Goal: Task Accomplishment & Management: Manage account settings

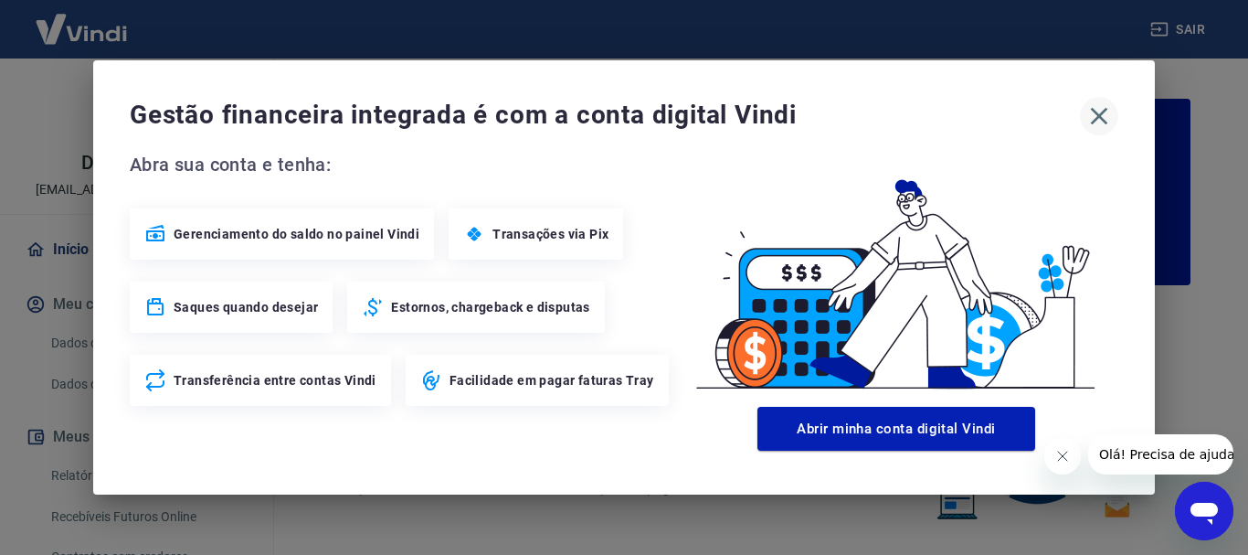
click at [1095, 117] on icon "button" at bounding box center [1098, 115] width 29 height 29
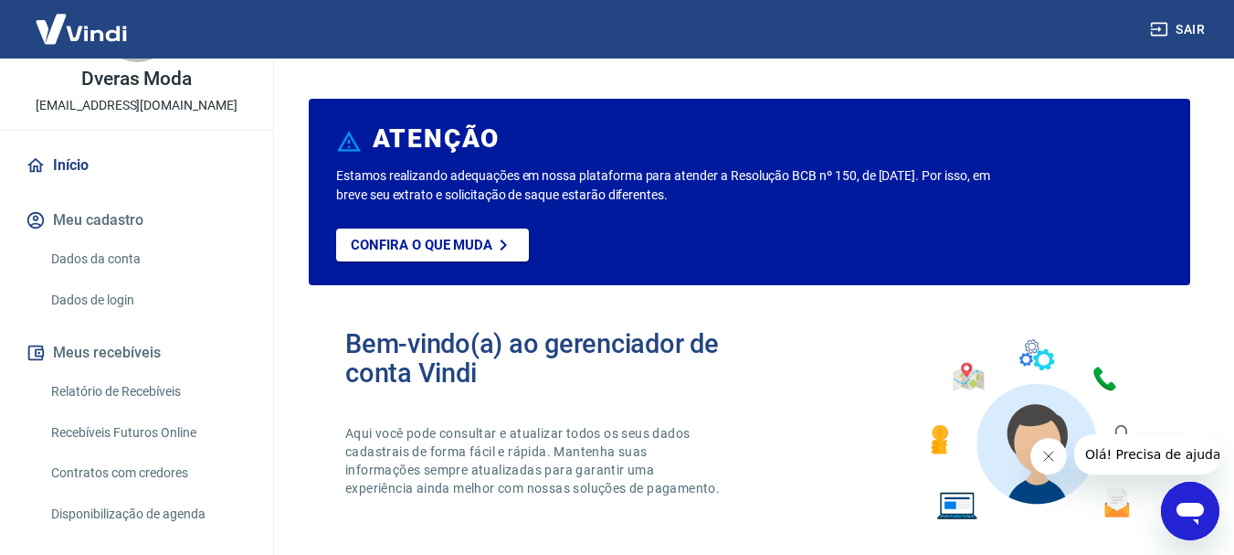
scroll to position [96, 0]
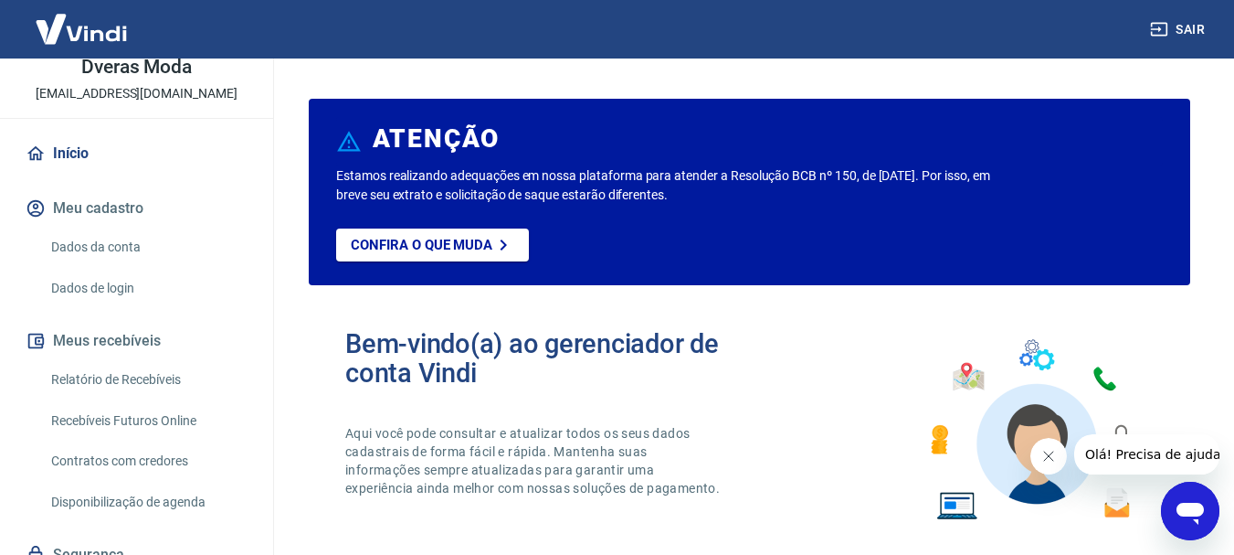
click at [168, 426] on link "Recebíveis Futuros Online" at bounding box center [147, 420] width 207 height 37
click at [127, 377] on link "Relatório de Recebíveis" at bounding box center [147, 379] width 207 height 37
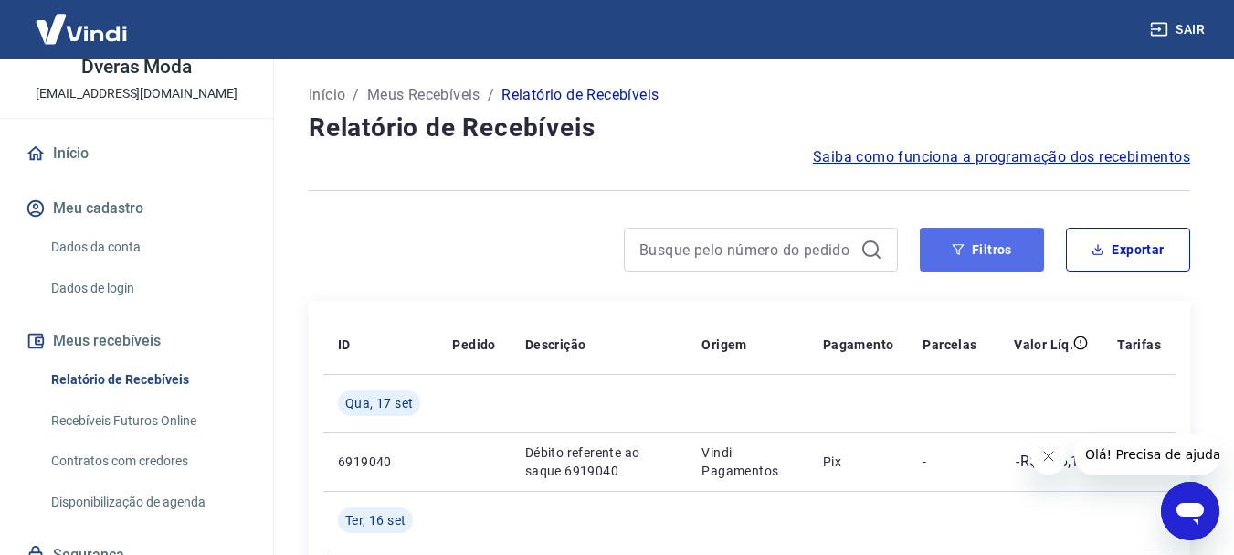
click at [986, 257] on button "Filtros" at bounding box center [982, 249] width 124 height 44
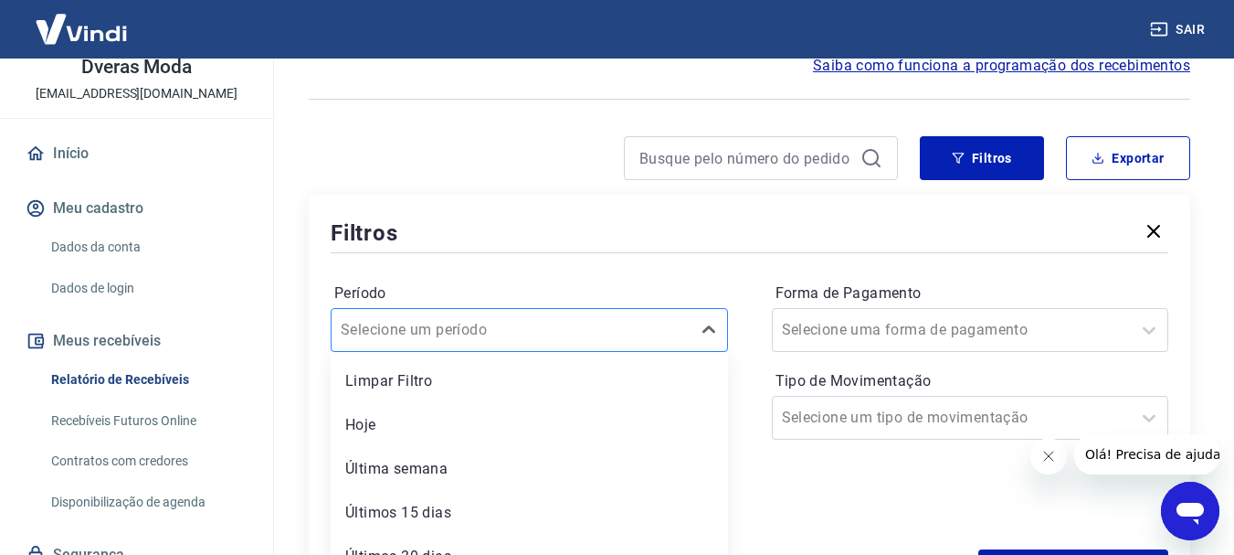
scroll to position [163, 0]
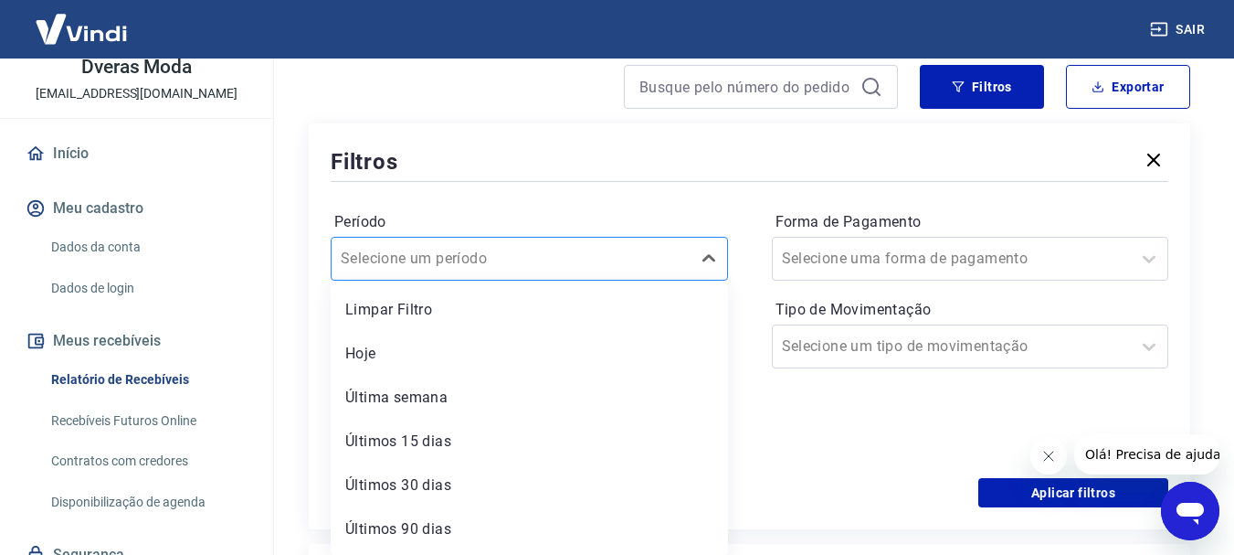
click at [644, 280] on div "option Limpar Filtro focused, 1 of 7. 7 results available. Use Up and Down to c…" at bounding box center [529, 259] width 397 height 44
click at [656, 205] on div "Período option Limpar Filtro focused, 1 of 7. 7 results available. Use Up and D…" at bounding box center [750, 331] width 838 height 292
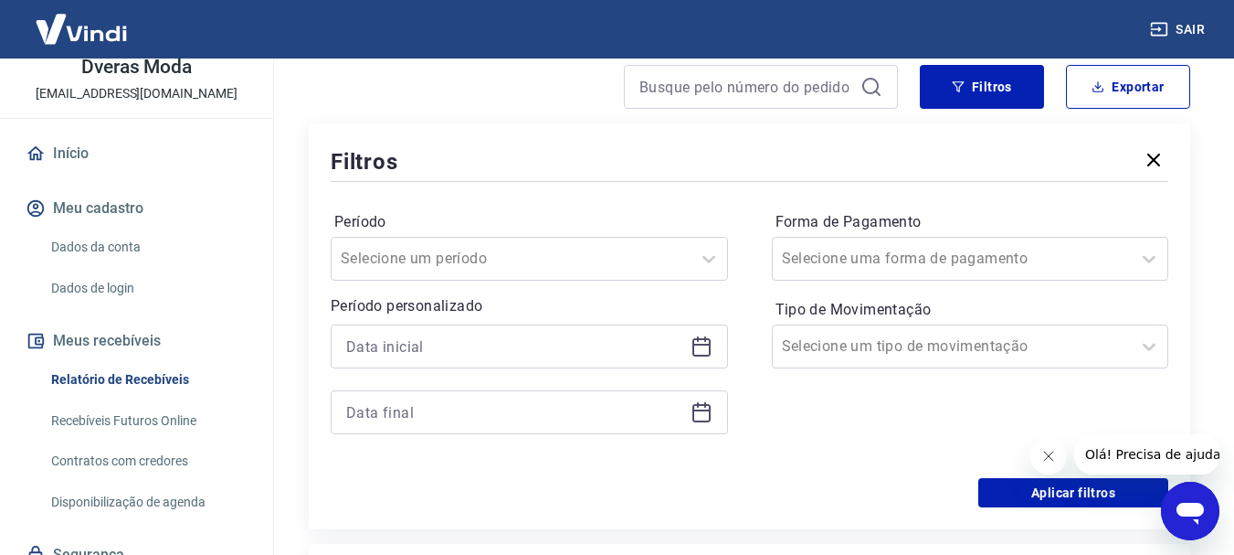
click at [704, 347] on icon at bounding box center [702, 346] width 22 height 22
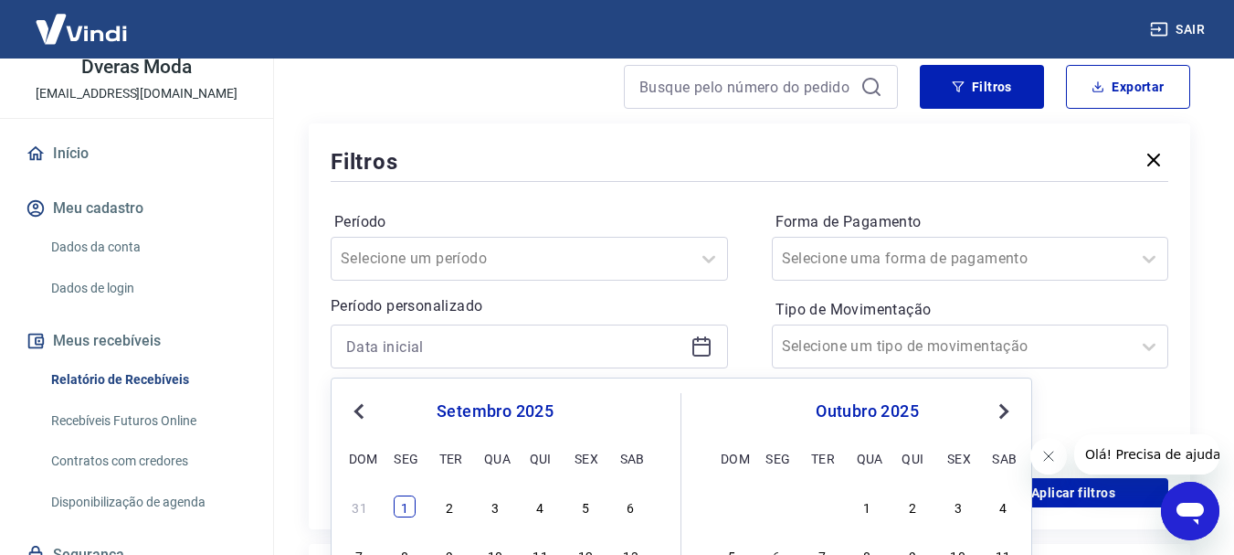
click at [403, 506] on div "1" at bounding box center [405, 506] width 22 height 22
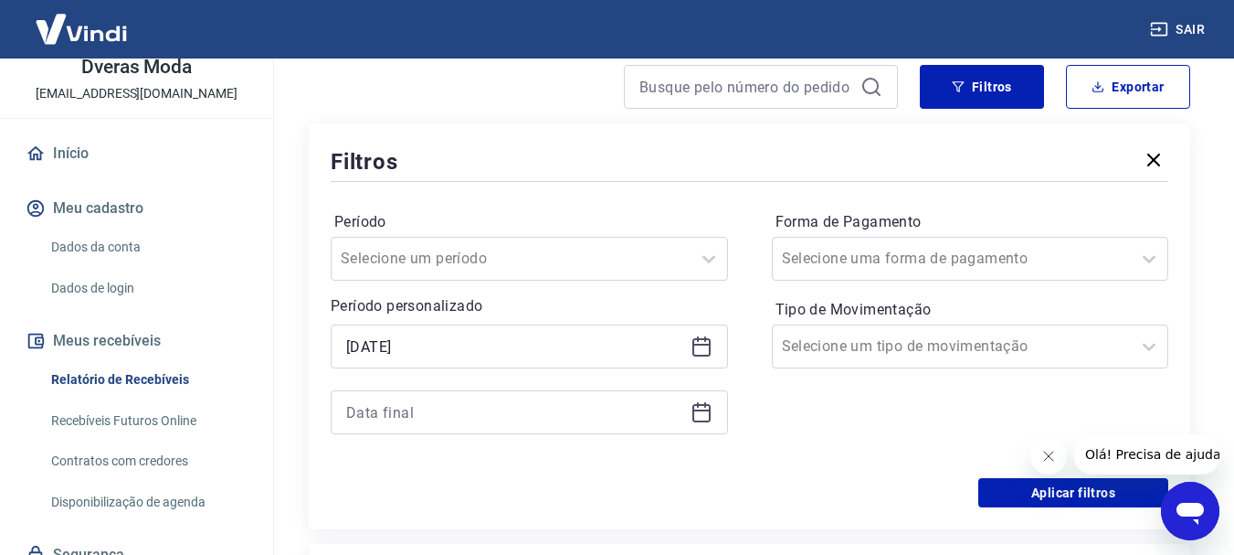
click at [408, 506] on div "Aplicar filtros" at bounding box center [750, 492] width 838 height 29
type input "[DATE]"
click at [702, 414] on icon at bounding box center [702, 412] width 22 height 22
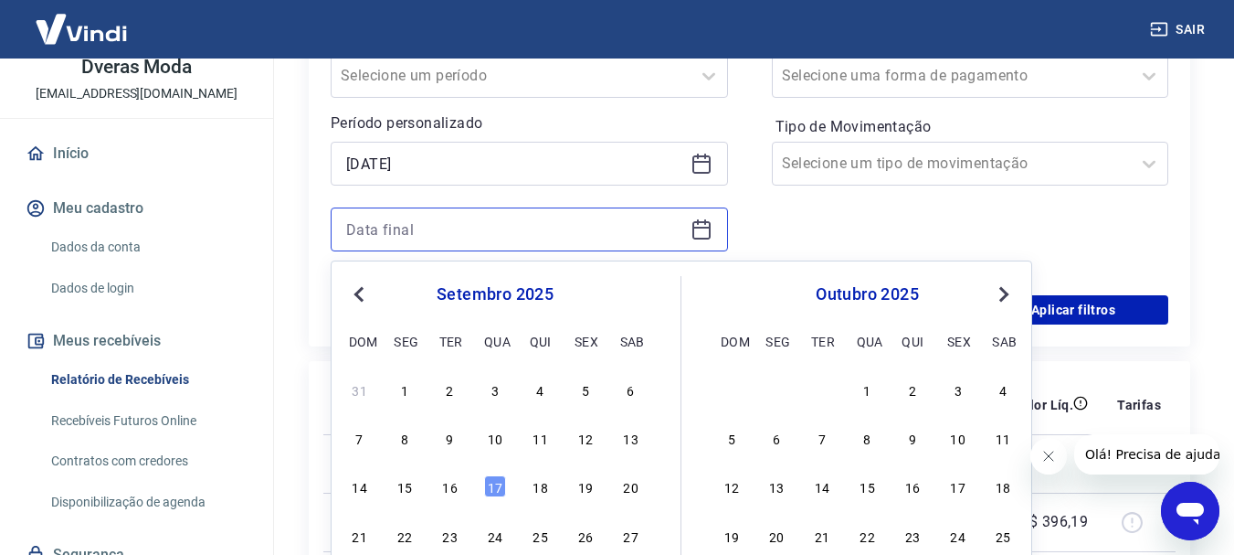
scroll to position [437, 0]
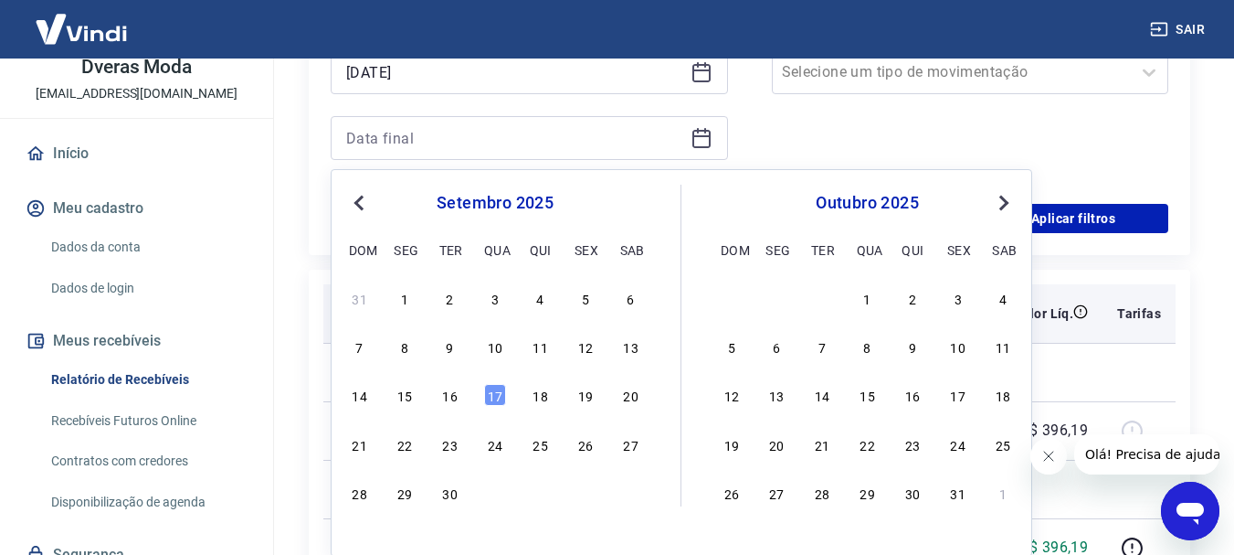
click at [399, 298] on div "1" at bounding box center [405, 298] width 22 height 22
click at [404, 297] on th "ID" at bounding box center [380, 313] width 114 height 58
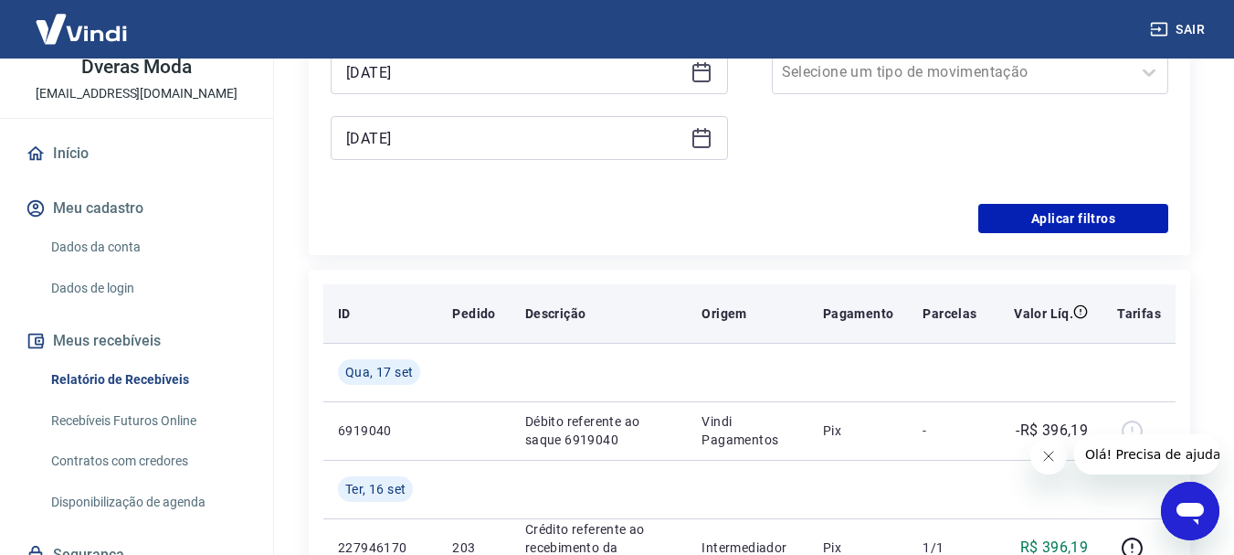
type input "[DATE]"
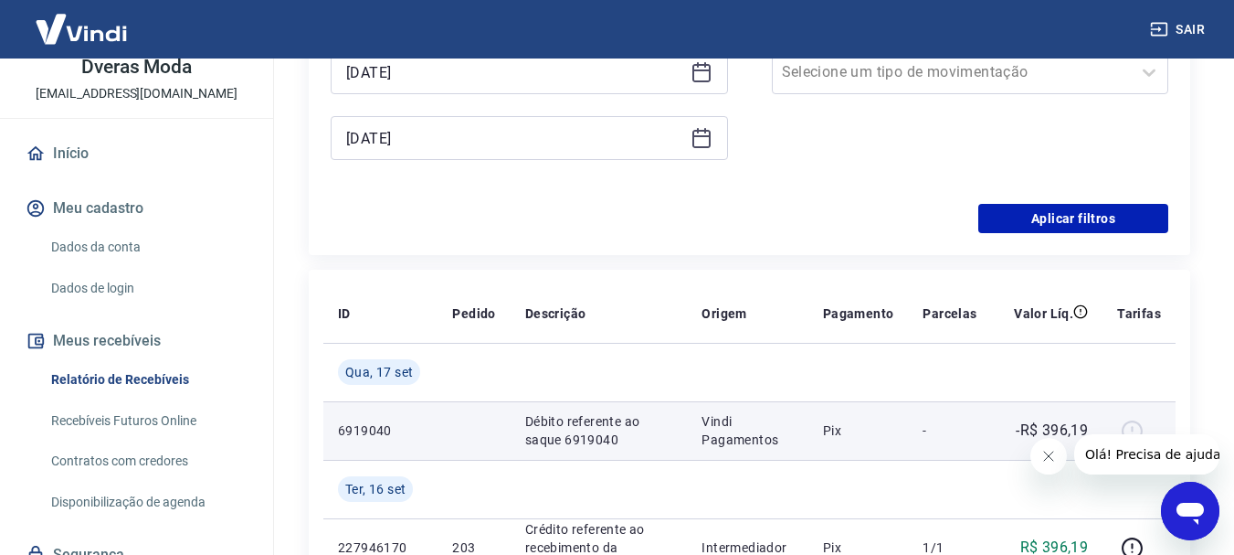
scroll to position [528, 0]
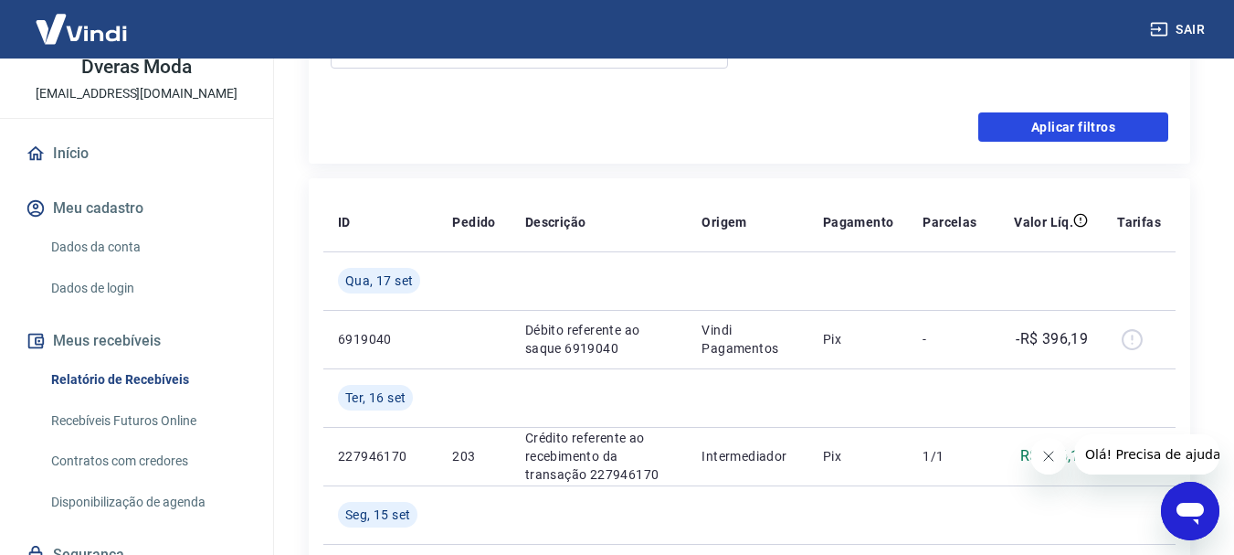
click at [1091, 132] on button "Aplicar filtros" at bounding box center [1073, 126] width 190 height 29
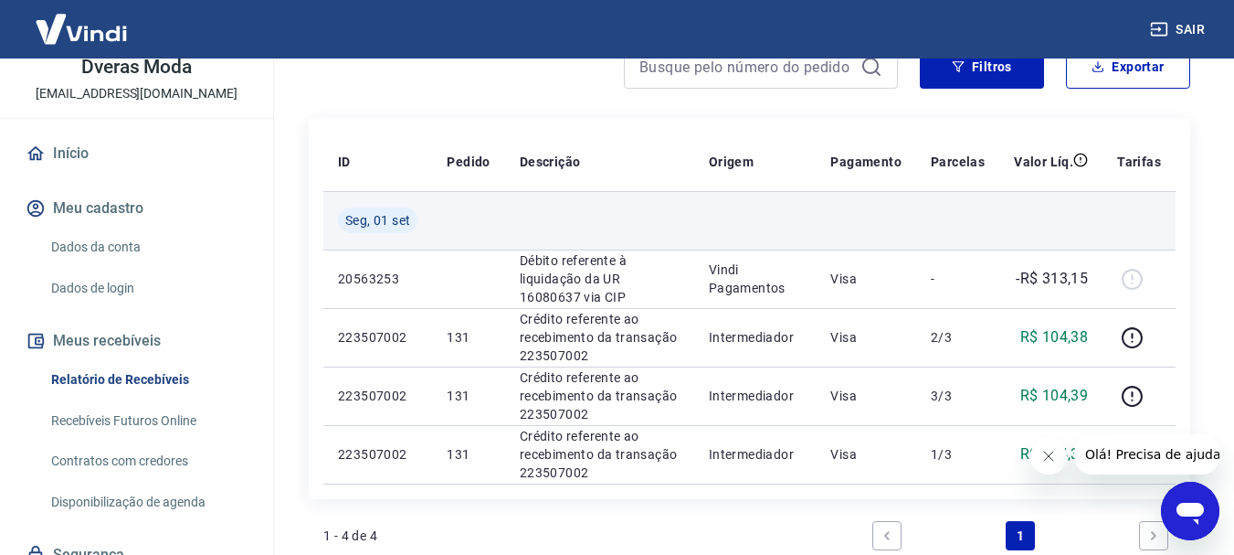
scroll to position [91, 0]
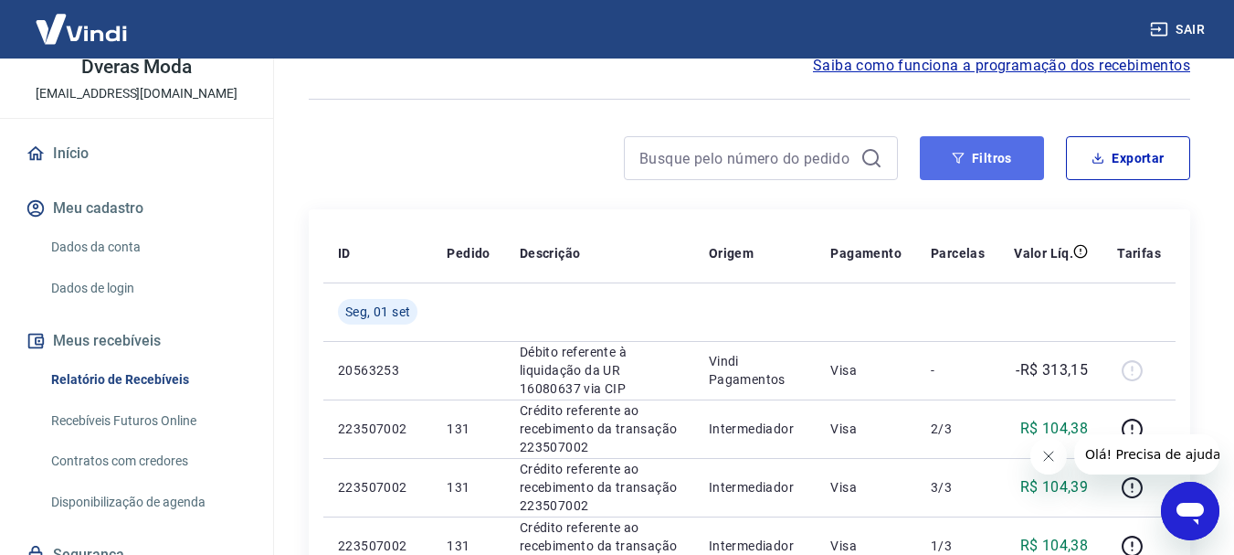
click at [977, 155] on button "Filtros" at bounding box center [982, 158] width 124 height 44
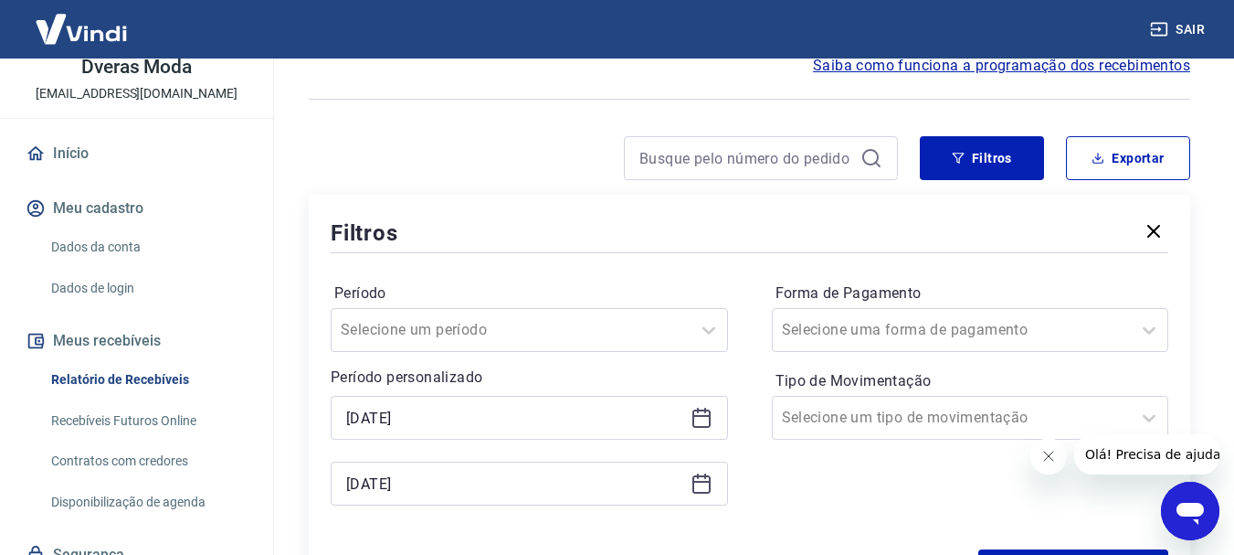
click at [697, 418] on icon at bounding box center [702, 418] width 22 height 22
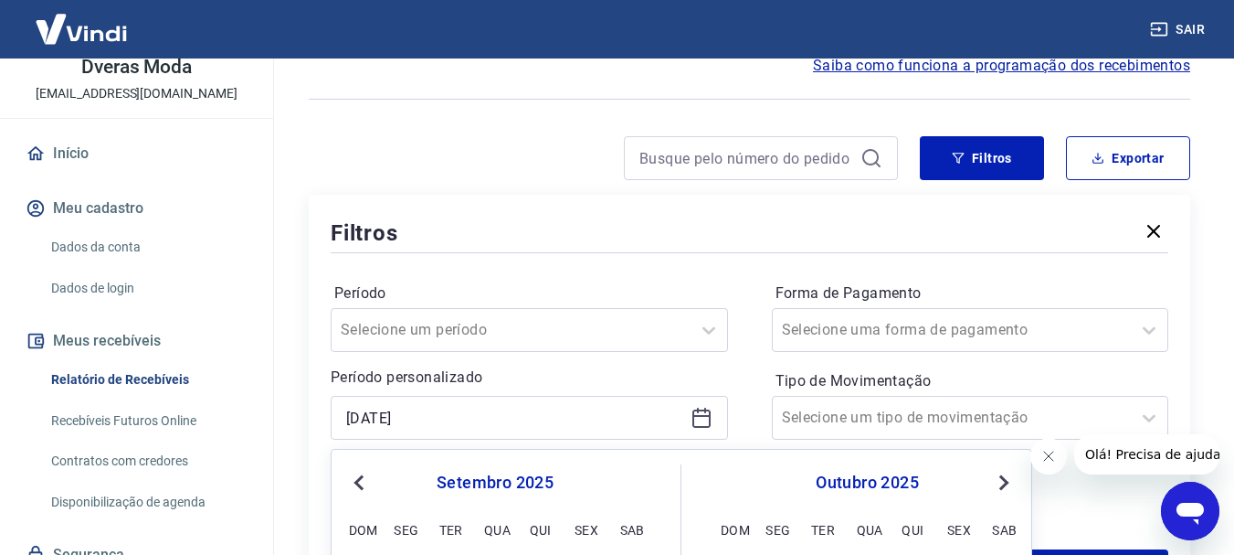
click at [361, 485] on span "Previous Month" at bounding box center [361, 481] width 0 height 21
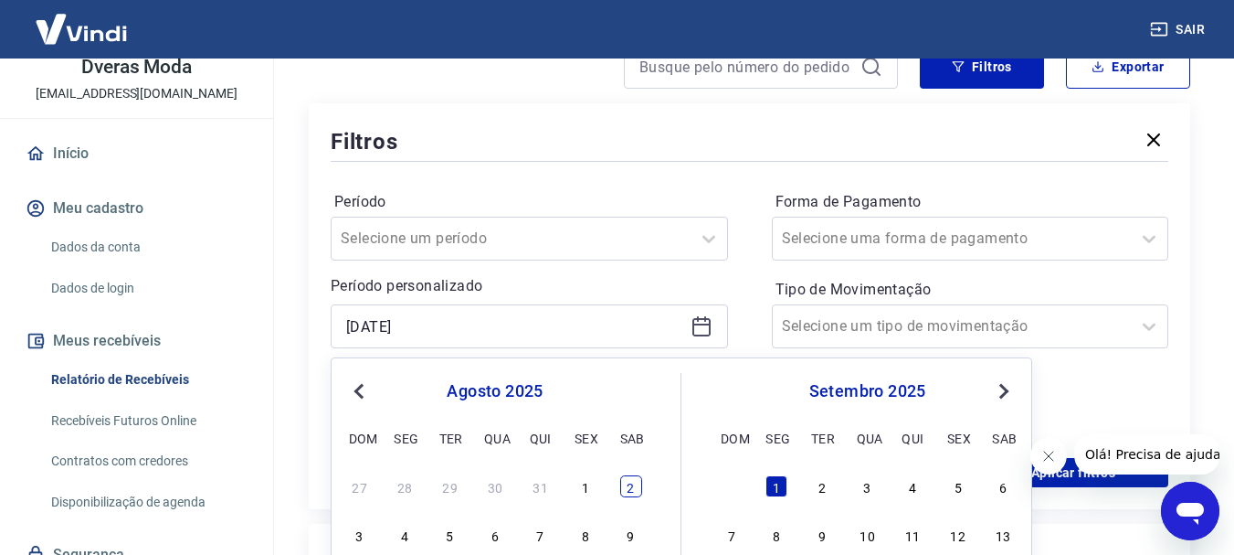
click at [638, 492] on div "2" at bounding box center [631, 486] width 22 height 22
type input "[DATE]"
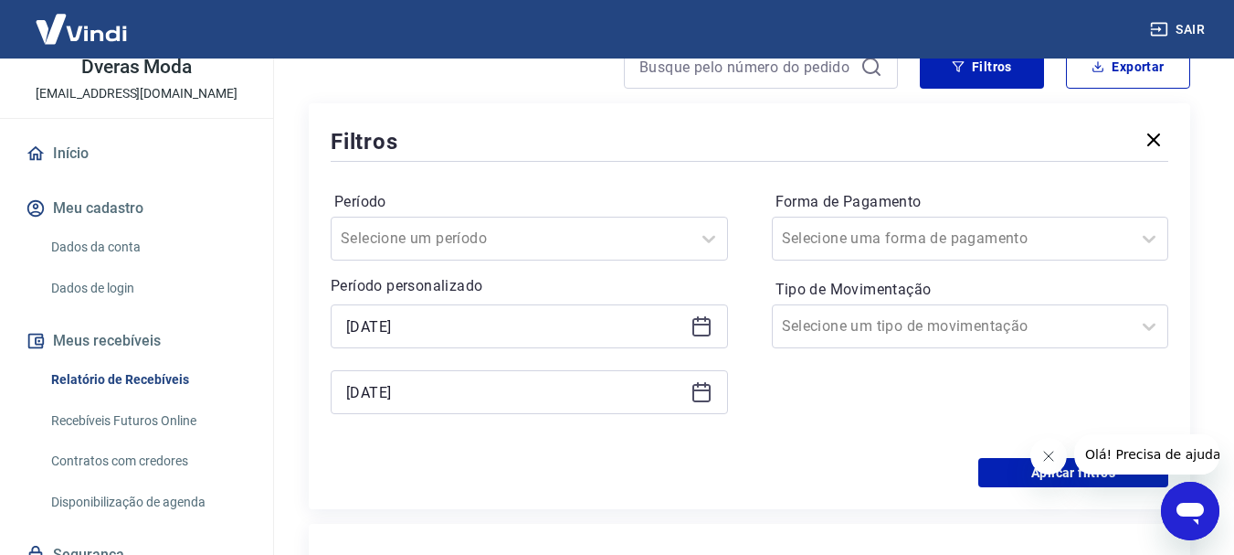
click at [705, 396] on icon at bounding box center [702, 392] width 22 height 22
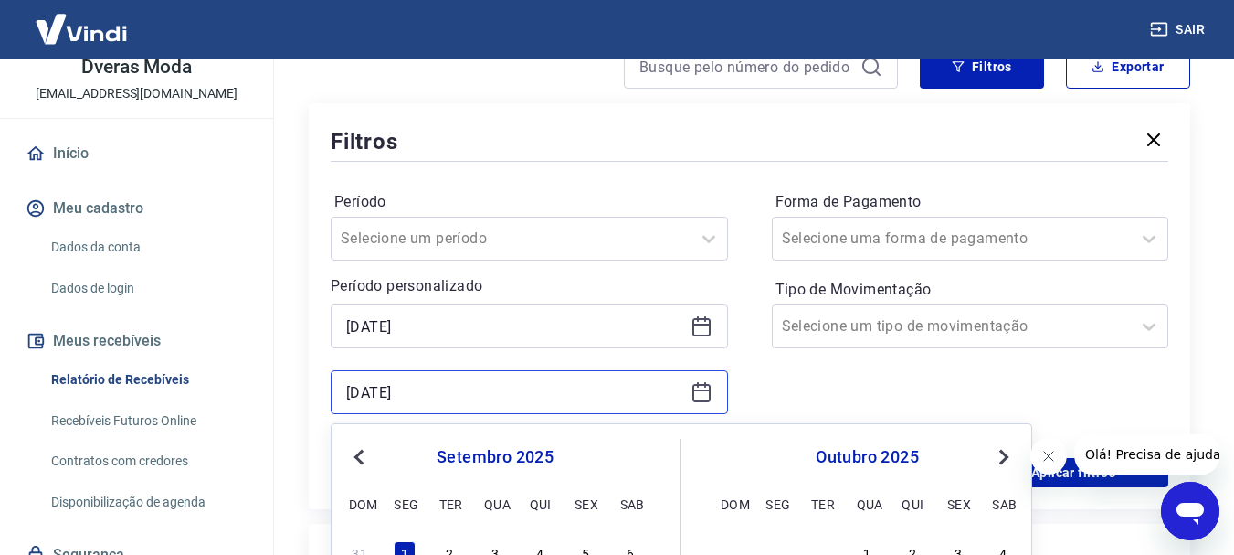
scroll to position [365, 0]
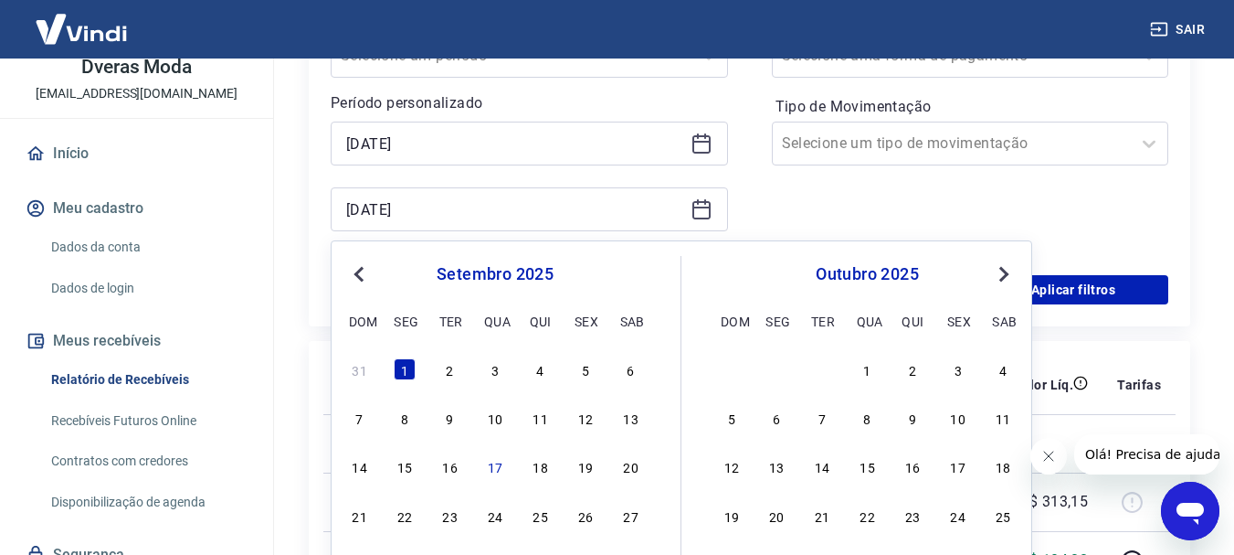
click at [361, 276] on span "Previous Month" at bounding box center [361, 273] width 0 height 21
click at [628, 371] on div "2" at bounding box center [631, 369] width 22 height 22
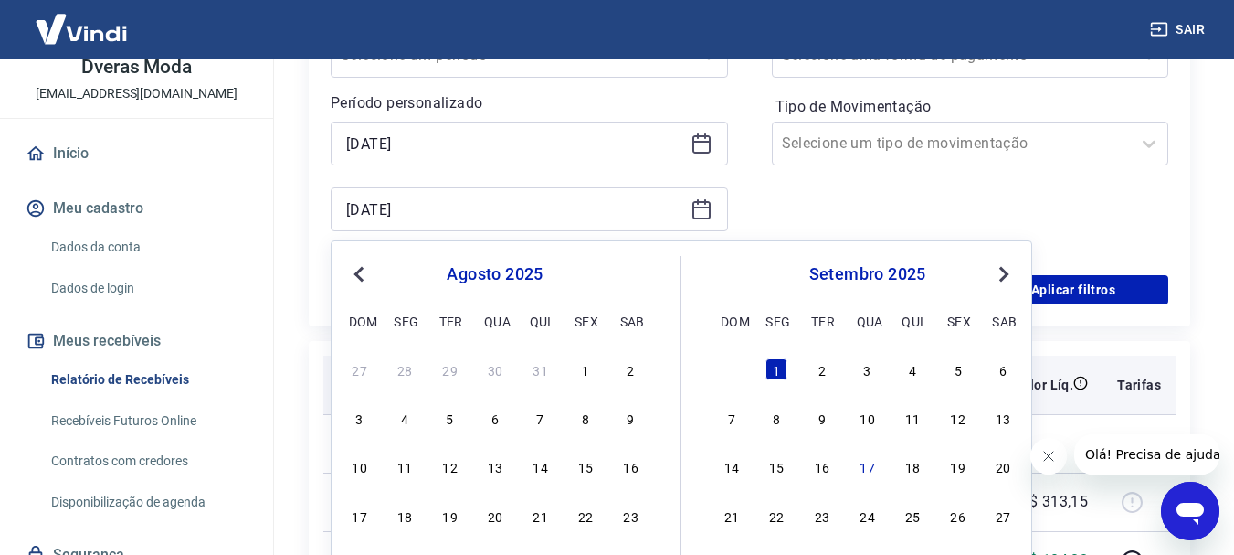
type input "[DATE]"
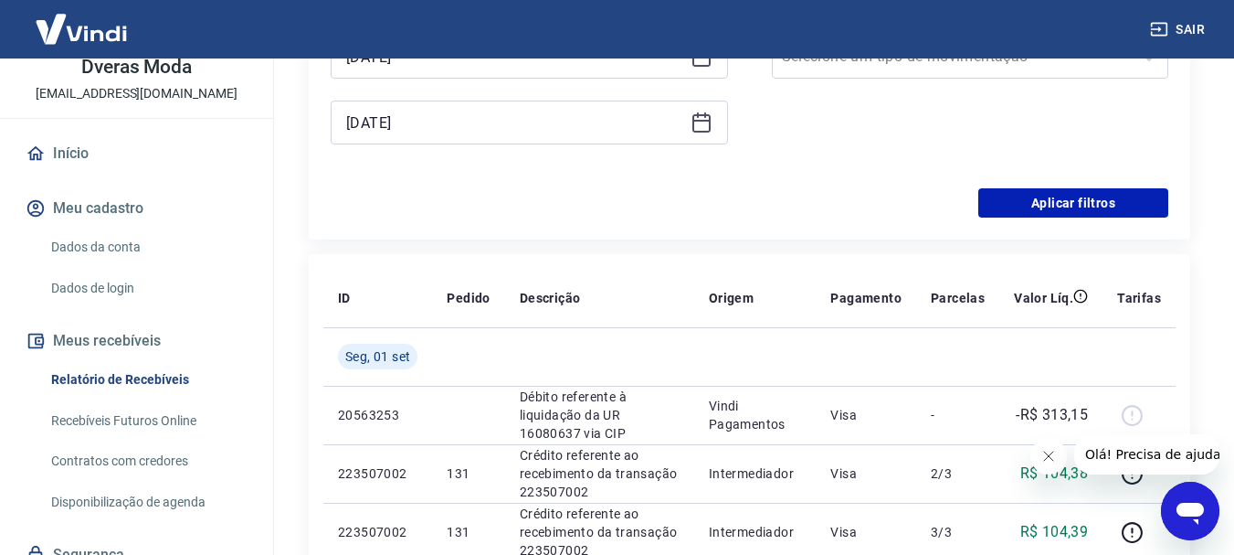
scroll to position [361, 0]
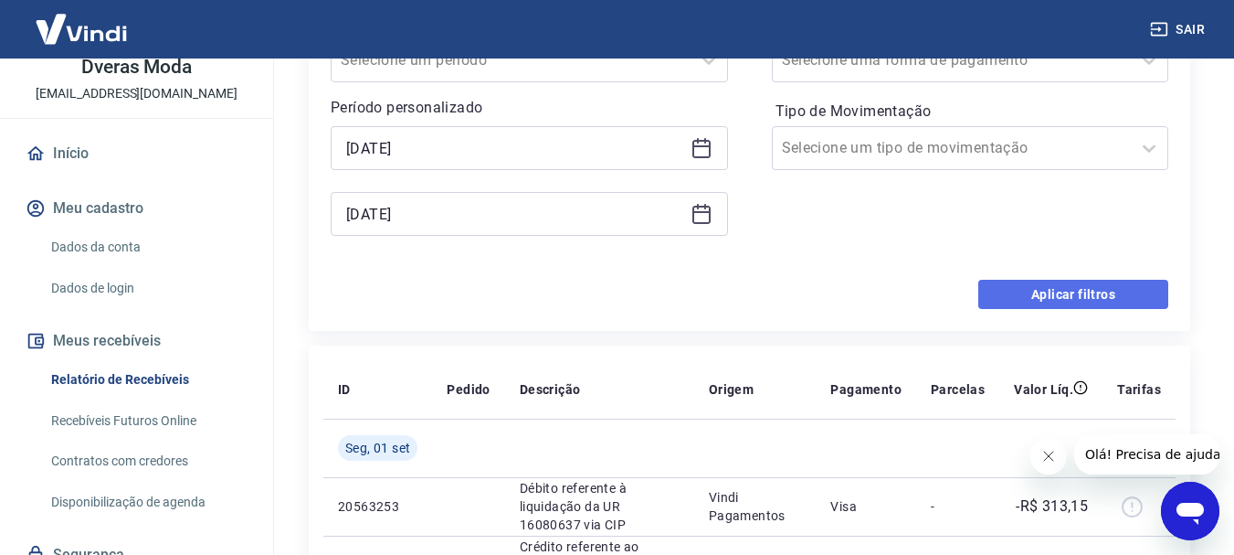
click at [1049, 293] on button "Aplicar filtros" at bounding box center [1073, 294] width 190 height 29
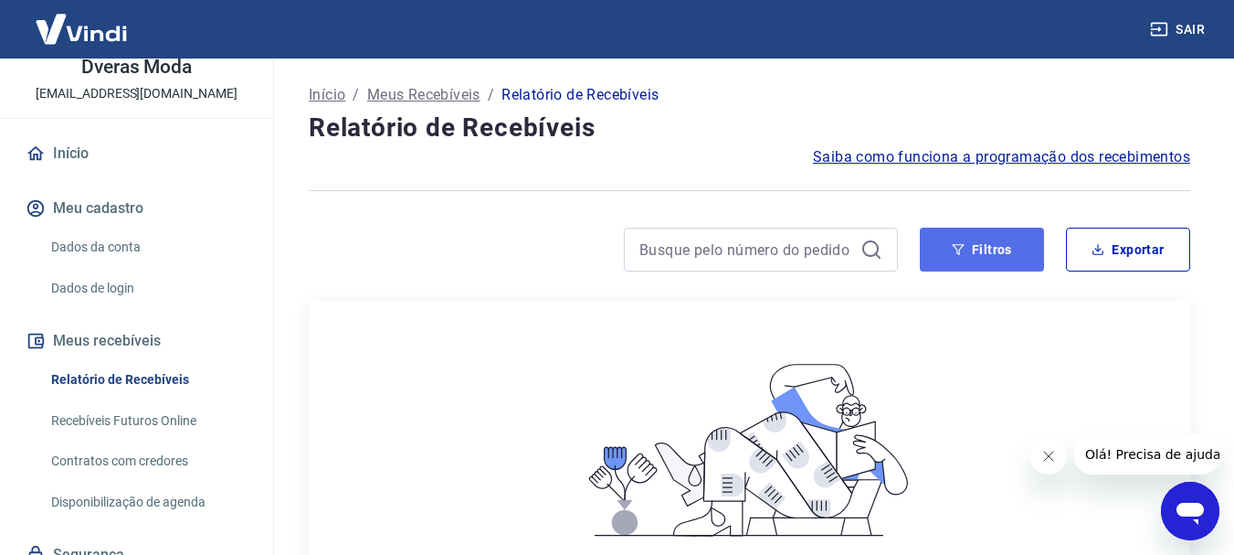
click at [992, 258] on button "Filtros" at bounding box center [982, 249] width 124 height 44
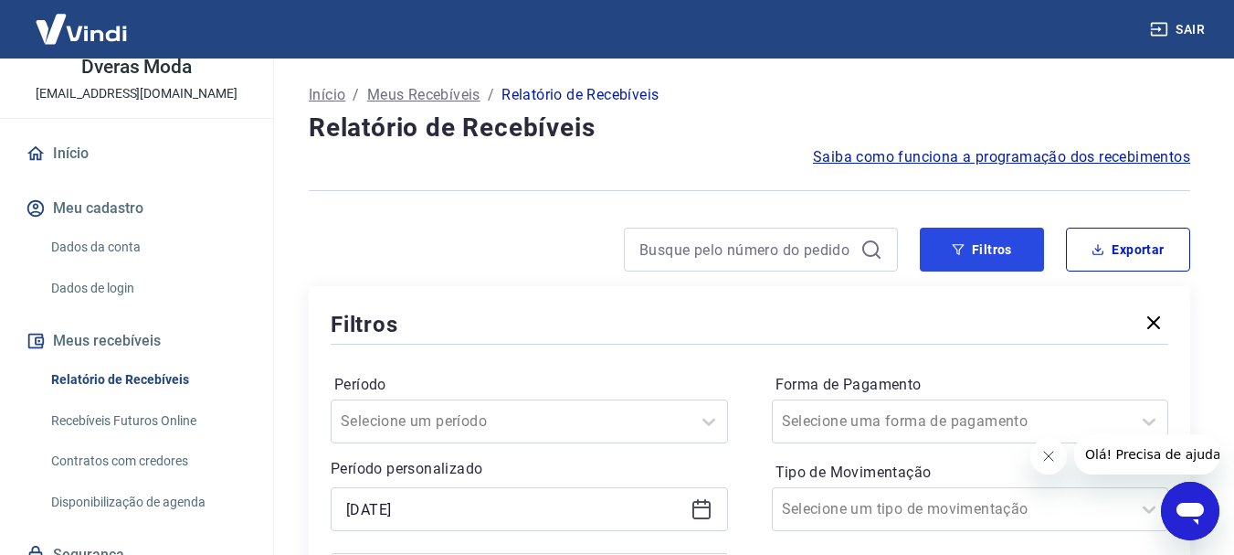
scroll to position [91, 0]
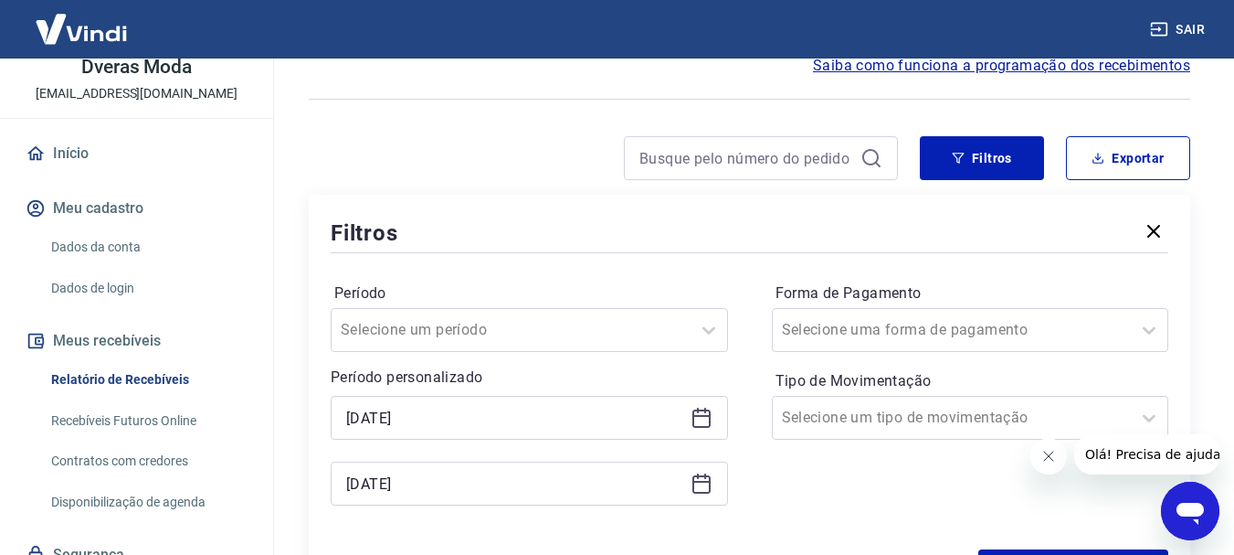
click at [707, 419] on icon at bounding box center [702, 418] width 22 height 22
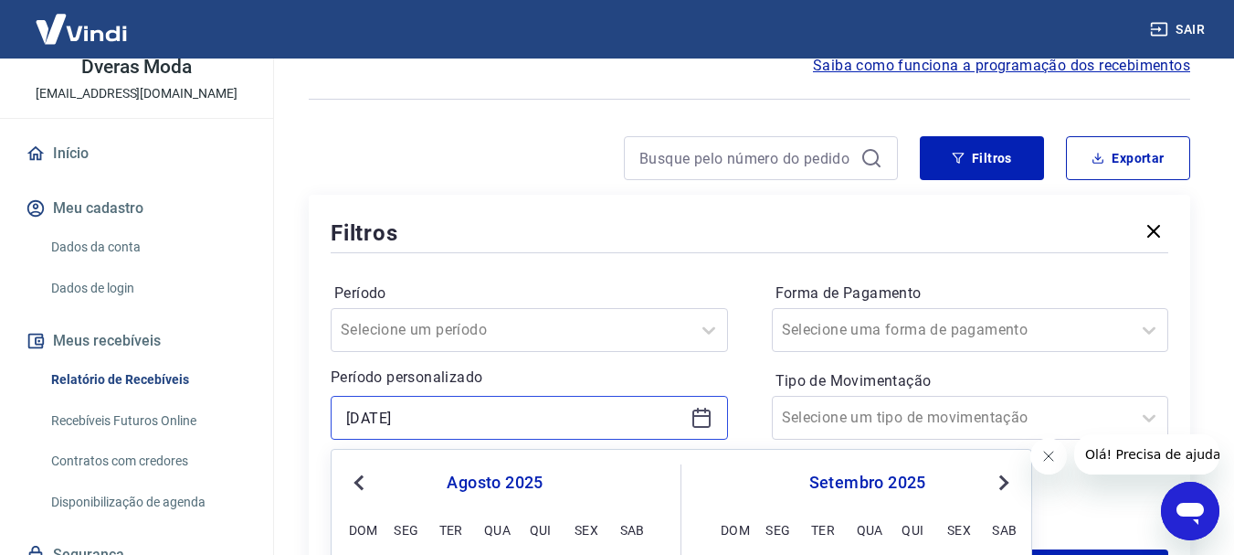
scroll to position [274, 0]
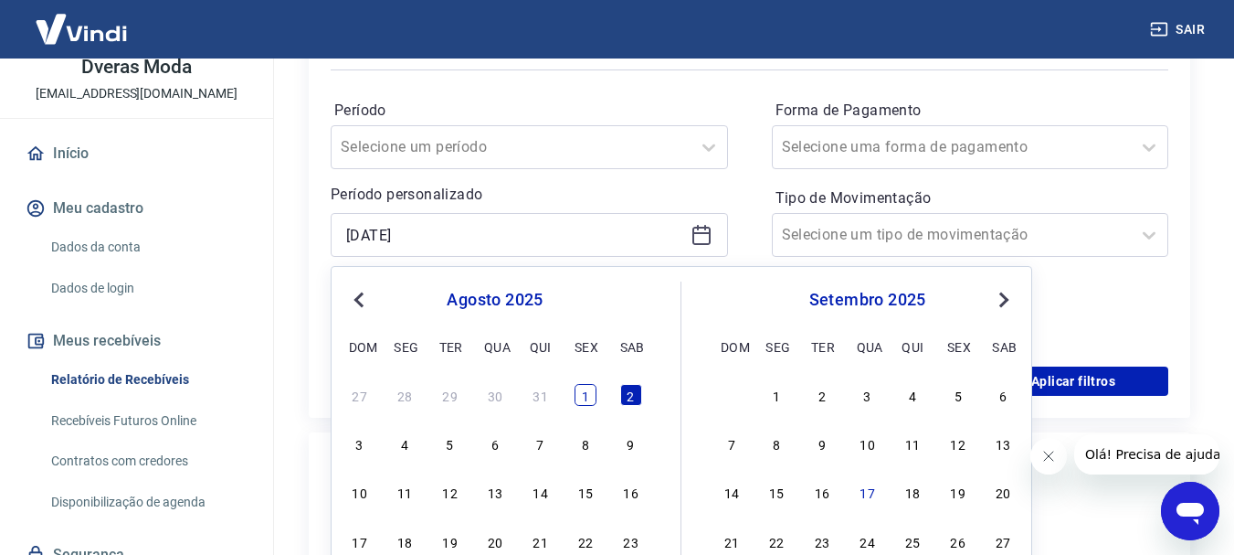
click at [579, 393] on div "1" at bounding box center [586, 395] width 22 height 22
type input "[DATE]"
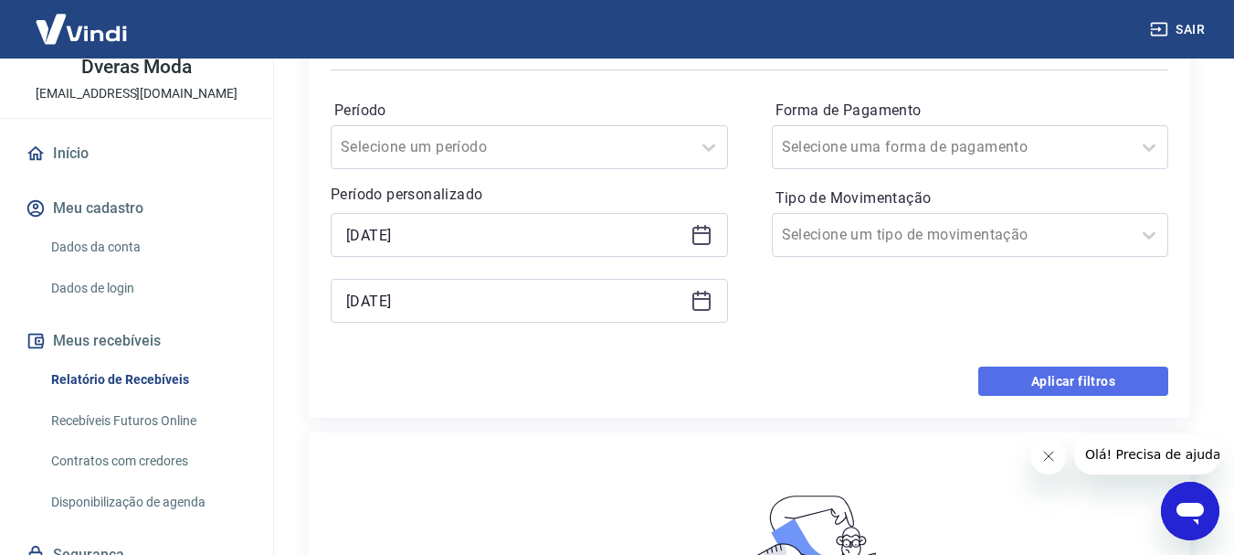
click at [1074, 377] on button "Aplicar filtros" at bounding box center [1073, 380] width 190 height 29
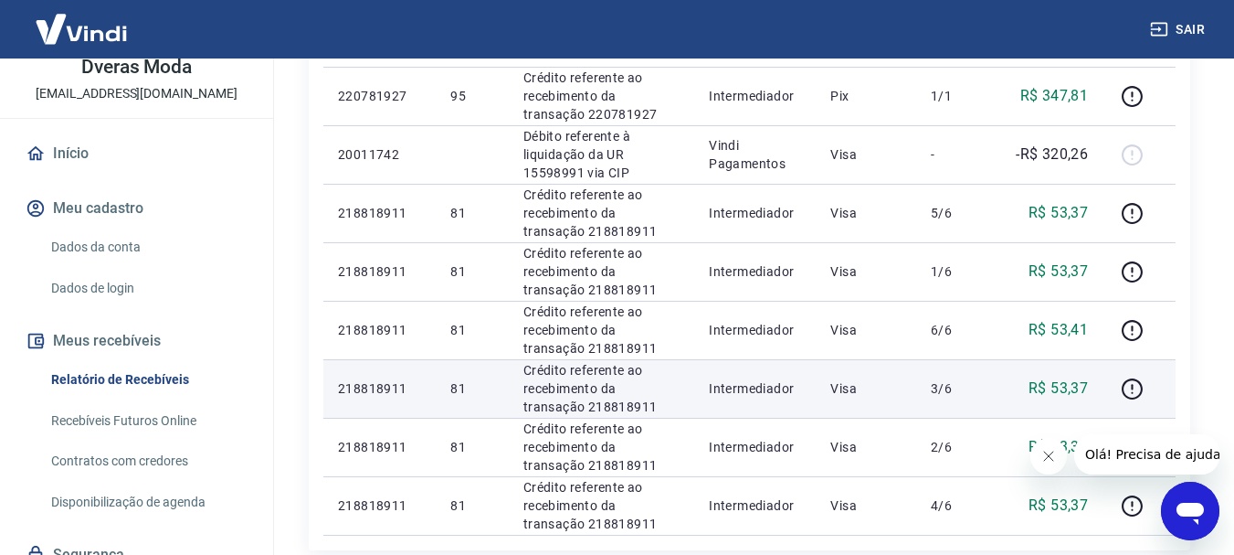
scroll to position [274, 0]
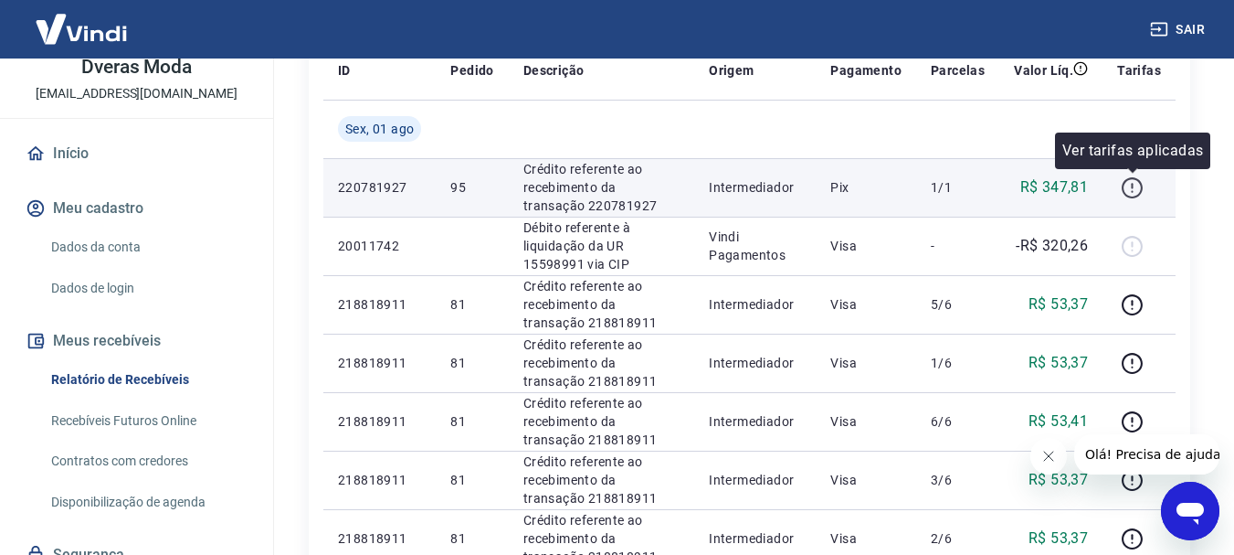
click at [1135, 189] on icon "button" at bounding box center [1132, 187] width 23 height 23
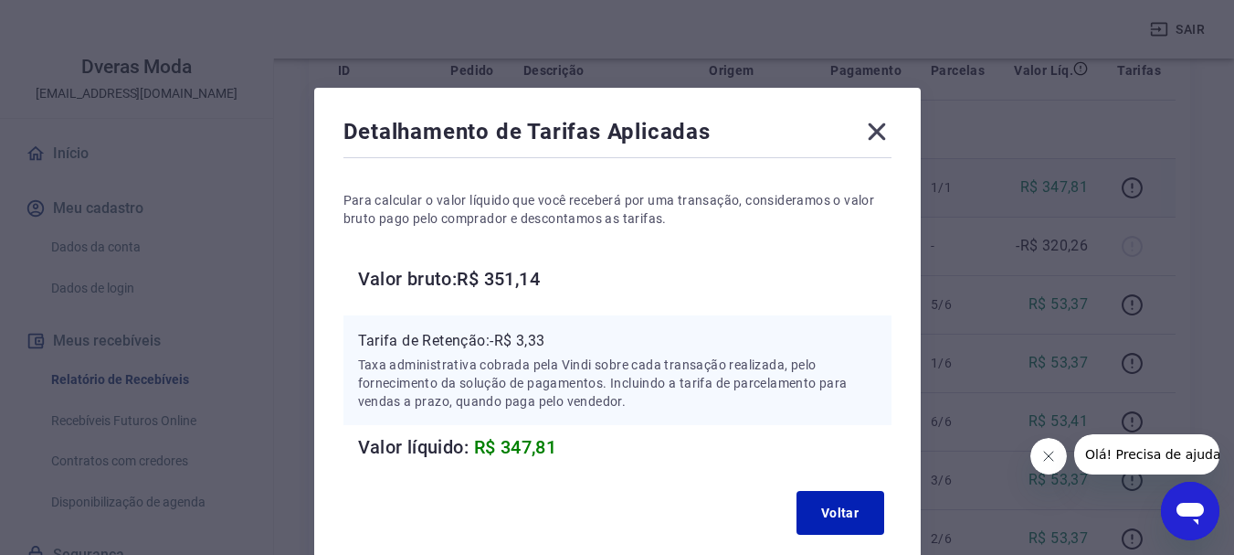
click at [881, 130] on icon at bounding box center [876, 131] width 29 height 29
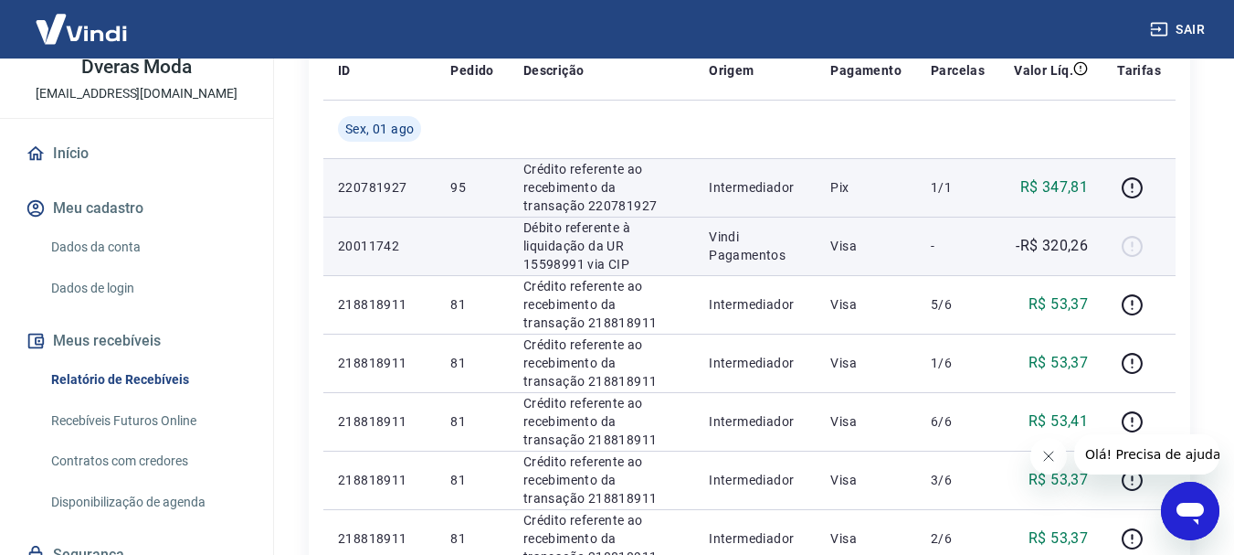
scroll to position [0, 0]
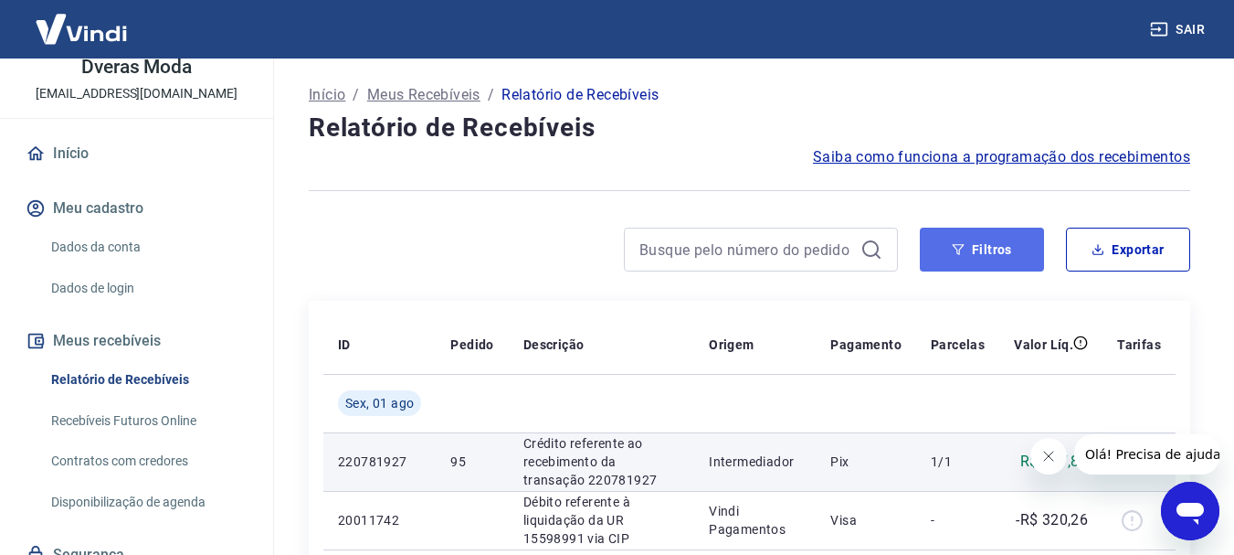
click at [981, 245] on button "Filtros" at bounding box center [982, 249] width 124 height 44
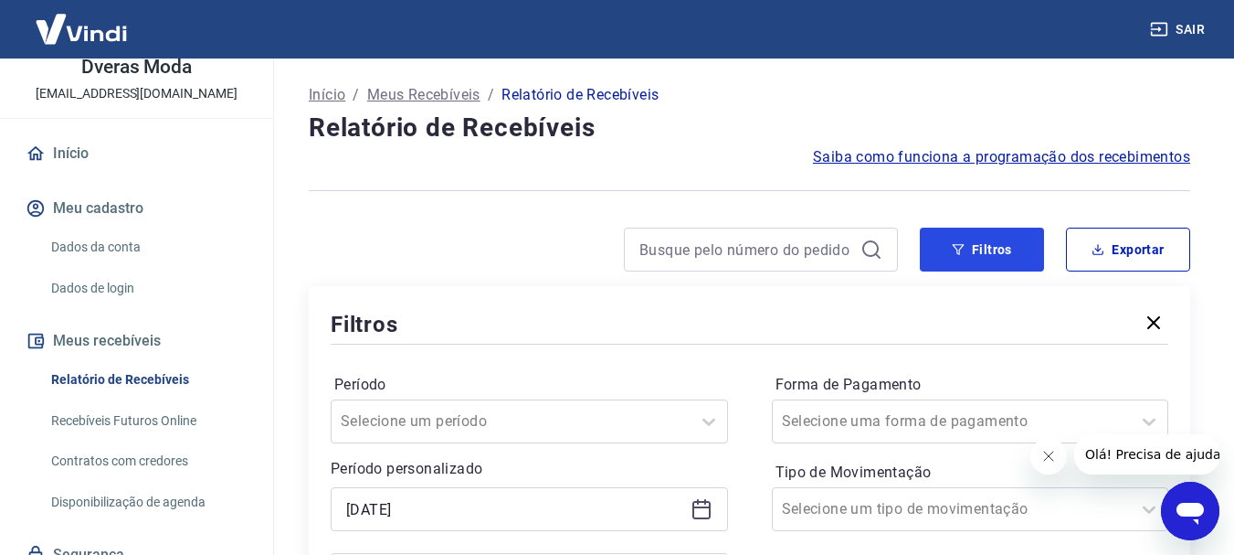
scroll to position [91, 0]
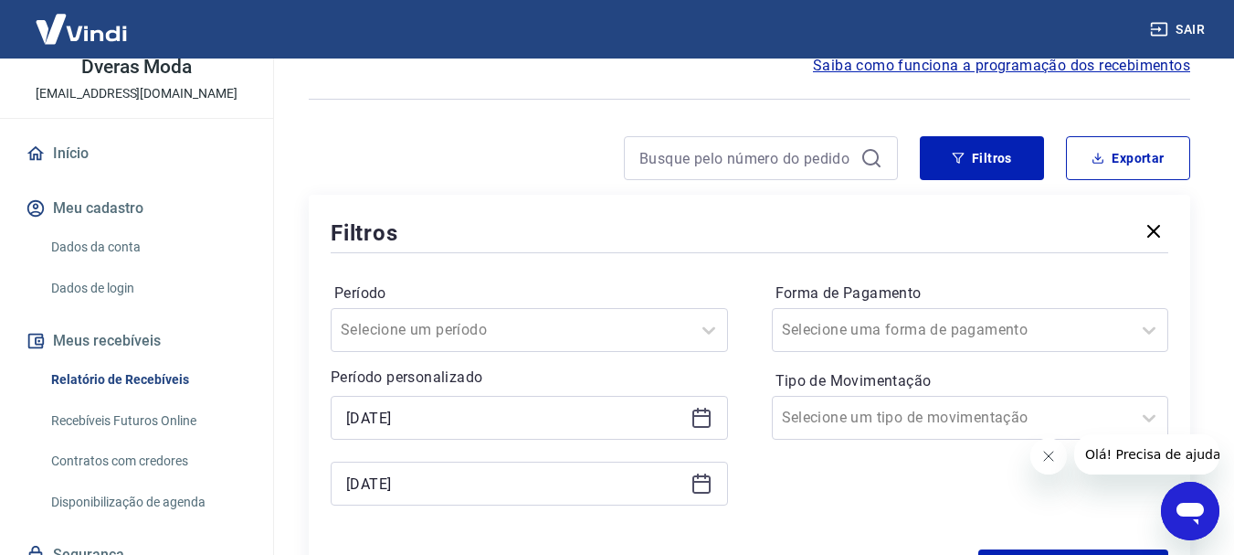
click at [703, 414] on icon at bounding box center [702, 418] width 22 height 22
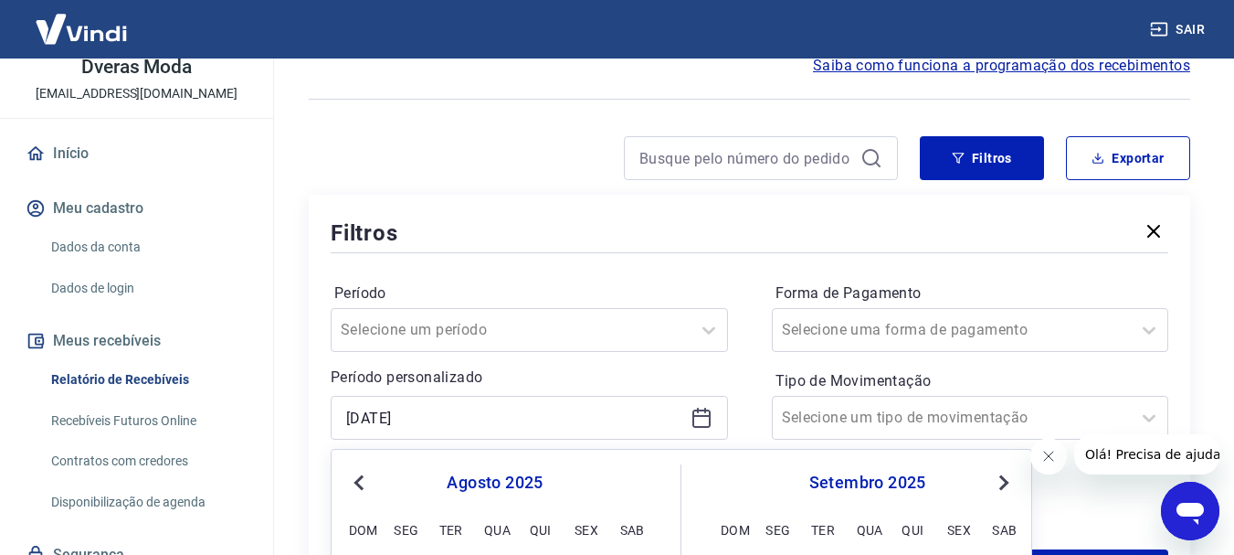
click at [351, 479] on button "Previous Month" at bounding box center [359, 482] width 22 height 22
click at [1002, 487] on span "Next Month" at bounding box center [1002, 481] width 0 height 21
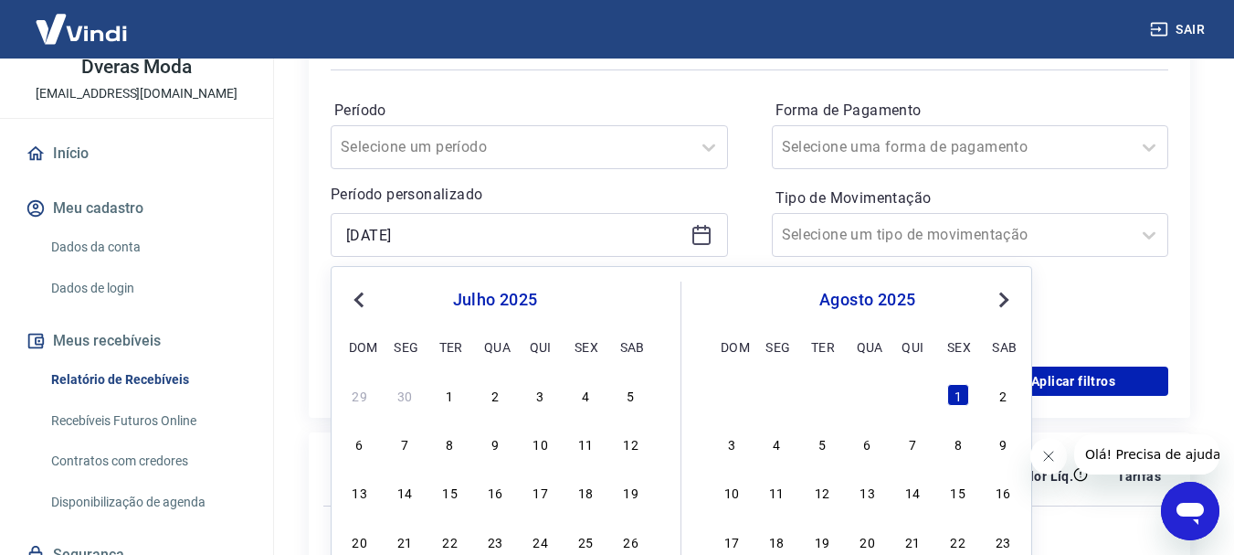
scroll to position [365, 0]
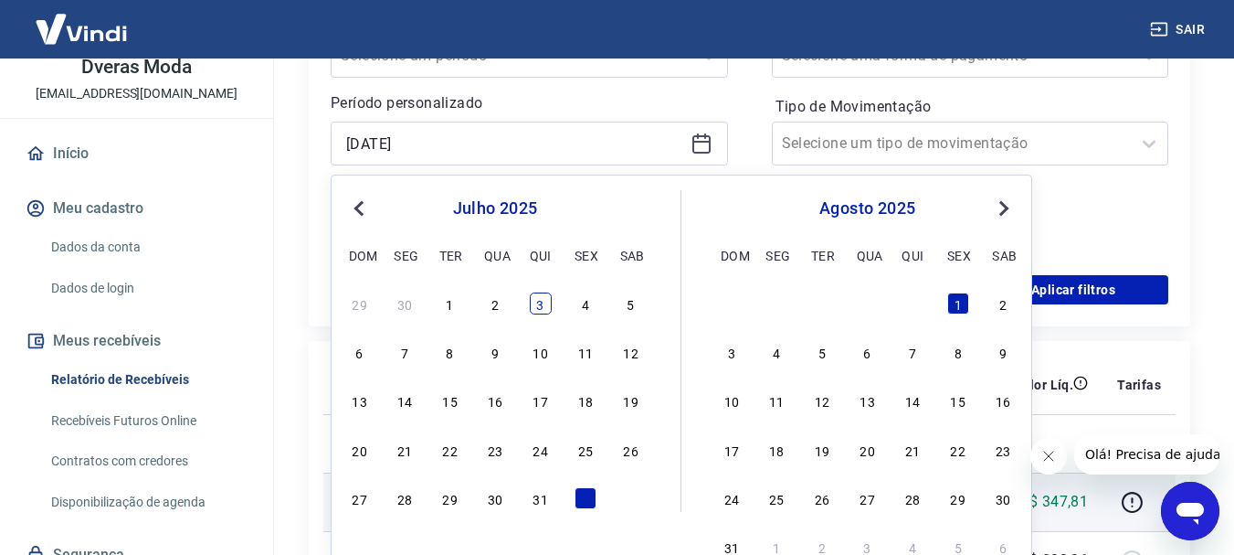
click at [539, 308] on div "3" at bounding box center [541, 303] width 22 height 22
type input "[DATE]"
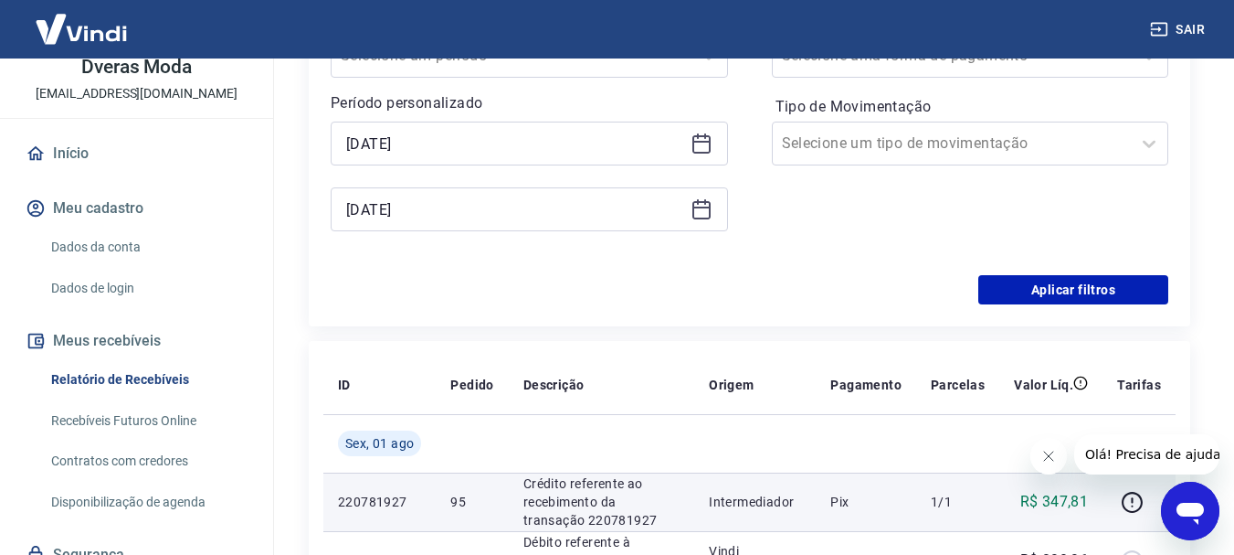
click at [704, 214] on icon at bounding box center [702, 209] width 22 height 22
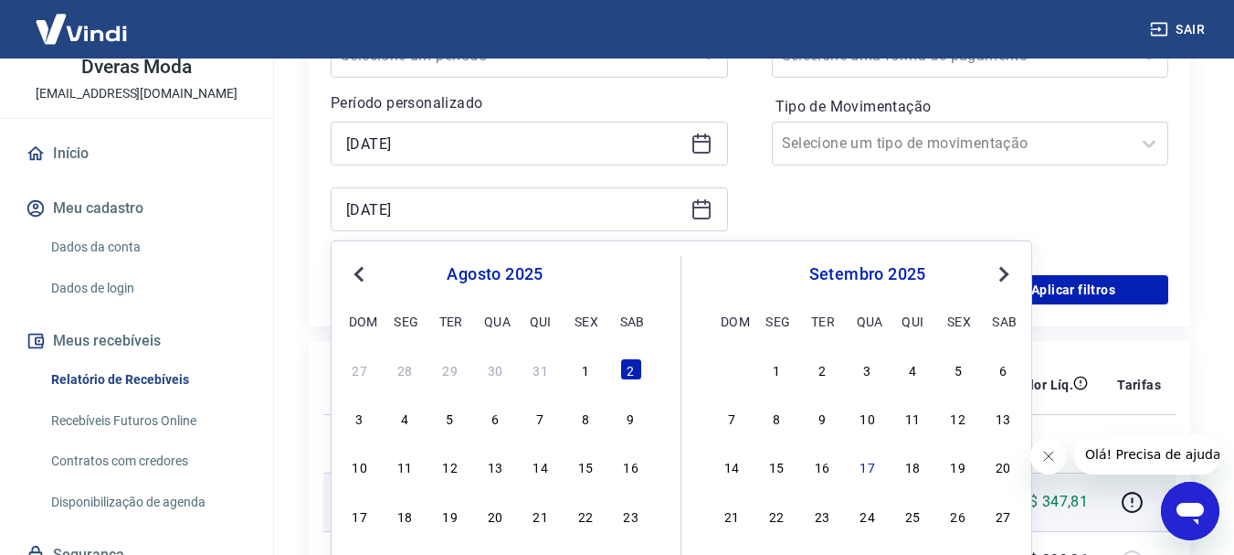
click at [361, 276] on span "Previous Month" at bounding box center [361, 273] width 0 height 21
click at [537, 375] on div "3" at bounding box center [541, 369] width 22 height 22
type input "[DATE]"
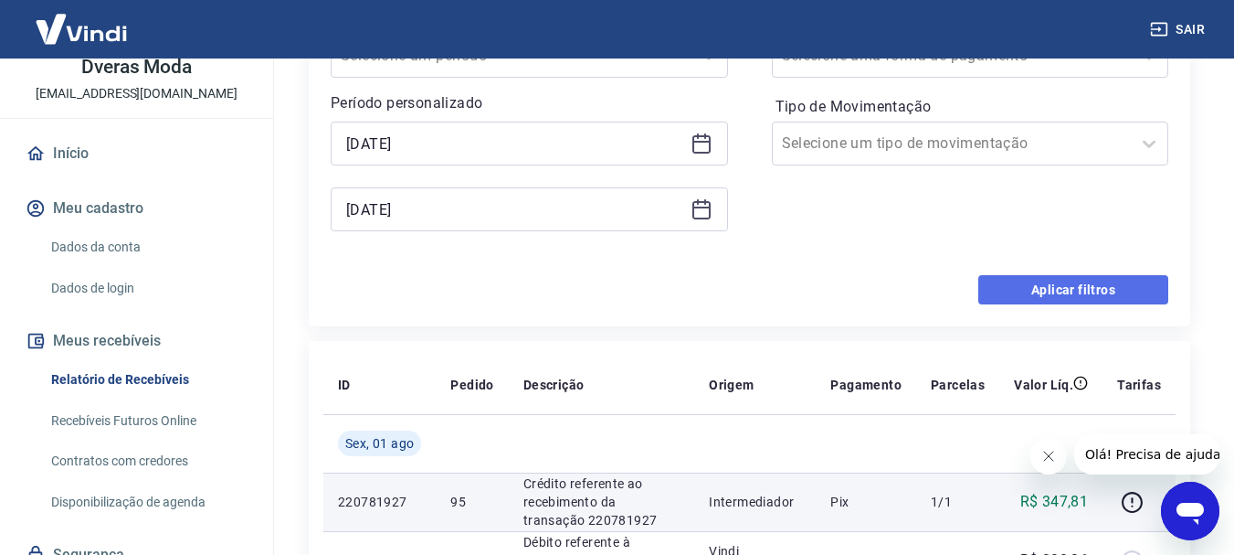
click at [1086, 291] on button "Aplicar filtros" at bounding box center [1073, 289] width 190 height 29
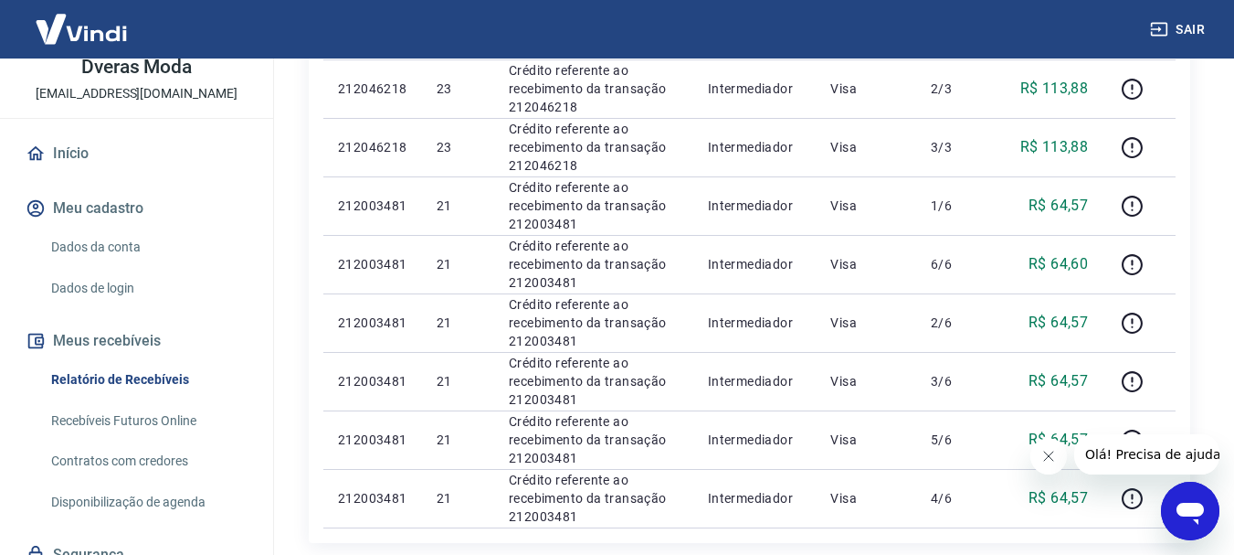
scroll to position [821, 0]
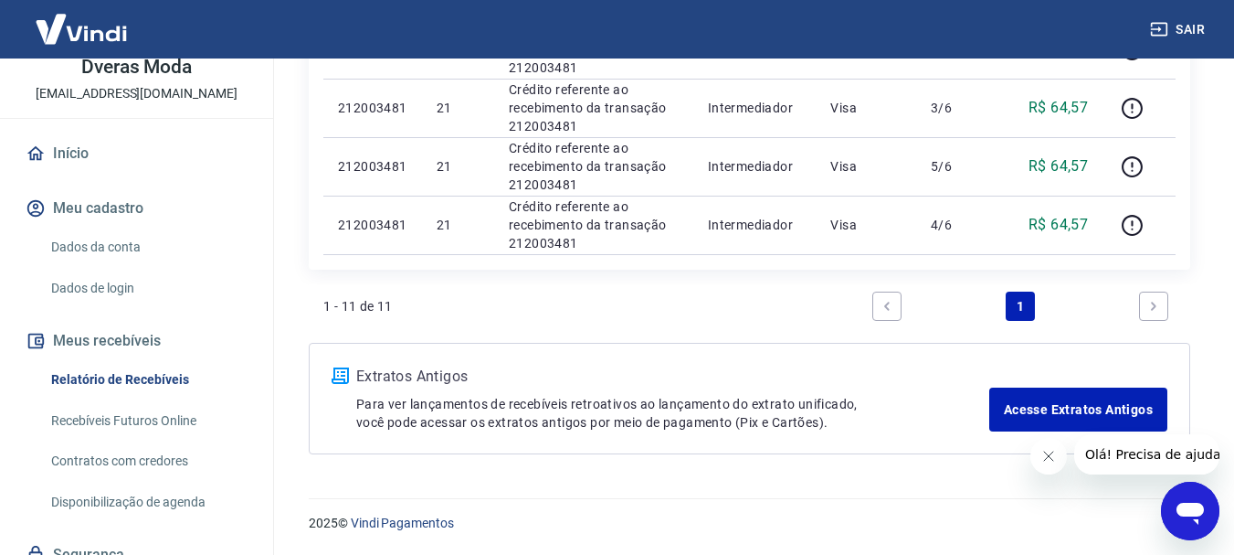
click at [1050, 451] on icon "Fechar mensagem da empresa" at bounding box center [1048, 456] width 15 height 15
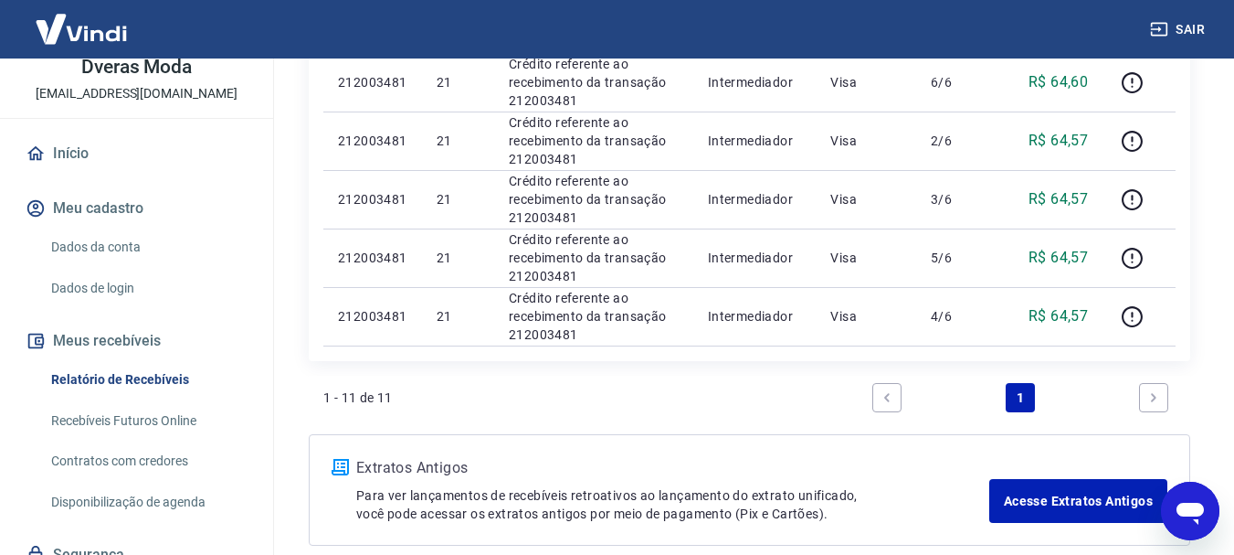
scroll to position [547, 0]
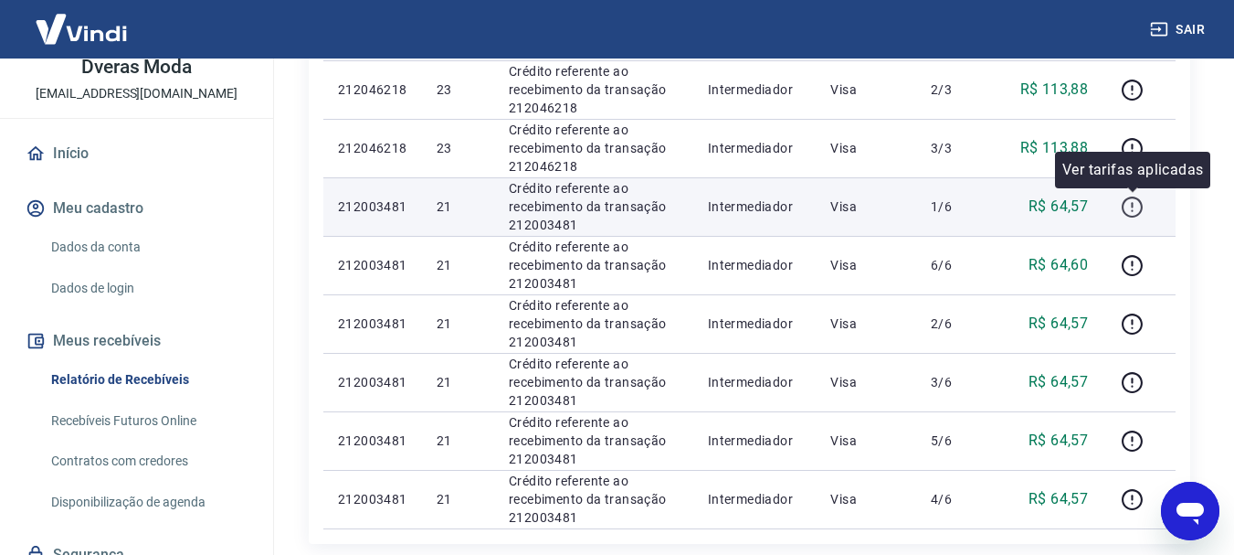
click at [1133, 211] on icon "button" at bounding box center [1132, 210] width 2 height 2
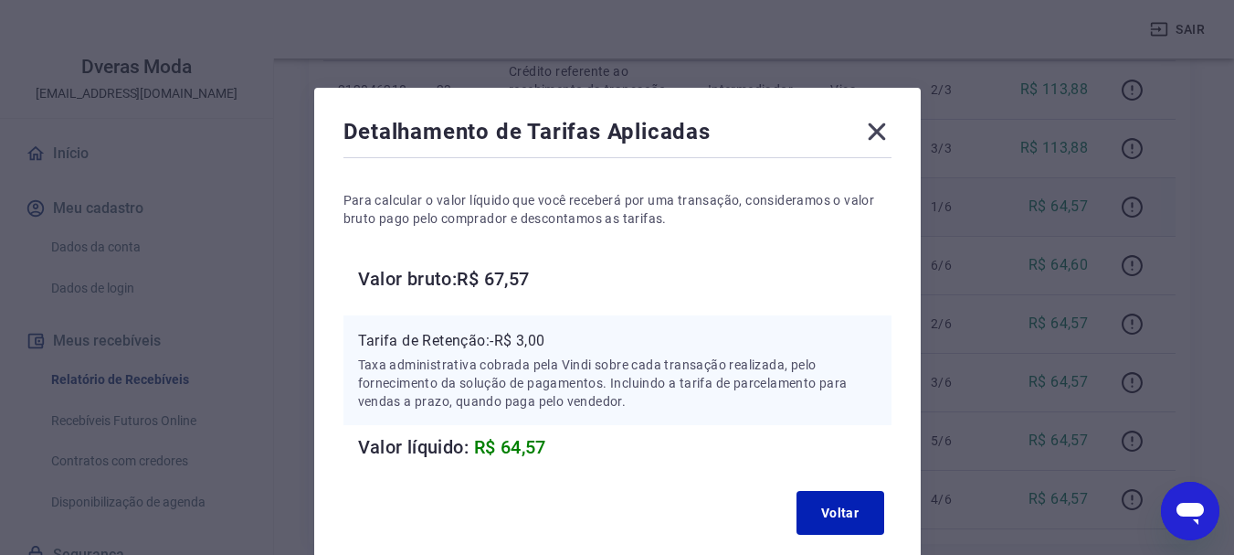
click at [877, 132] on icon at bounding box center [876, 131] width 17 height 17
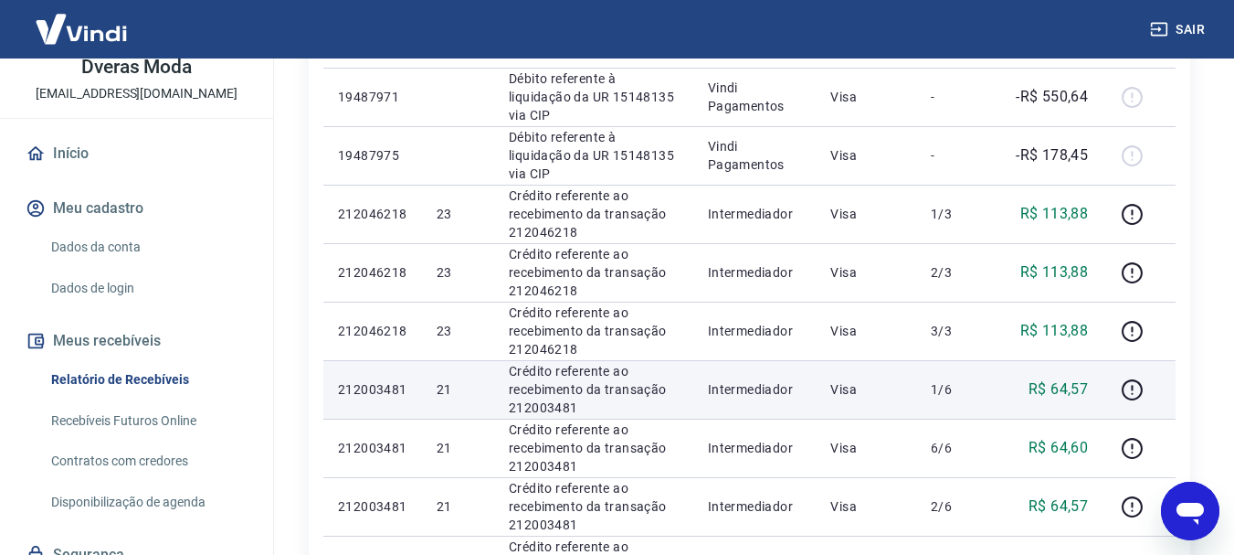
scroll to position [273, 0]
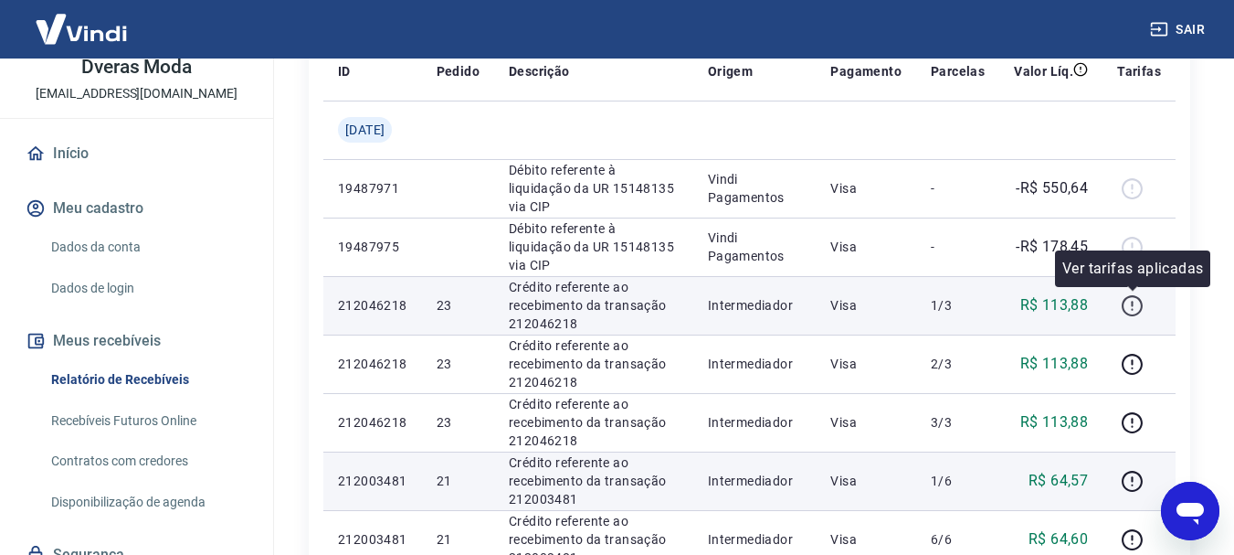
click at [1130, 306] on icon "button" at bounding box center [1132, 305] width 23 height 23
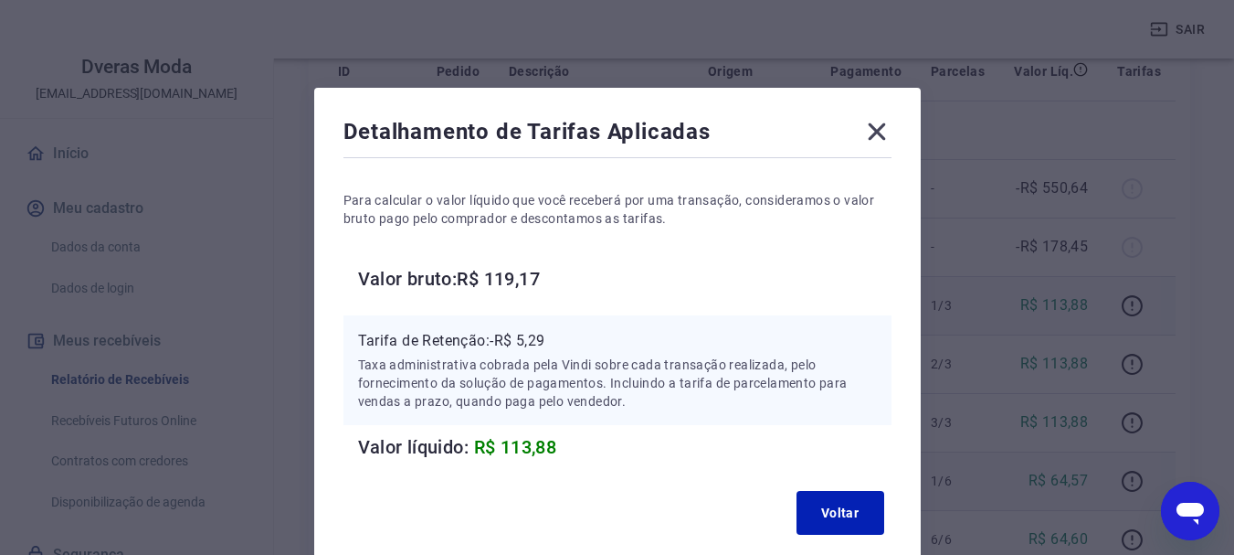
click at [875, 131] on icon at bounding box center [876, 131] width 17 height 17
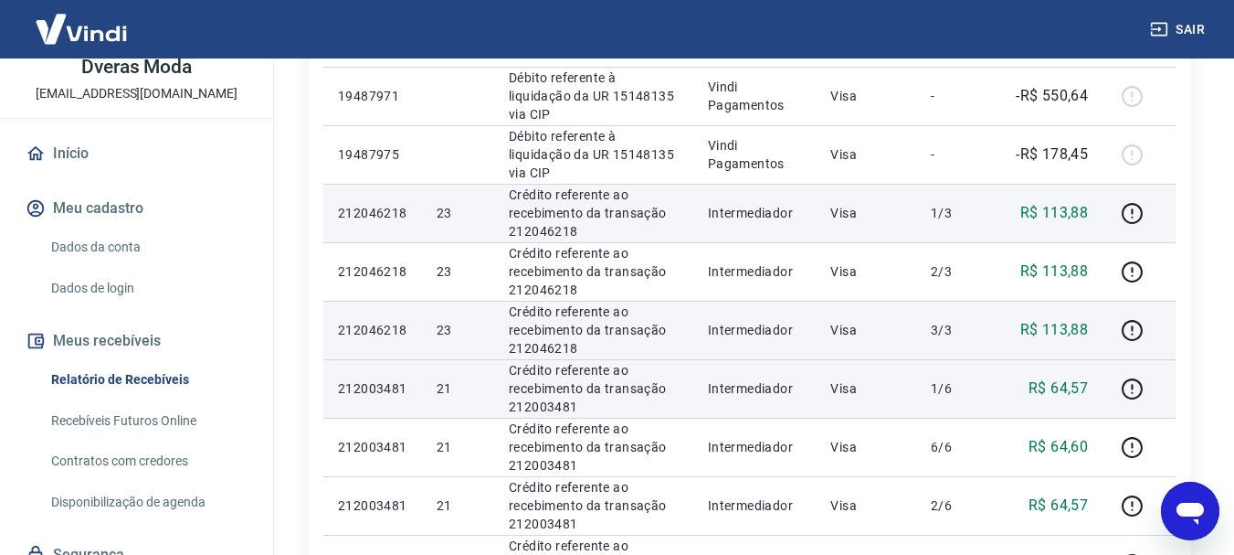
scroll to position [0, 0]
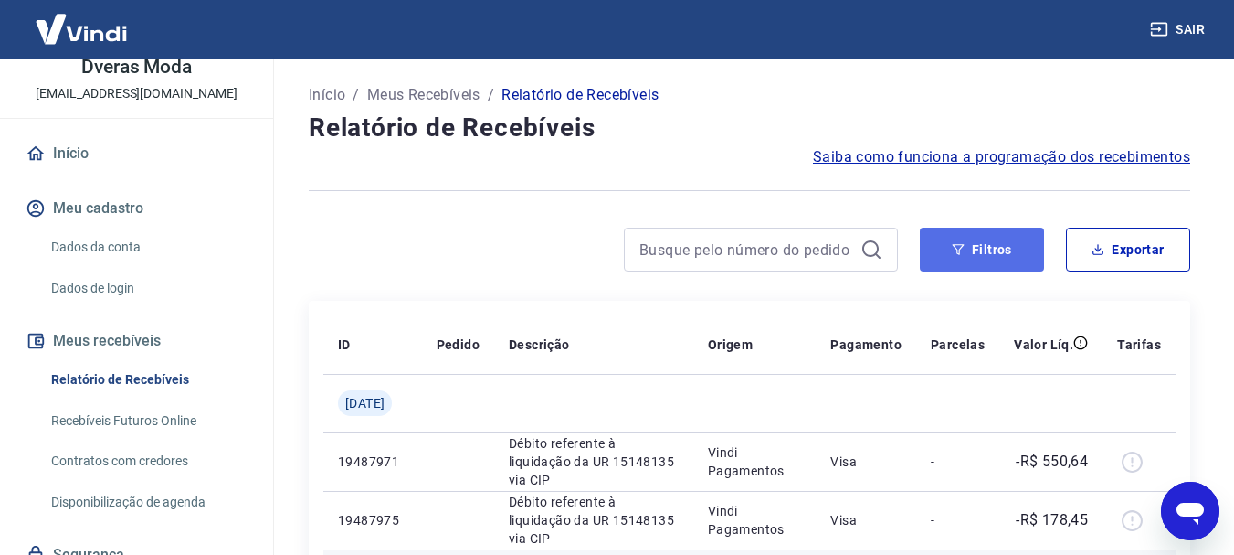
click at [955, 256] on button "Filtros" at bounding box center [982, 249] width 124 height 44
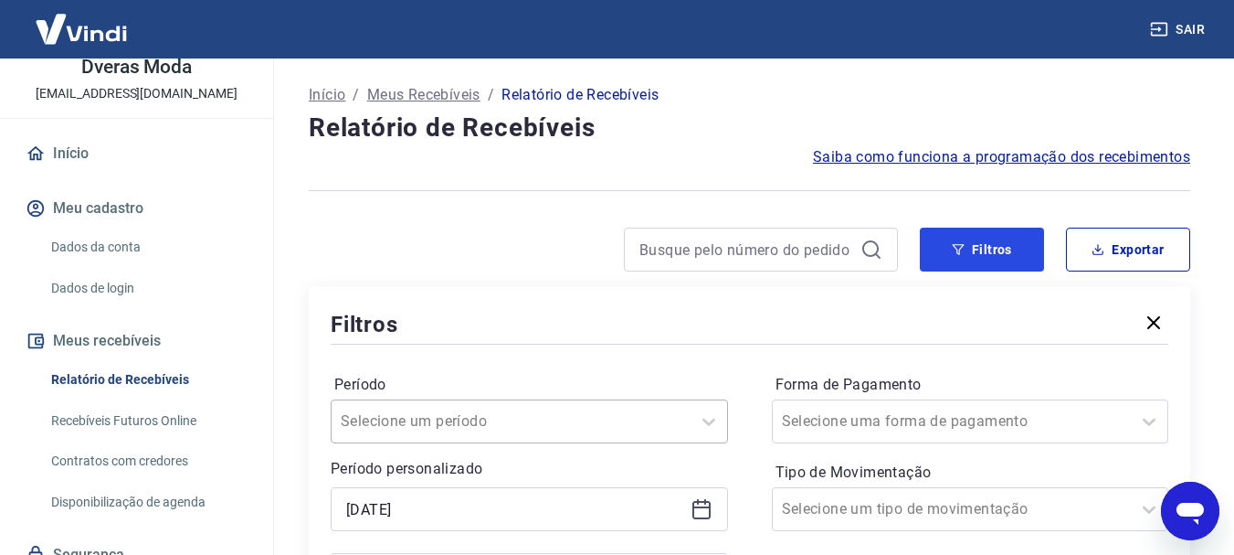
scroll to position [91, 0]
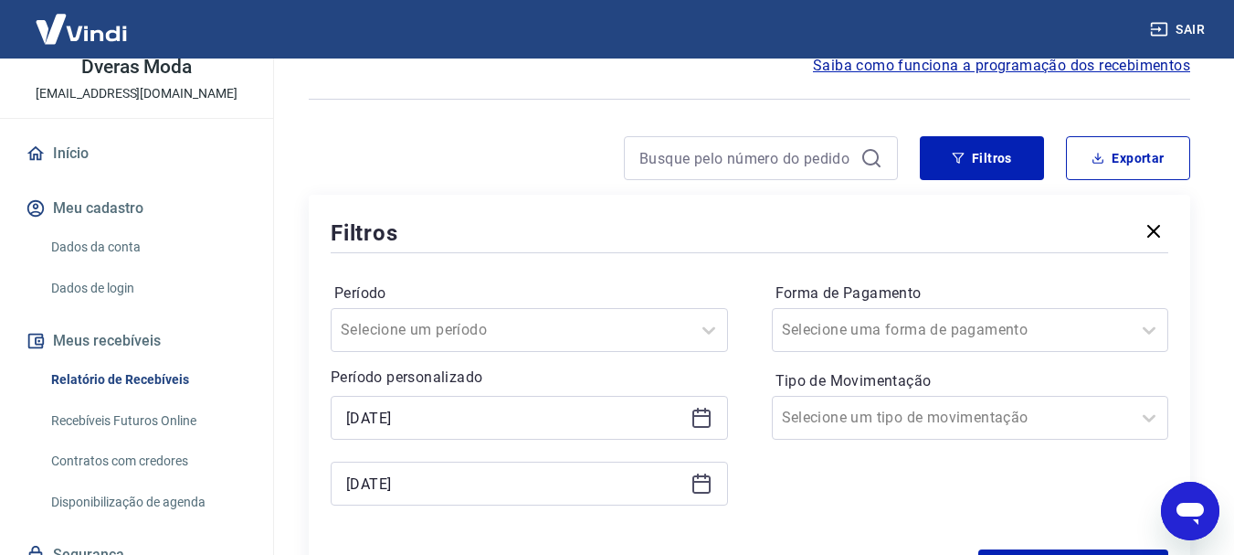
click at [695, 410] on icon at bounding box center [701, 418] width 18 height 18
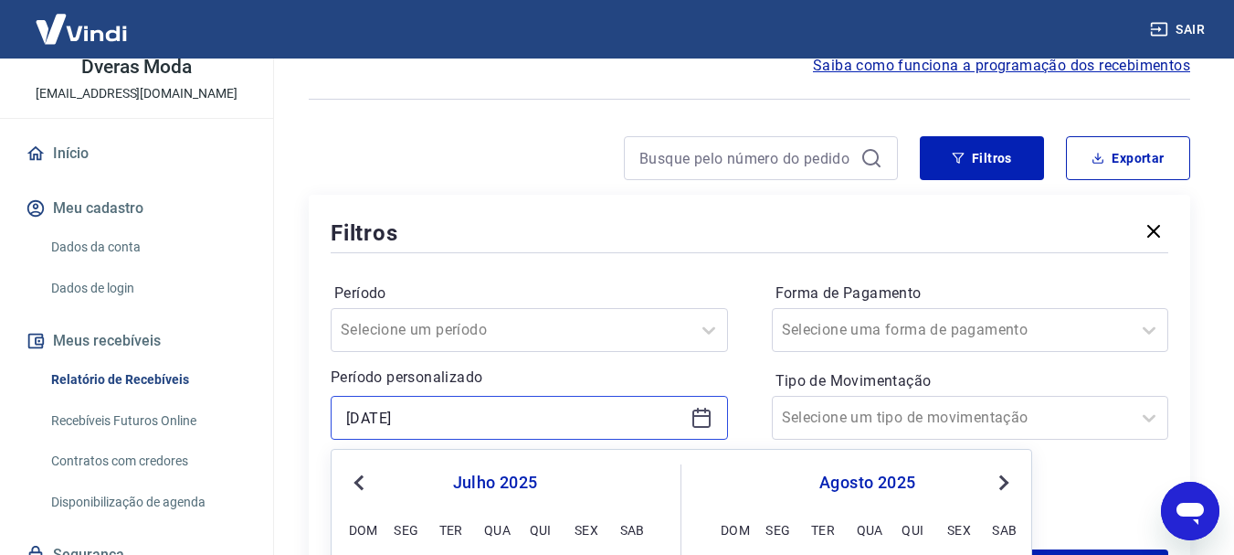
scroll to position [274, 0]
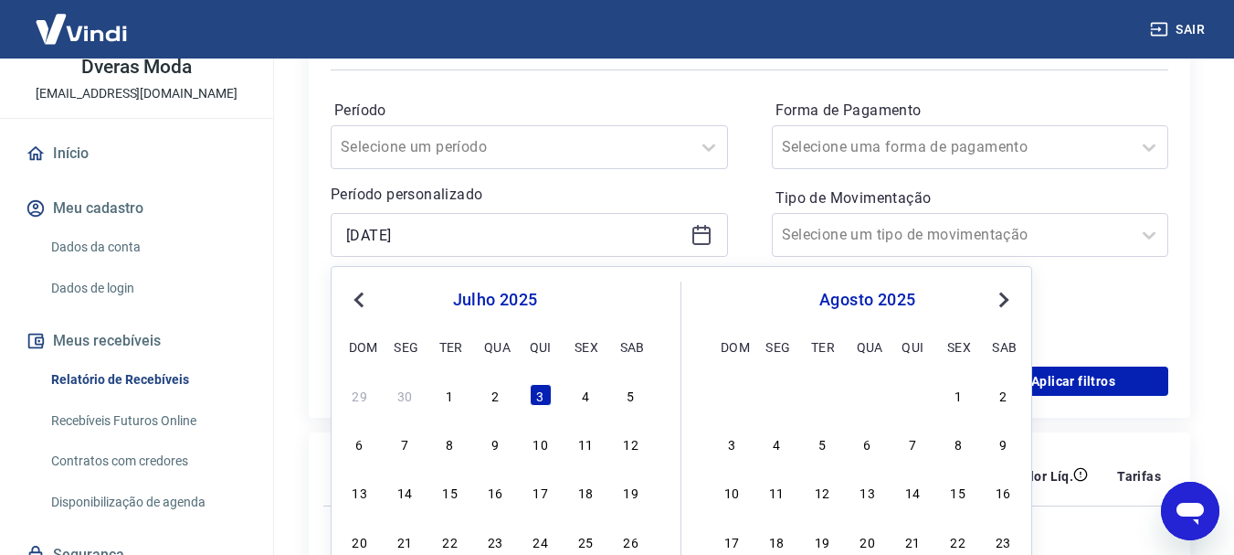
click at [360, 308] on button "Previous Month" at bounding box center [359, 300] width 22 height 22
click at [1002, 297] on span "Next Month" at bounding box center [1002, 299] width 0 height 21
click at [815, 446] on div "5" at bounding box center [822, 443] width 22 height 22
type input "[DATE]"
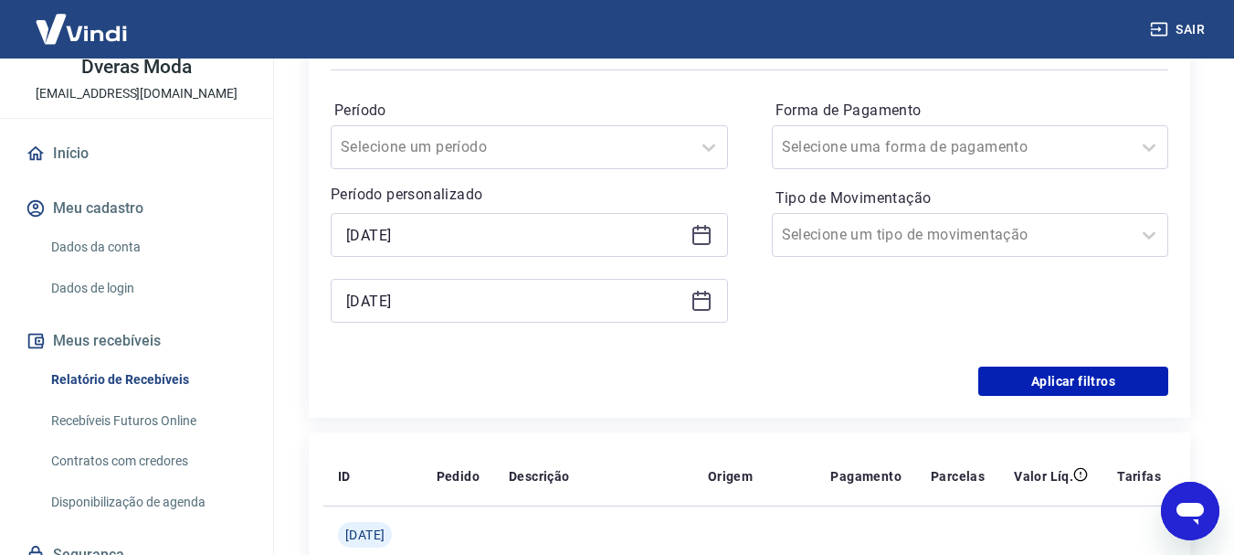
click at [702, 302] on icon at bounding box center [702, 301] width 22 height 22
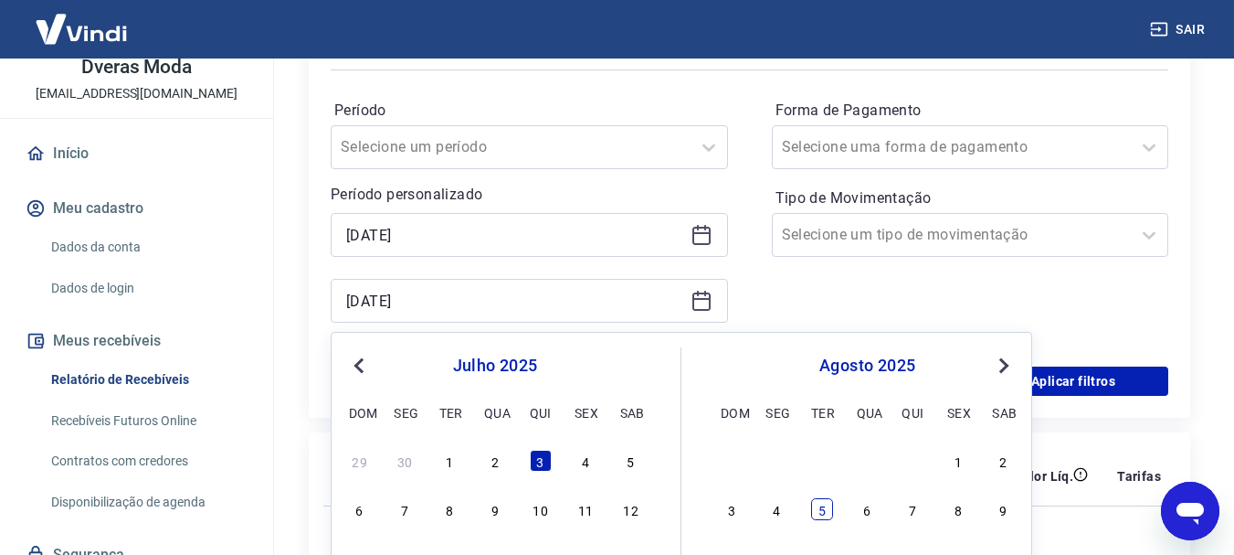
click at [821, 513] on div "5" at bounding box center [822, 509] width 22 height 22
type input "[DATE]"
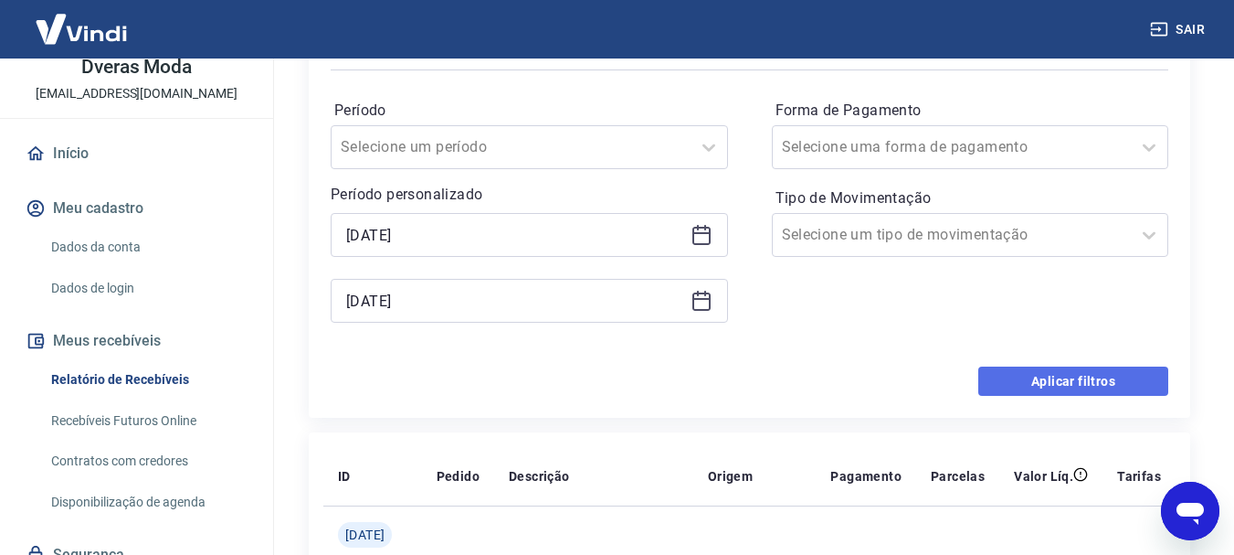
click at [1064, 387] on button "Aplicar filtros" at bounding box center [1073, 380] width 190 height 29
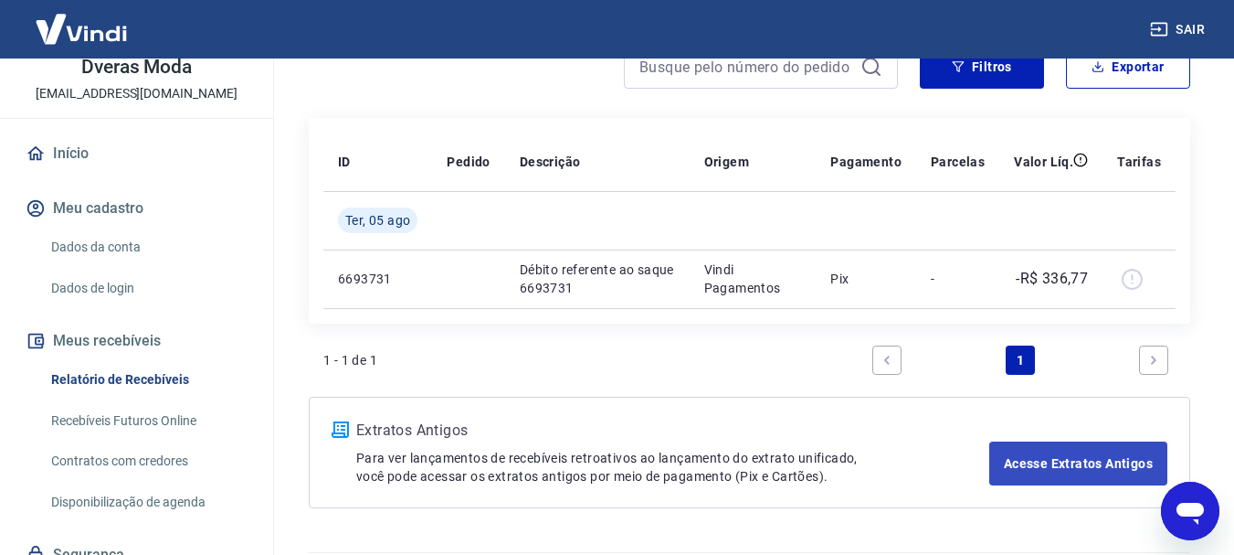
scroll to position [237, 0]
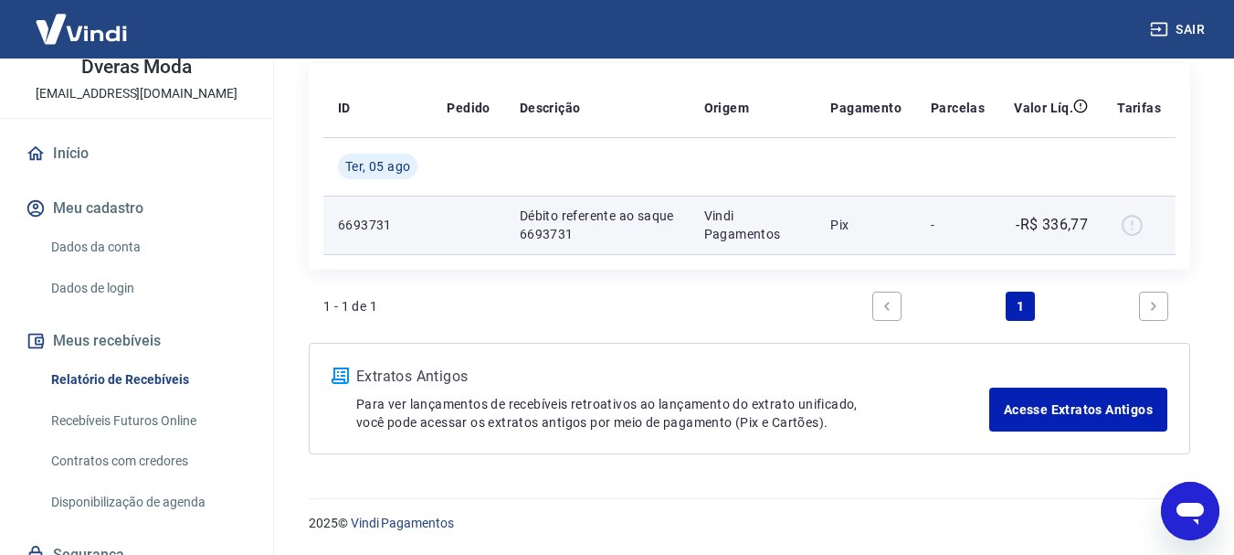
click at [1060, 226] on p "-R$ 336,77" at bounding box center [1052, 225] width 72 height 22
click at [1143, 222] on div at bounding box center [1139, 224] width 44 height 29
click at [737, 231] on p "Vindi Pagamentos" at bounding box center [753, 224] width 98 height 37
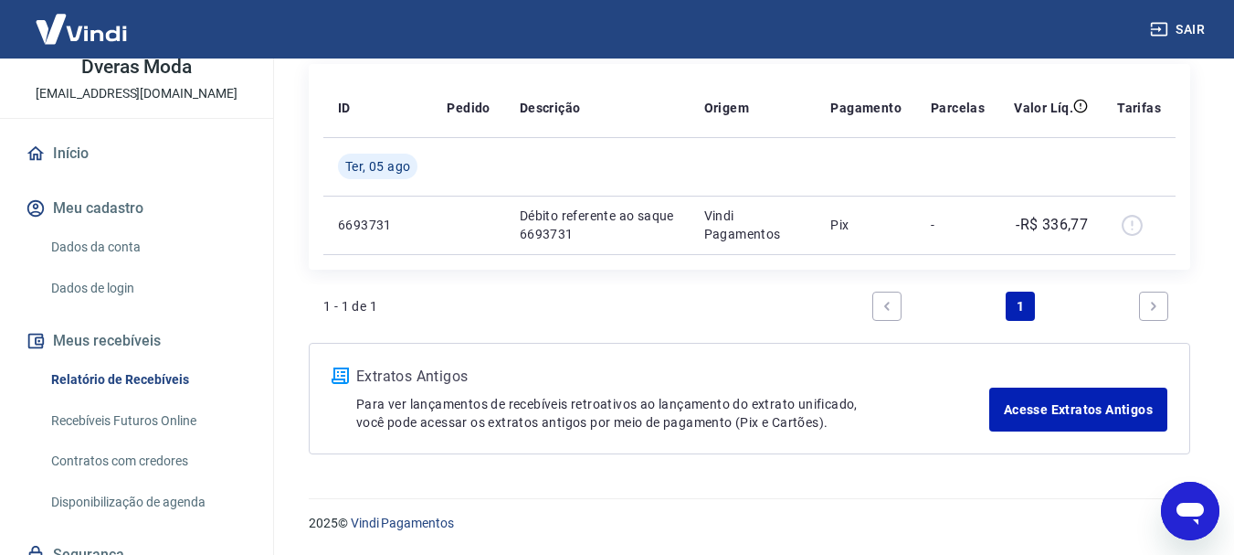
scroll to position [54, 0]
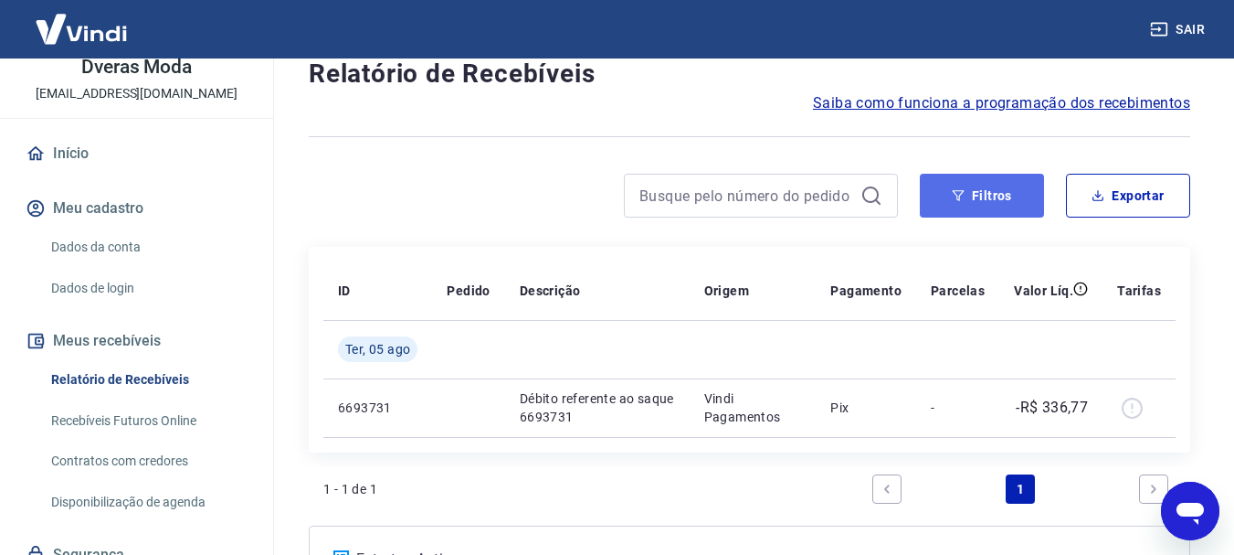
click at [969, 206] on button "Filtros" at bounding box center [982, 196] width 124 height 44
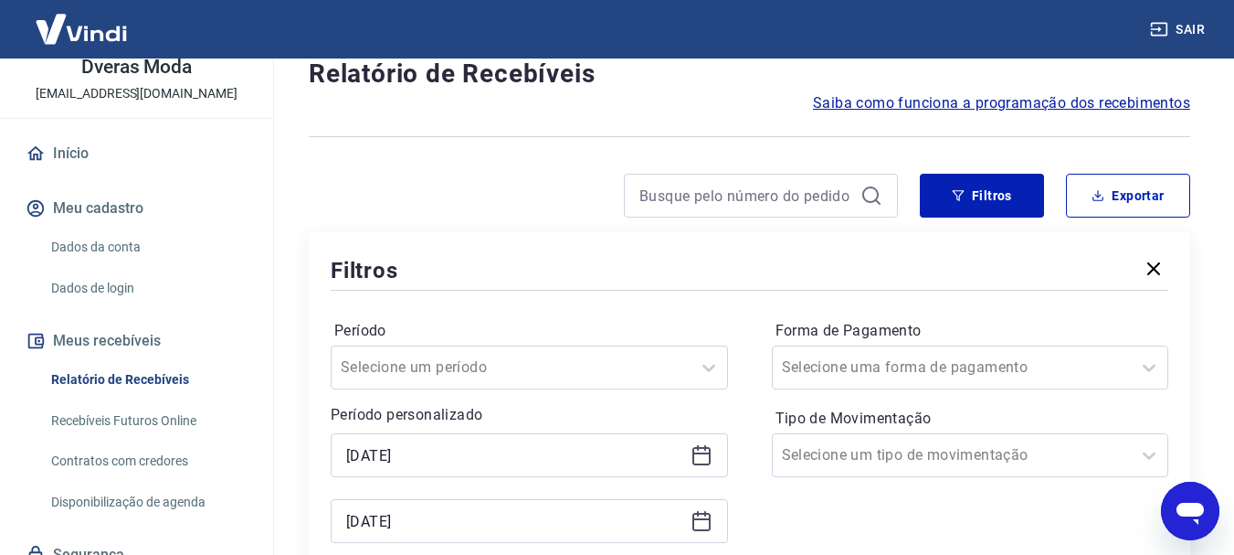
click at [704, 457] on icon at bounding box center [702, 455] width 22 height 22
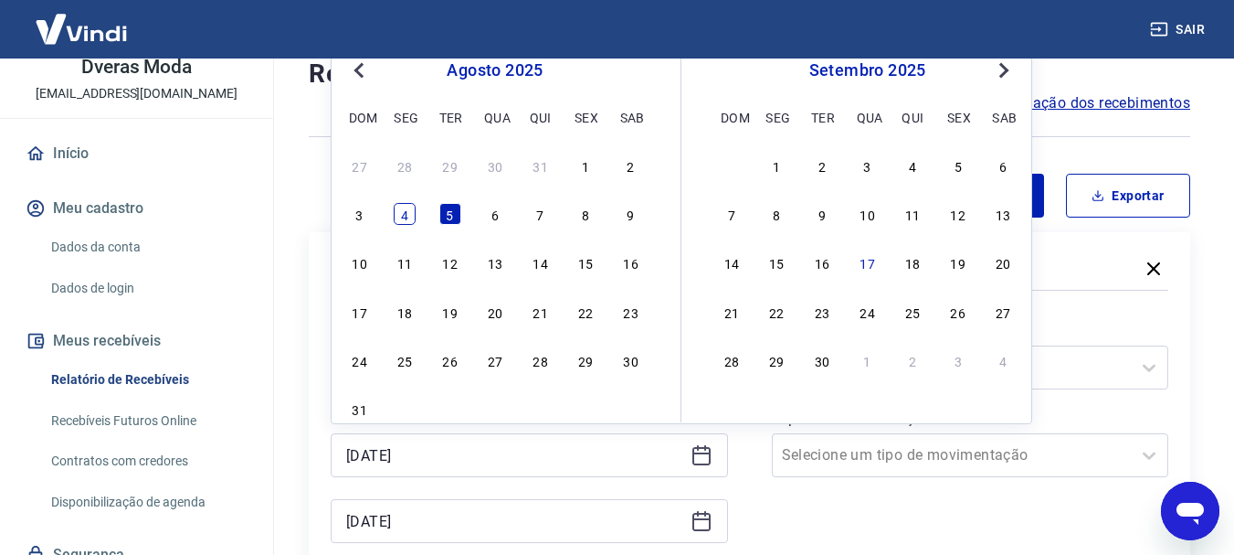
click at [409, 214] on div "4" at bounding box center [405, 214] width 22 height 22
type input "[DATE]"
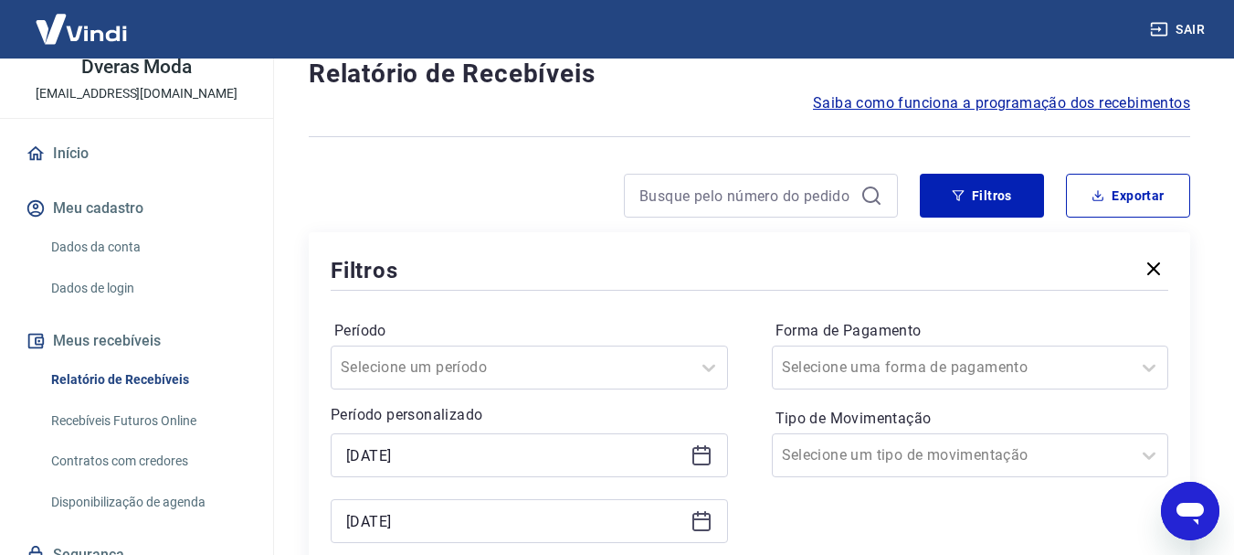
click at [699, 517] on icon at bounding box center [702, 521] width 22 height 22
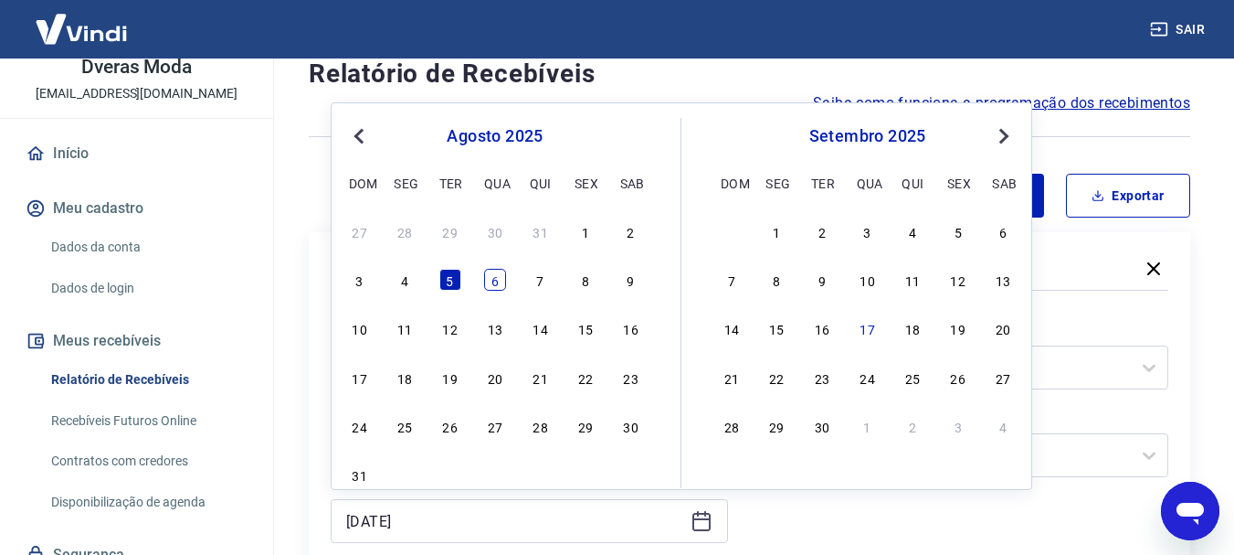
click at [499, 275] on div "6" at bounding box center [495, 280] width 22 height 22
type input "[DATE]"
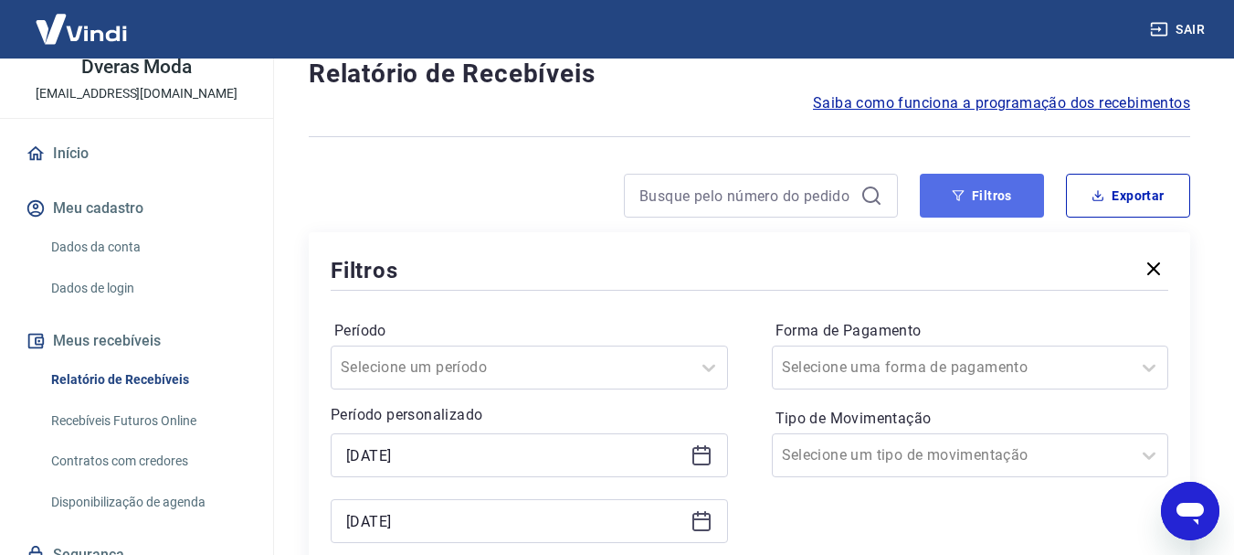
click at [984, 189] on button "Filtros" at bounding box center [982, 196] width 124 height 44
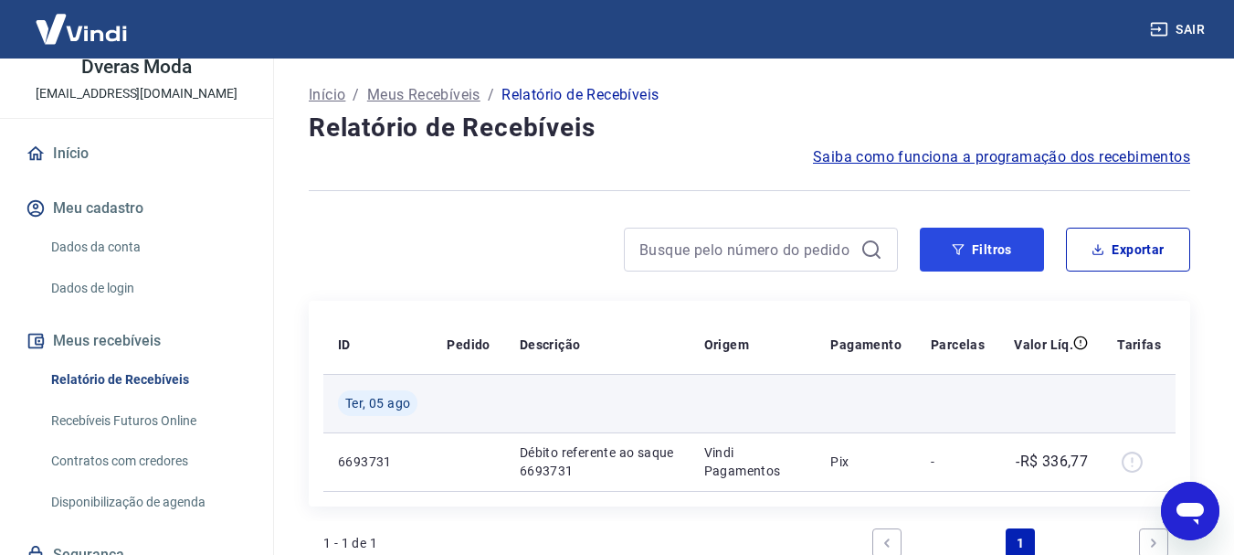
scroll to position [91, 0]
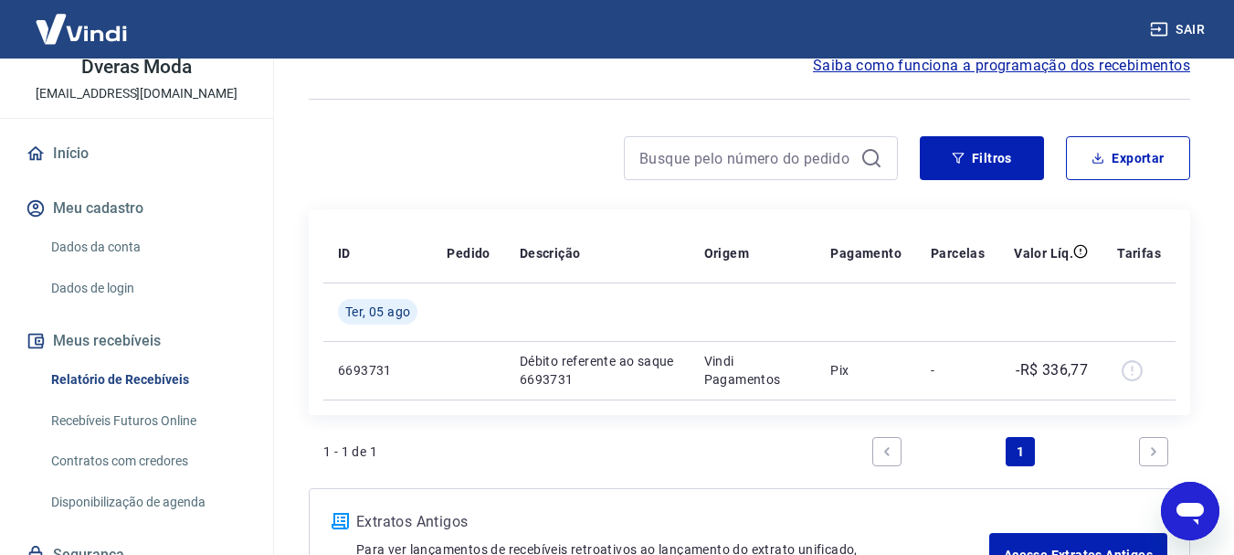
click at [160, 423] on link "Recebíveis Futuros Online" at bounding box center [147, 420] width 207 height 37
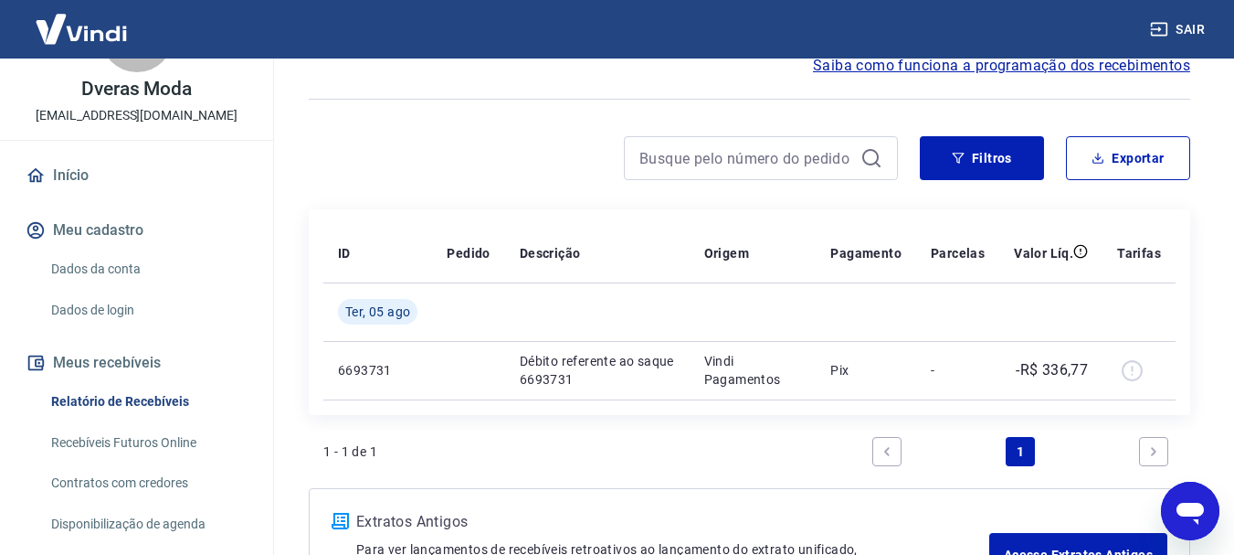
scroll to position [62, 0]
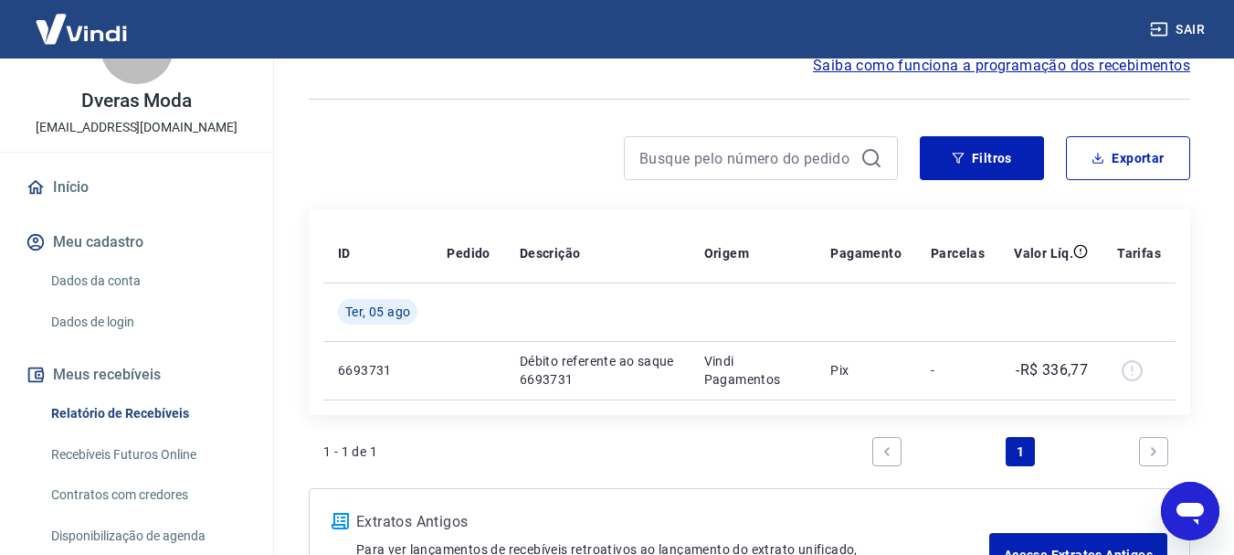
click at [120, 192] on link "Início" at bounding box center [136, 187] width 229 height 40
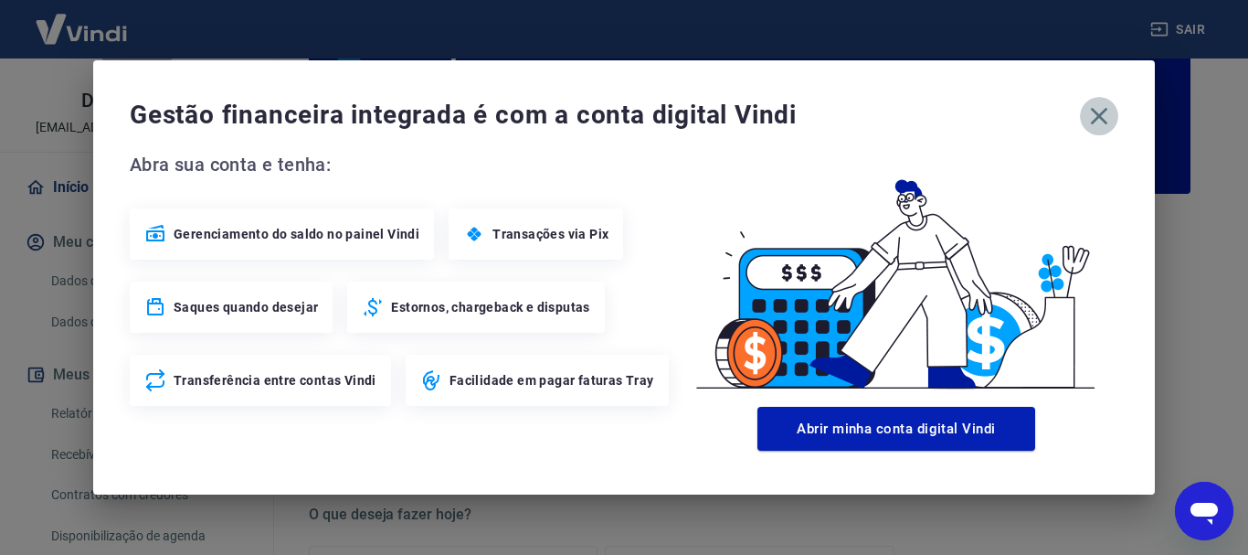
click at [1094, 116] on icon "button" at bounding box center [1098, 115] width 29 height 29
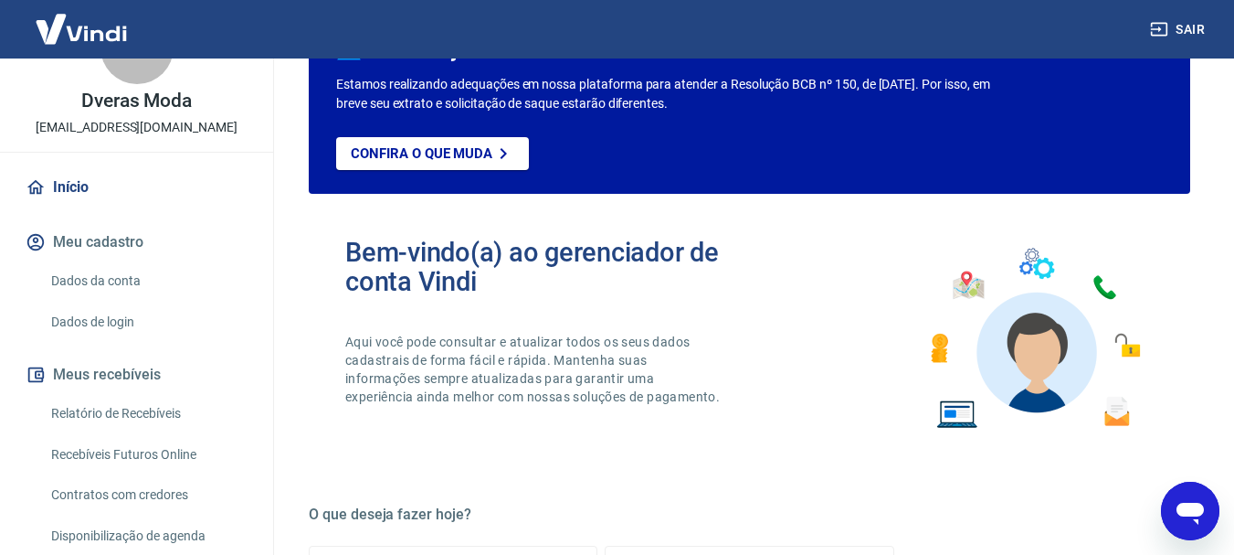
click at [217, 183] on link "Início" at bounding box center [136, 187] width 229 height 40
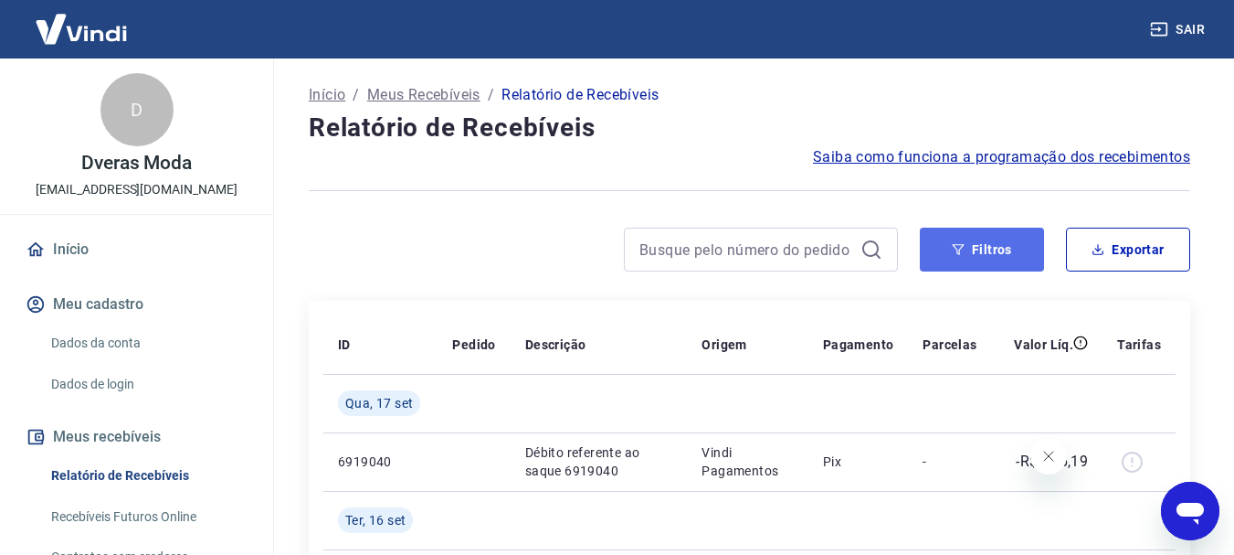
click at [979, 249] on button "Filtros" at bounding box center [982, 249] width 124 height 44
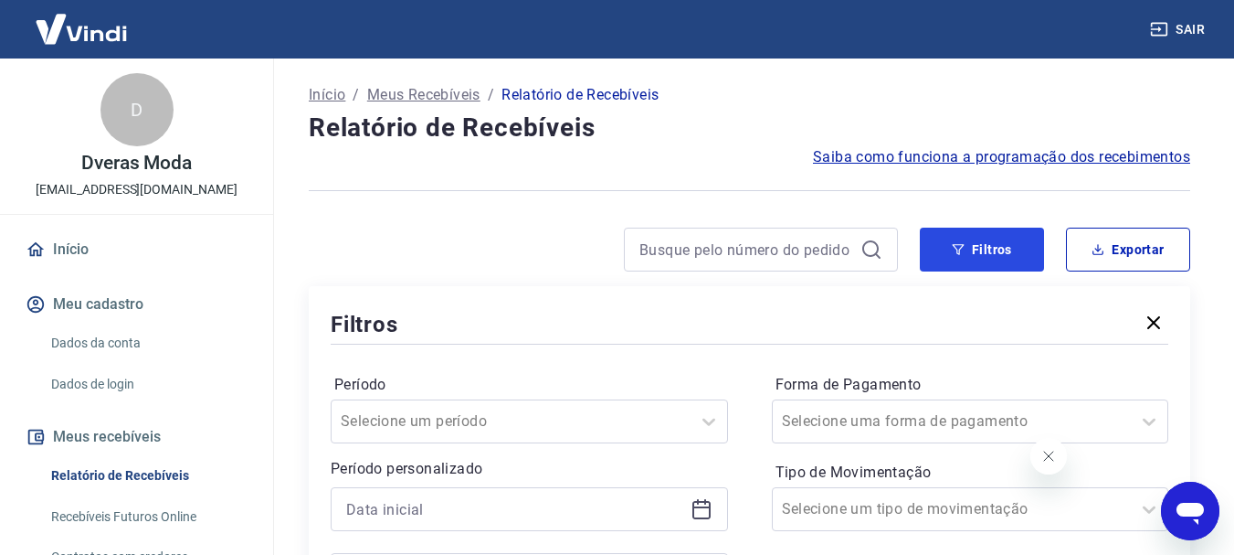
scroll to position [183, 0]
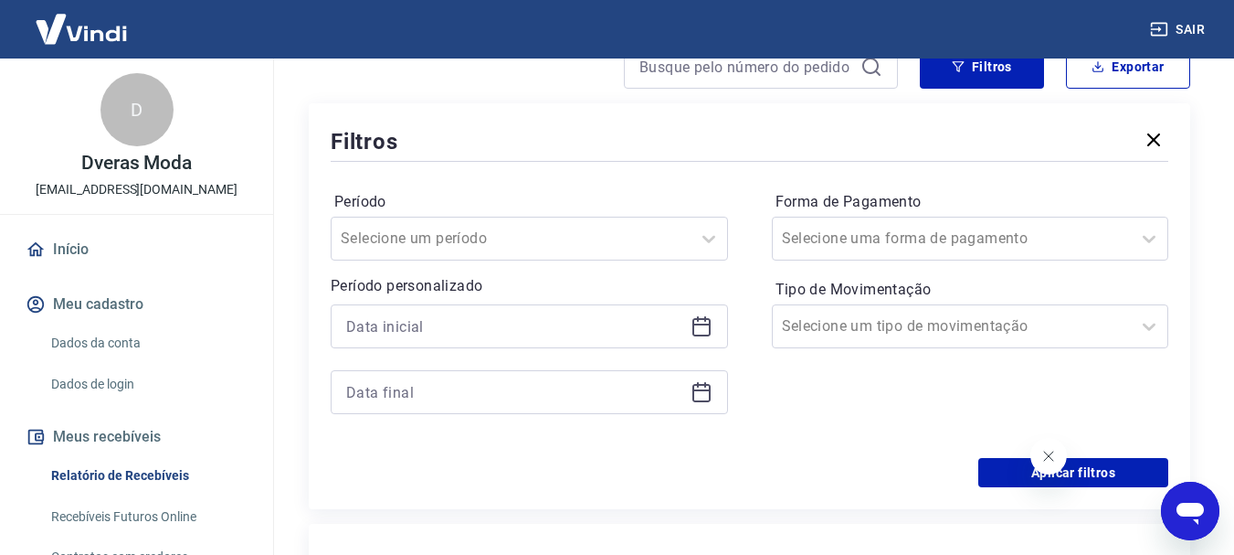
click at [704, 325] on icon at bounding box center [701, 324] width 18 height 2
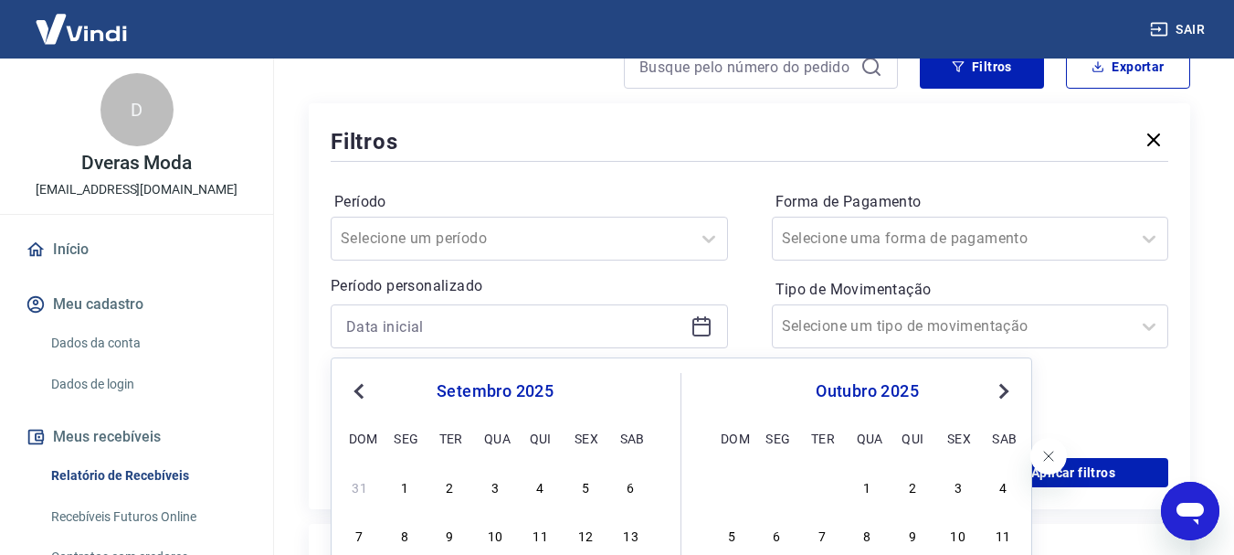
click at [367, 397] on button "Previous Month" at bounding box center [359, 391] width 22 height 22
click at [449, 539] on div "5" at bounding box center [450, 534] width 22 height 22
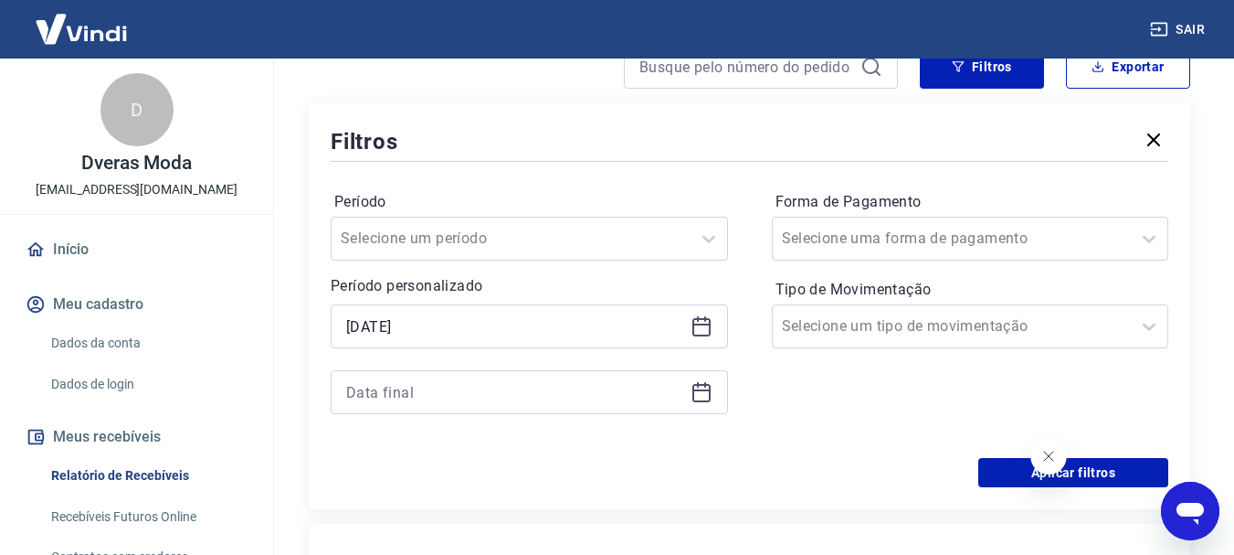
type input "[DATE]"
click at [698, 391] on icon at bounding box center [701, 390] width 18 height 2
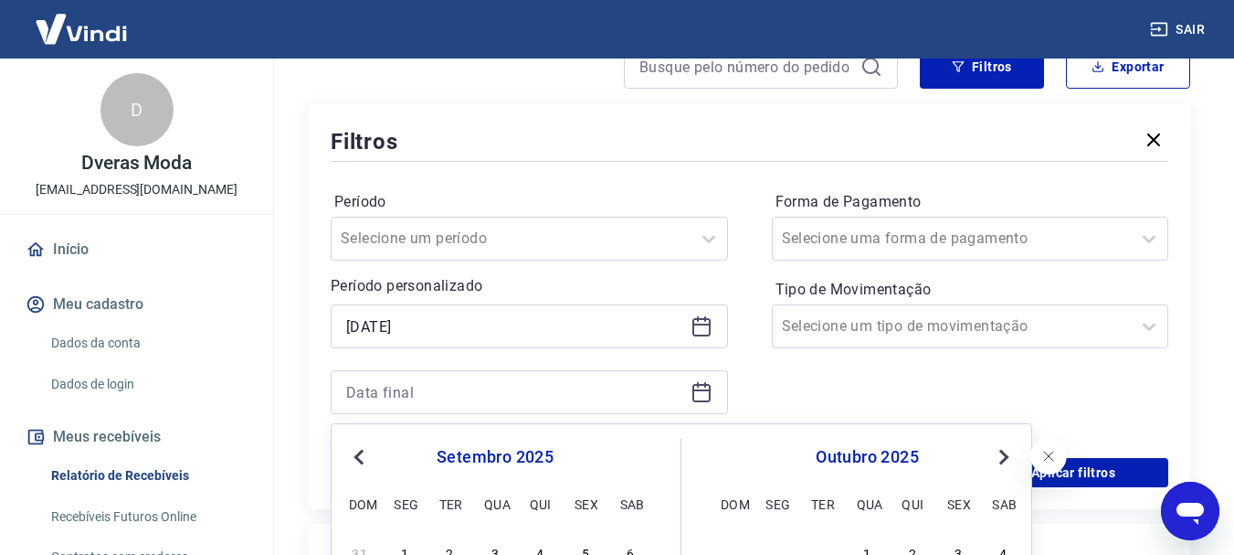
click at [361, 456] on span "Previous Month" at bounding box center [361, 456] width 0 height 21
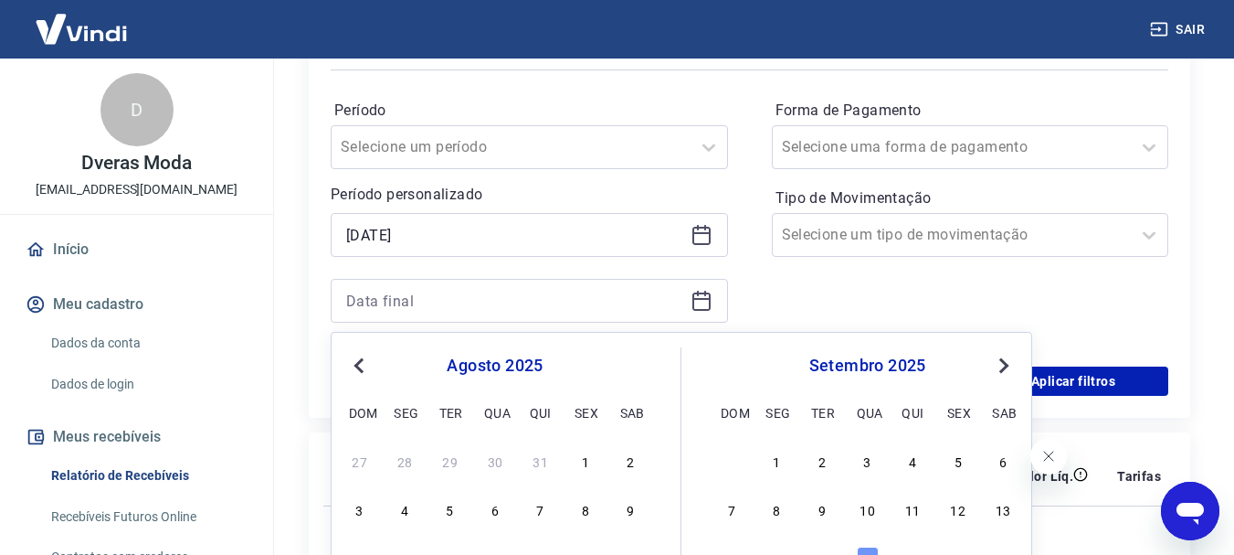
scroll to position [365, 0]
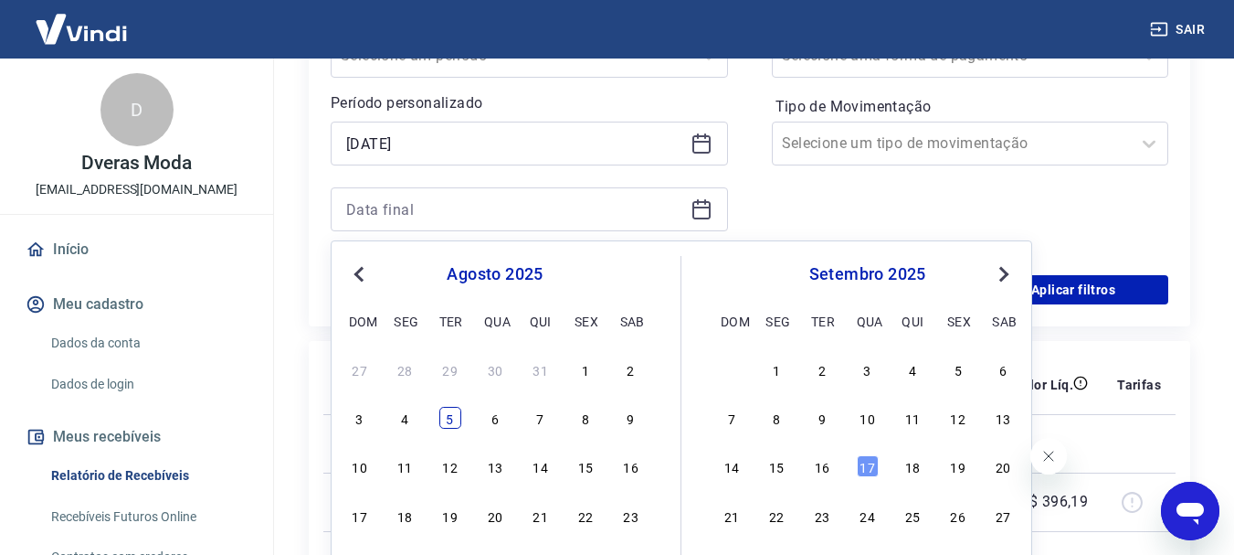
click at [453, 423] on div "5" at bounding box center [450, 418] width 22 height 22
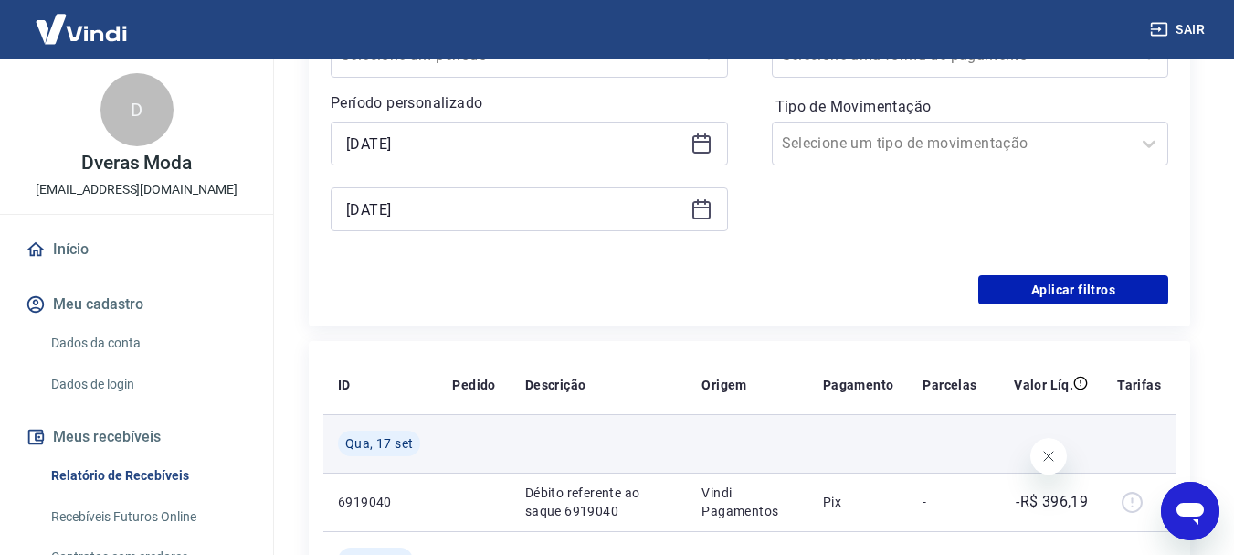
type input "[DATE]"
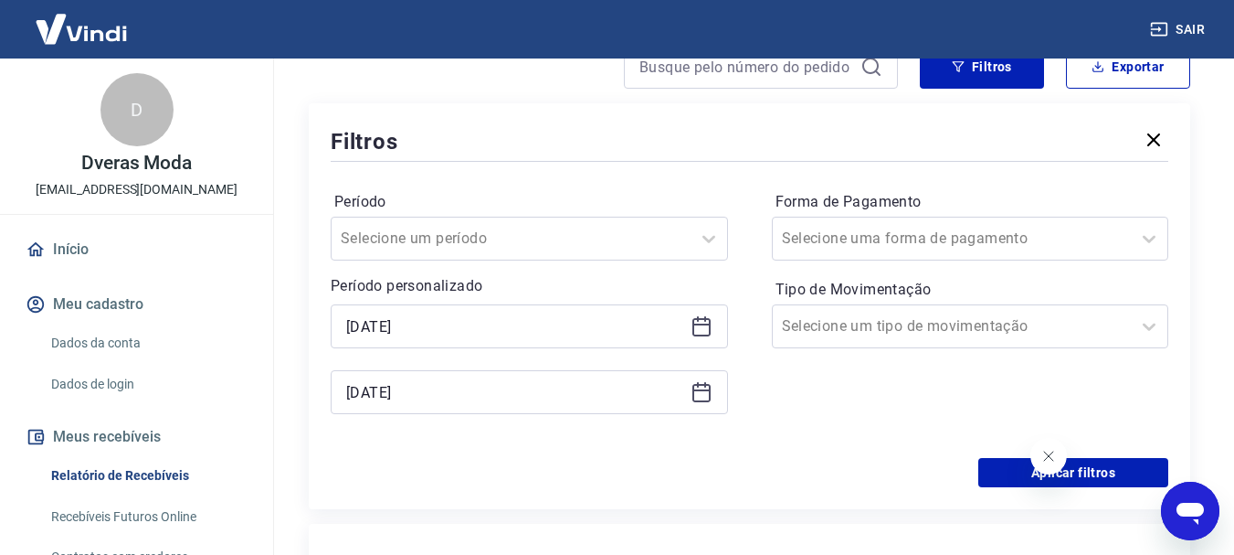
scroll to position [91, 0]
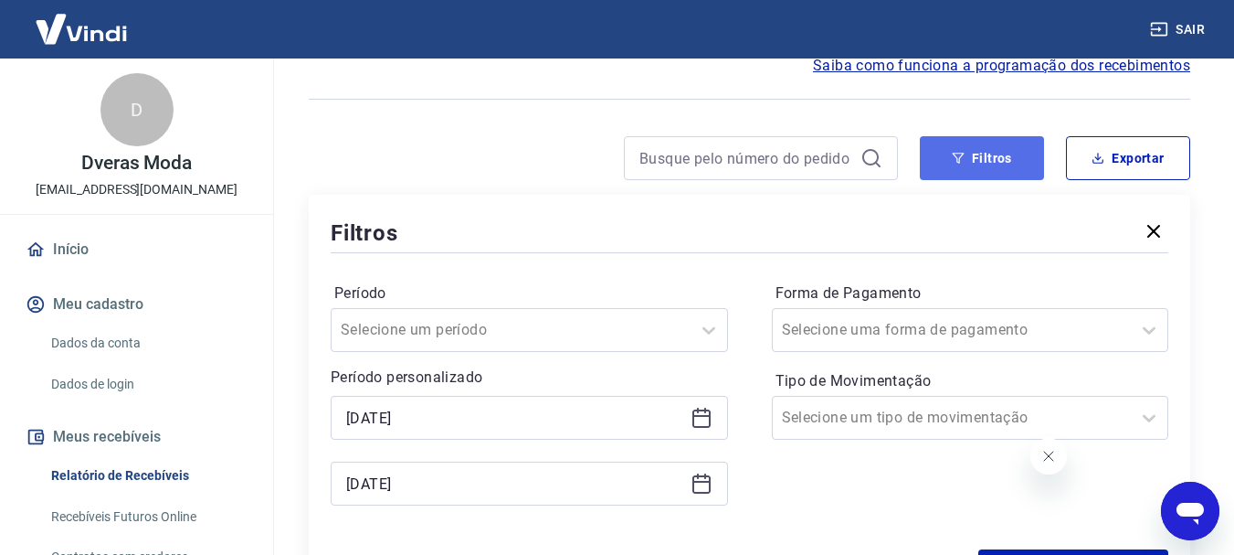
click at [977, 166] on button "Filtros" at bounding box center [982, 158] width 124 height 44
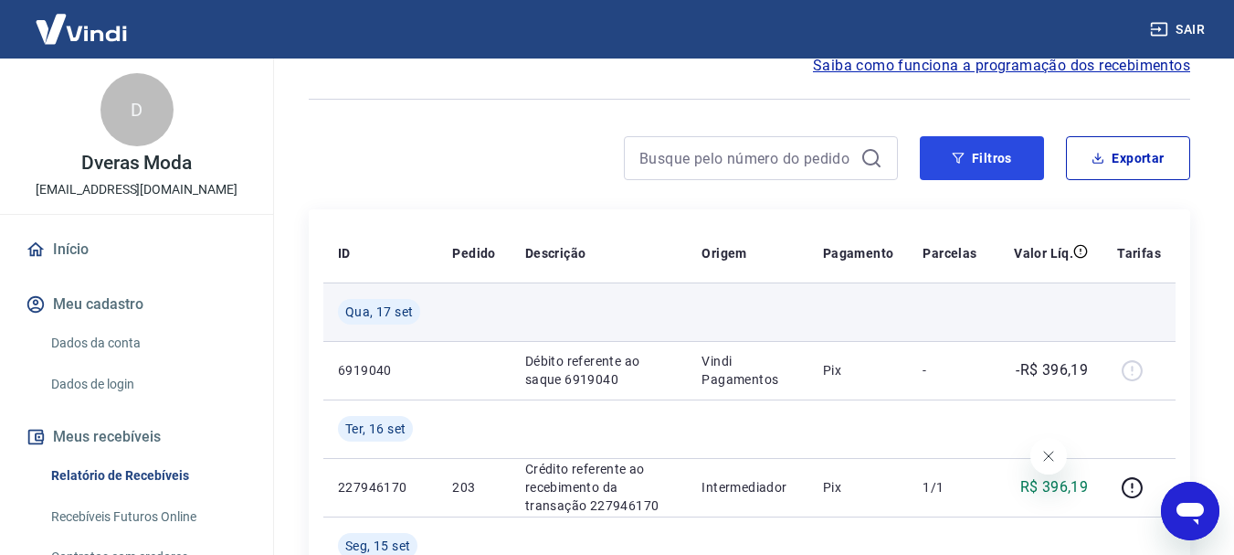
scroll to position [0, 0]
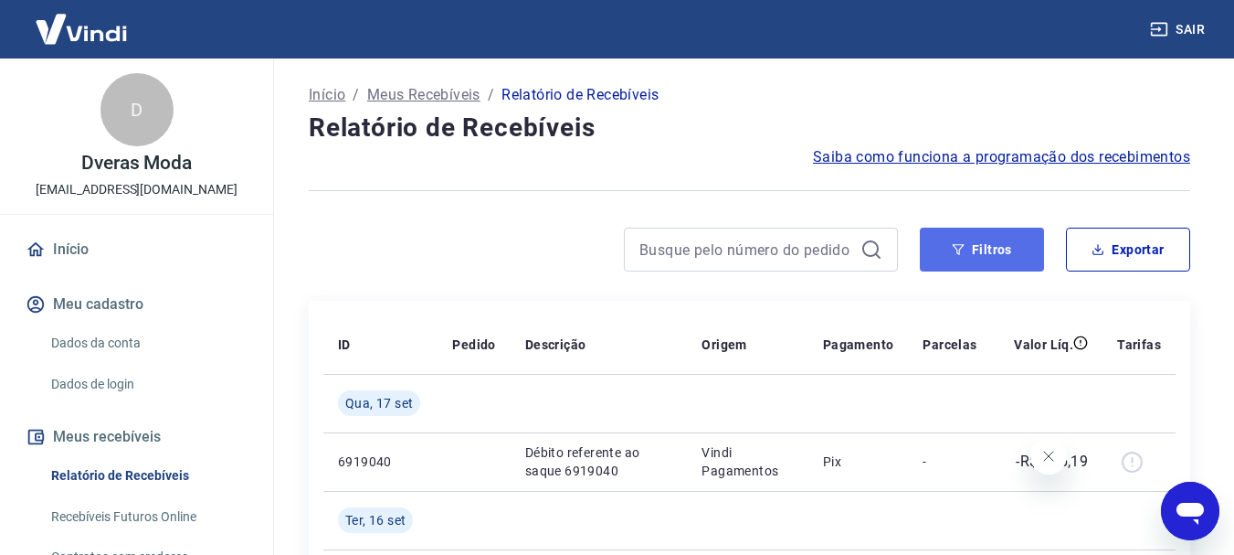
click at [973, 255] on button "Filtros" at bounding box center [982, 249] width 124 height 44
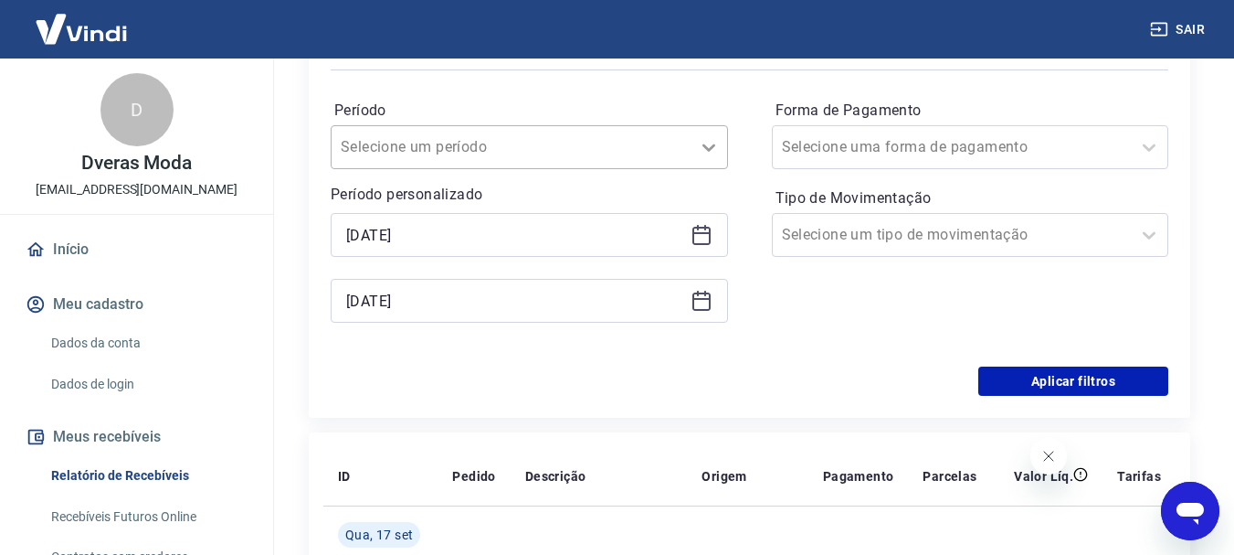
scroll to position [365, 0]
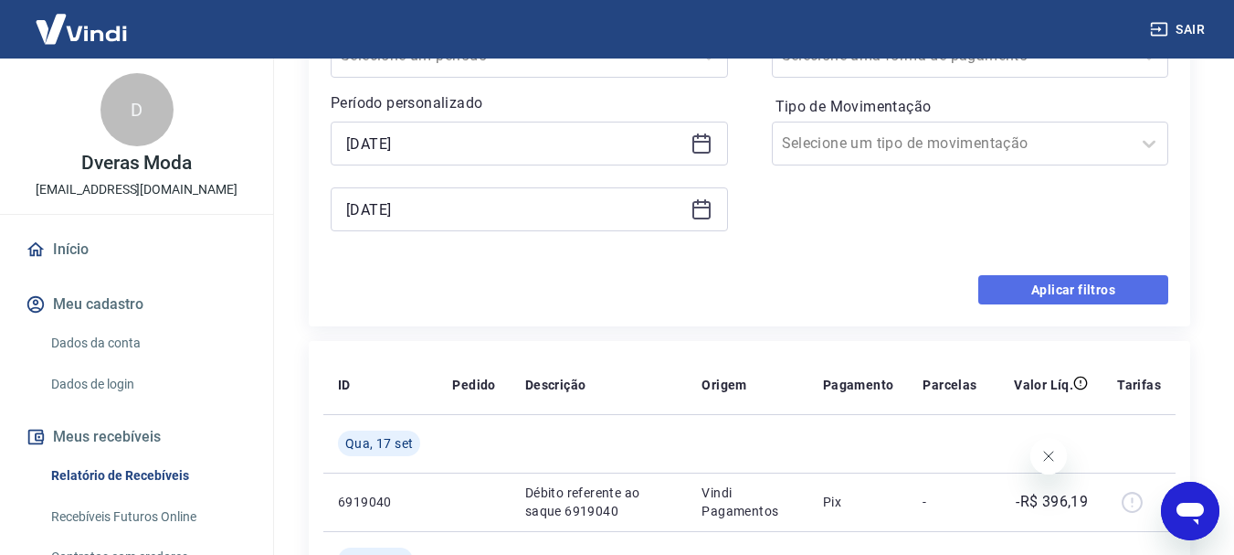
click at [1052, 293] on button "Aplicar filtros" at bounding box center [1073, 289] width 190 height 29
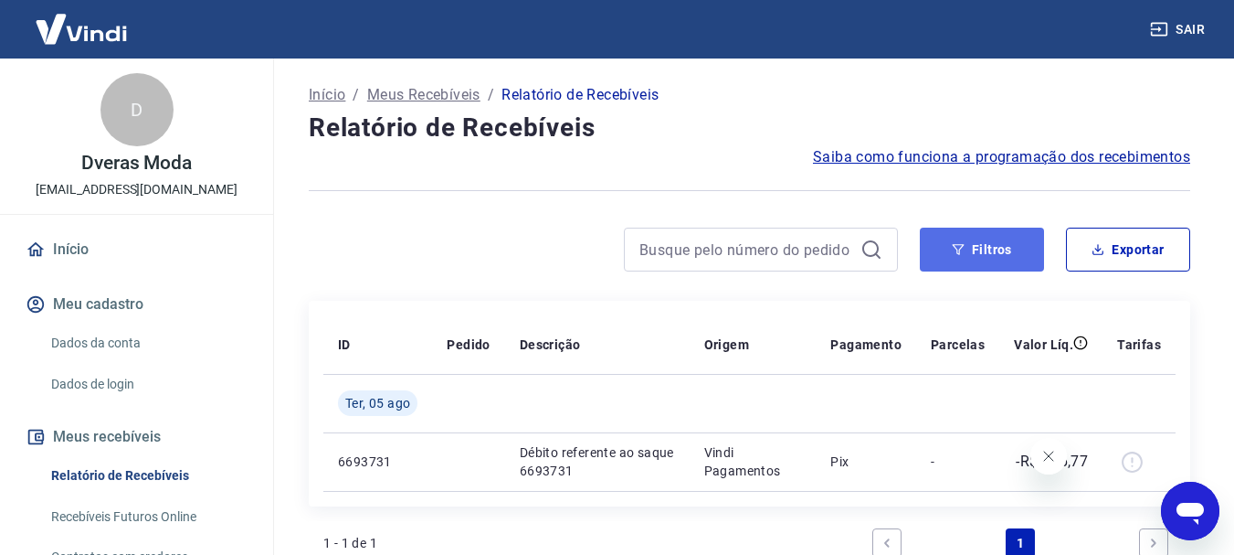
click at [988, 243] on button "Filtros" at bounding box center [982, 249] width 124 height 44
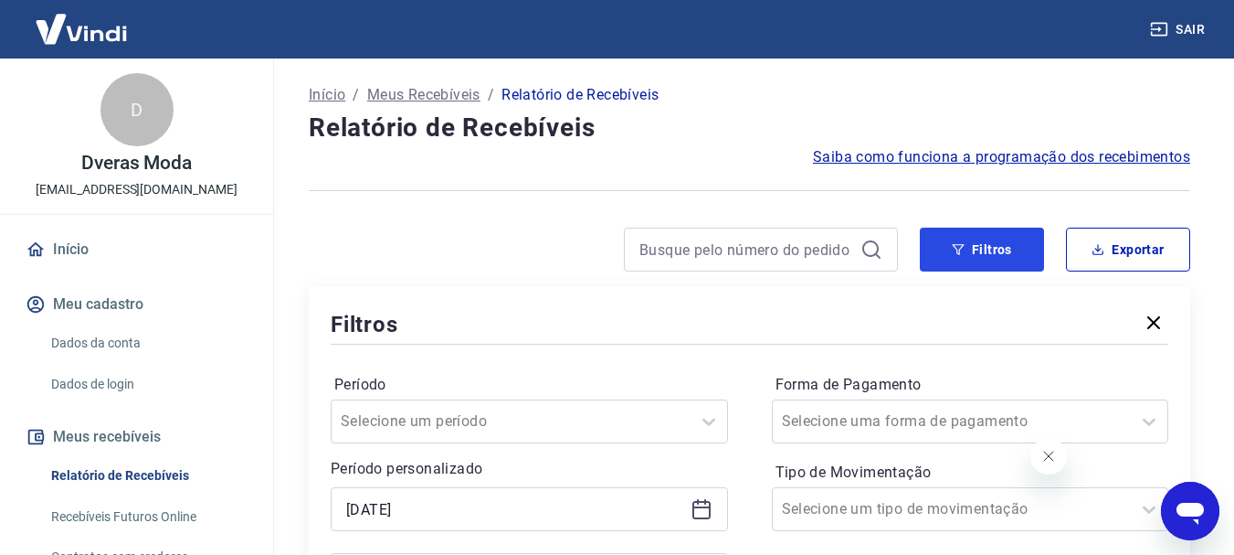
scroll to position [274, 0]
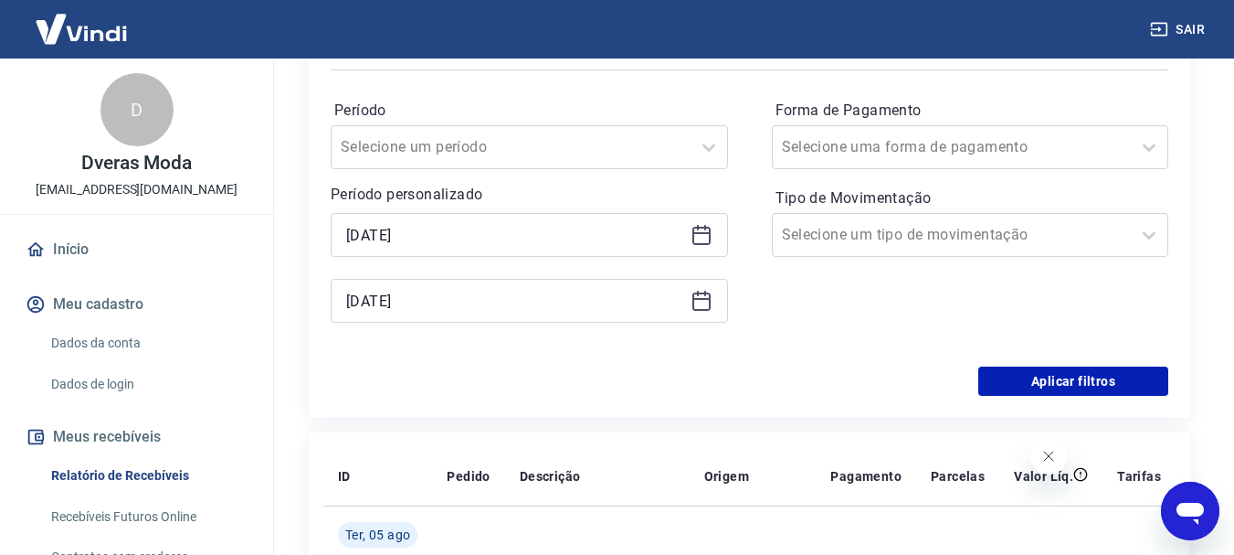
click at [707, 237] on icon at bounding box center [702, 235] width 22 height 22
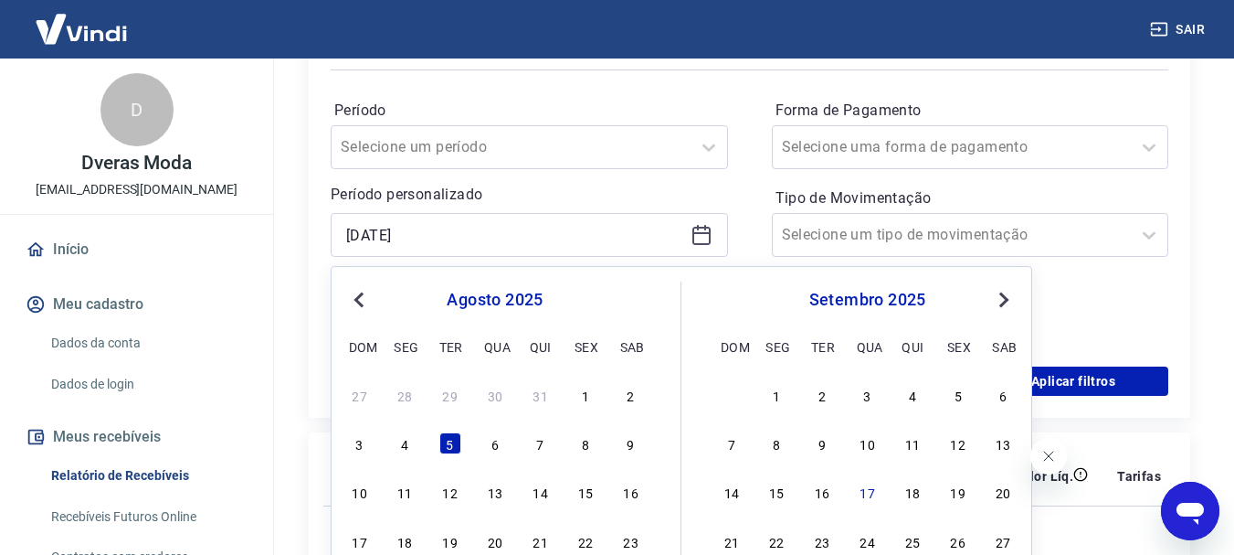
click at [361, 295] on span "Previous Month" at bounding box center [361, 299] width 0 height 21
click at [540, 398] on div "3" at bounding box center [541, 395] width 22 height 22
type input "[DATE]"
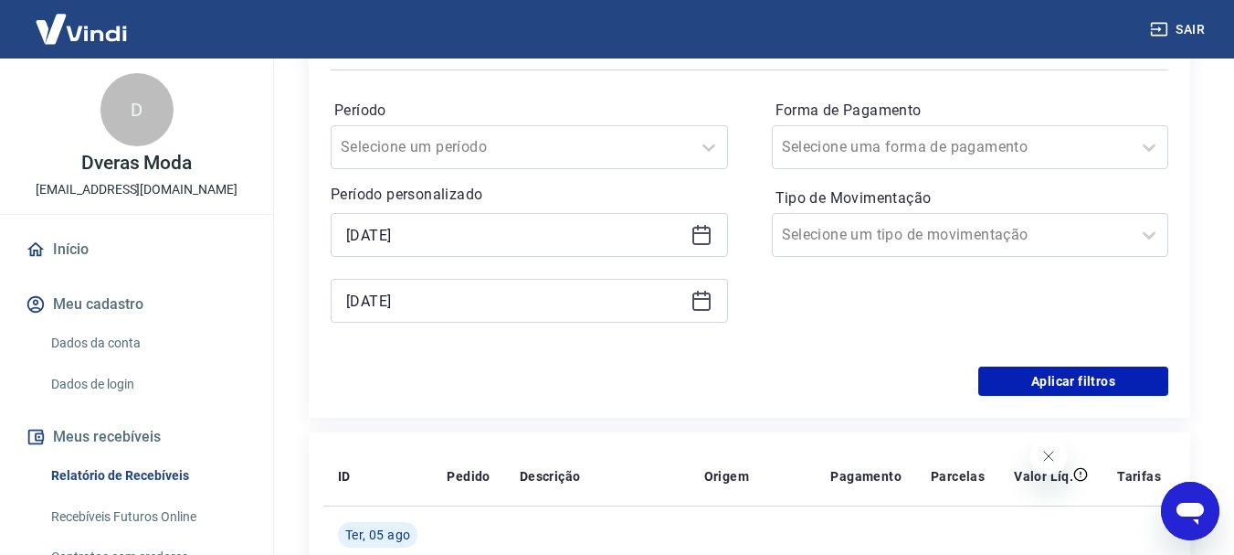
click at [705, 293] on icon at bounding box center [705, 293] width 2 height 5
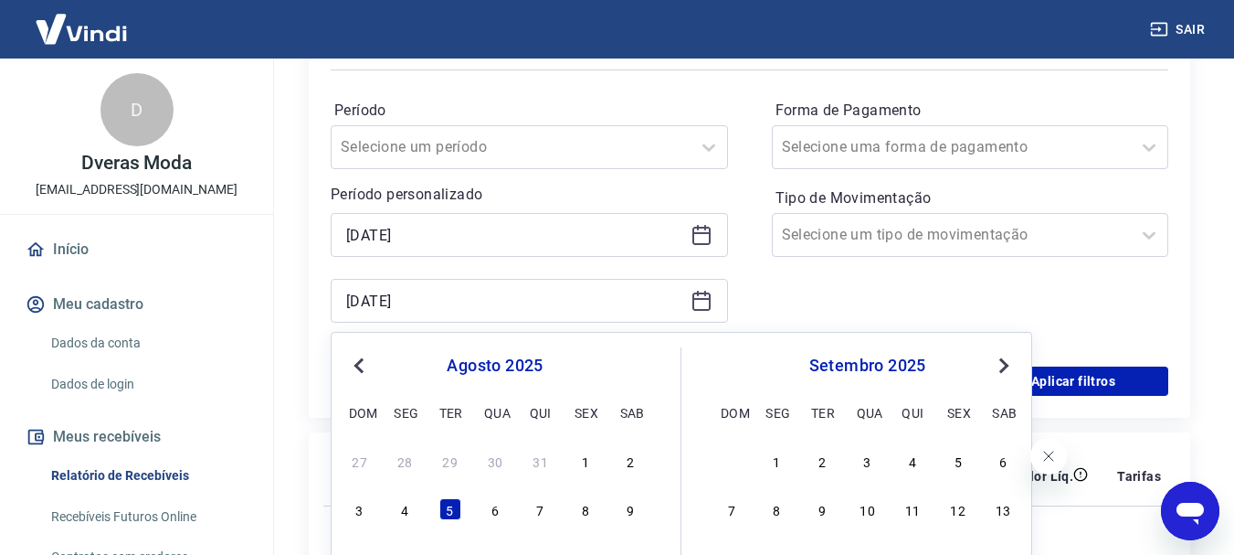
click at [361, 366] on span "Previous Month" at bounding box center [361, 364] width 0 height 21
click at [535, 460] on div "3" at bounding box center [541, 460] width 22 height 22
type input "[DATE]"
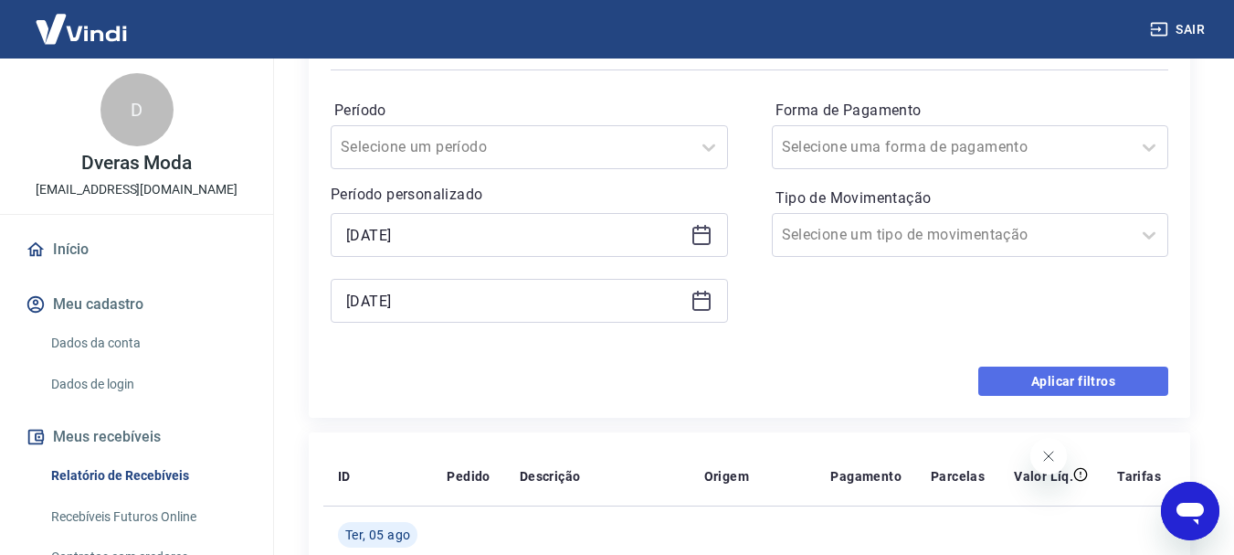
click at [1060, 384] on button "Aplicar filtros" at bounding box center [1073, 380] width 190 height 29
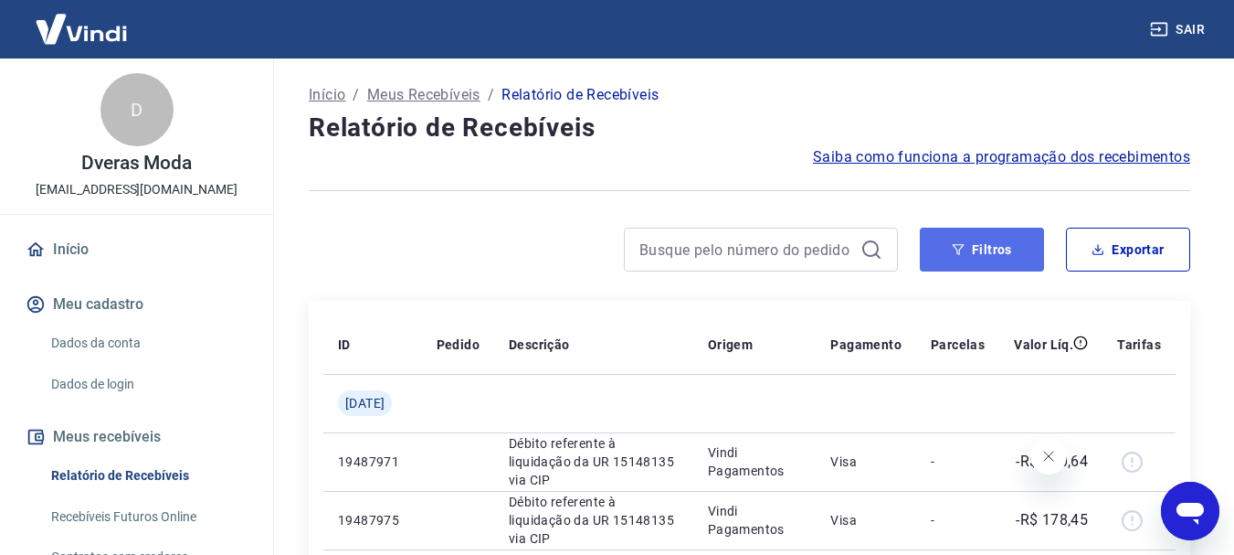
click at [1001, 256] on button "Filtros" at bounding box center [982, 249] width 124 height 44
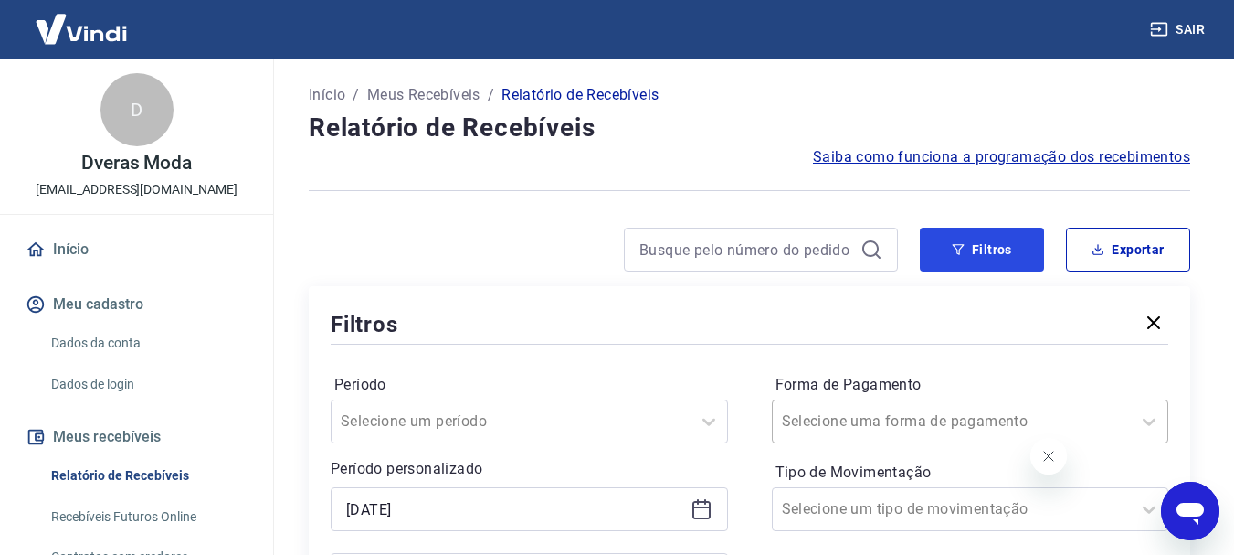
scroll to position [91, 0]
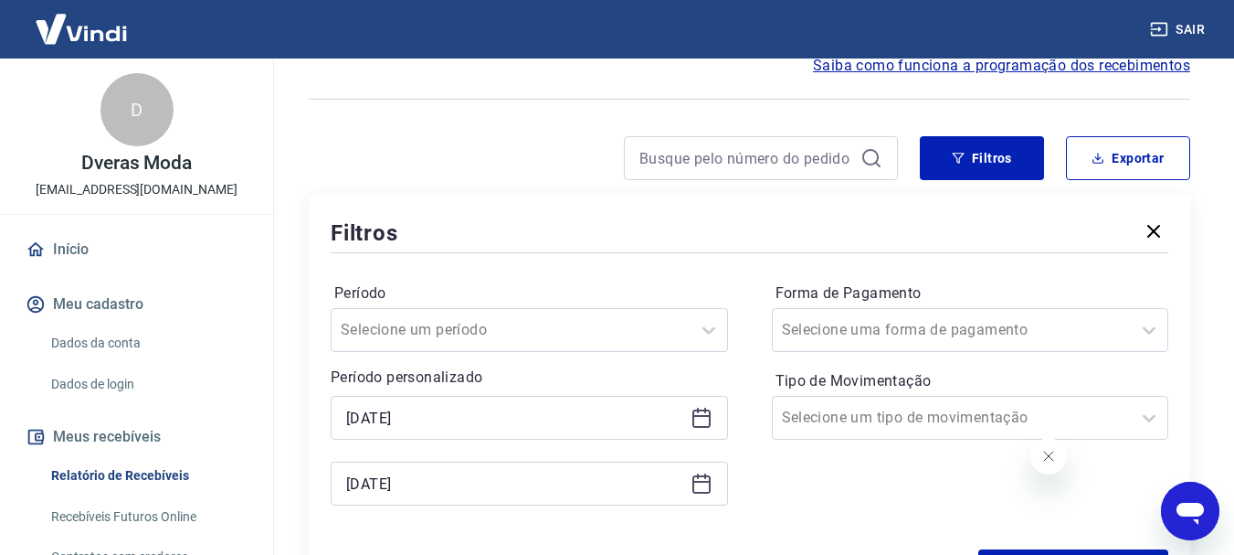
click at [696, 417] on icon at bounding box center [702, 418] width 22 height 22
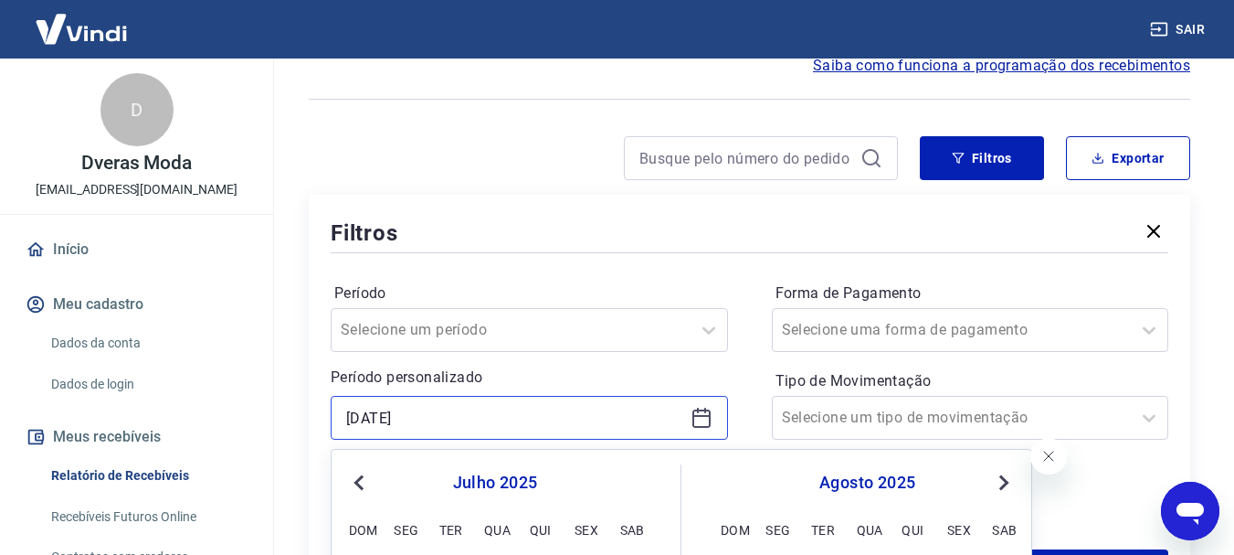
scroll to position [183, 0]
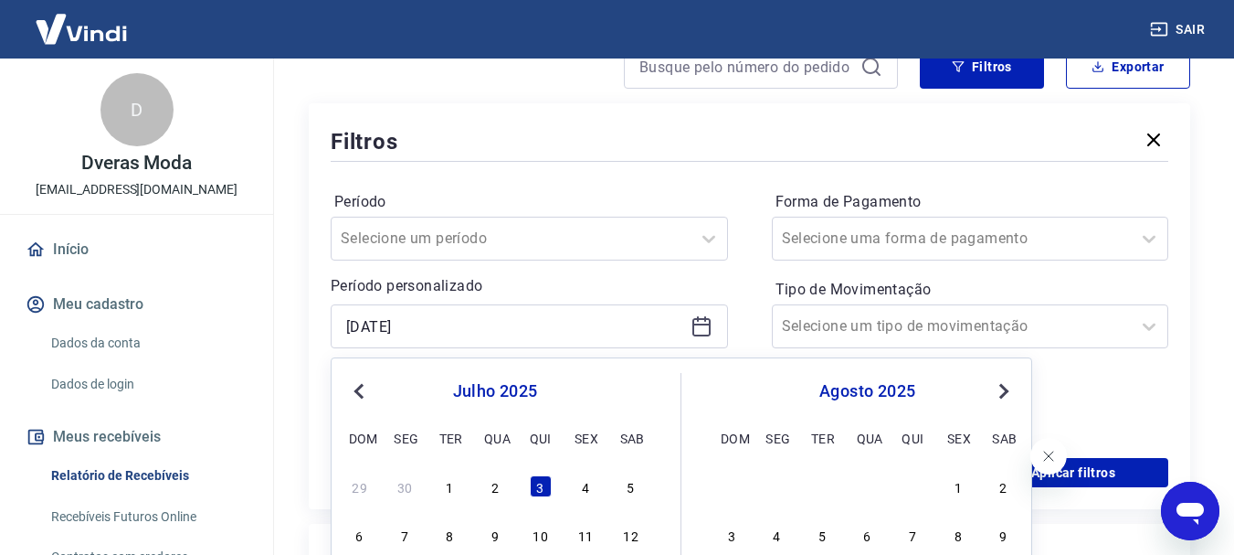
click at [361, 394] on span "Previous Month" at bounding box center [361, 390] width 0 height 21
click at [535, 490] on div "5" at bounding box center [541, 486] width 22 height 22
type input "05/06/2025"
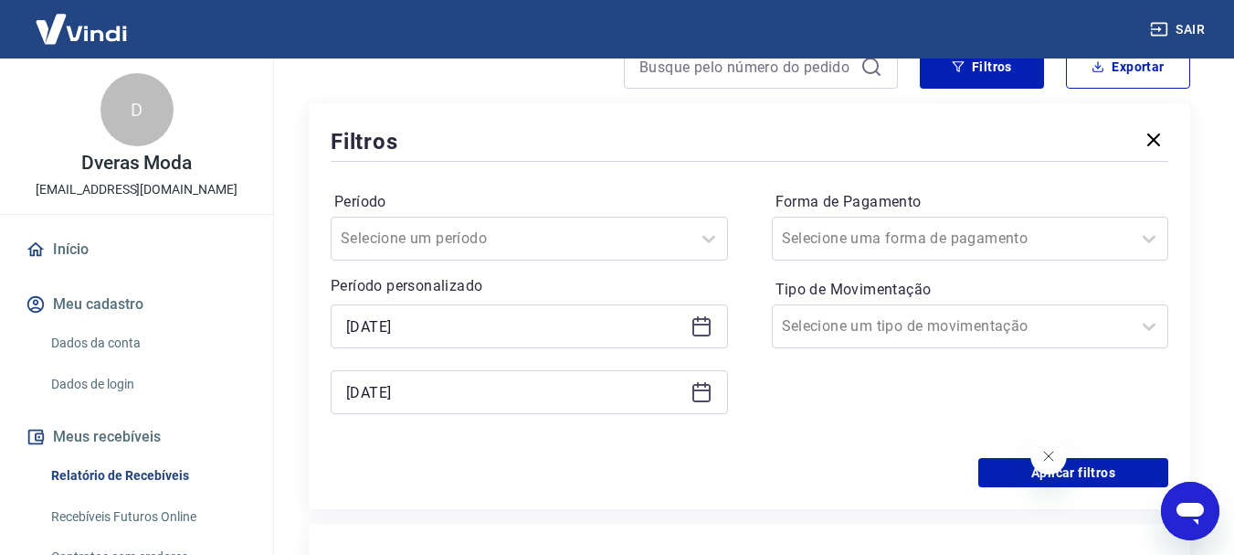
click at [703, 397] on icon at bounding box center [702, 392] width 22 height 22
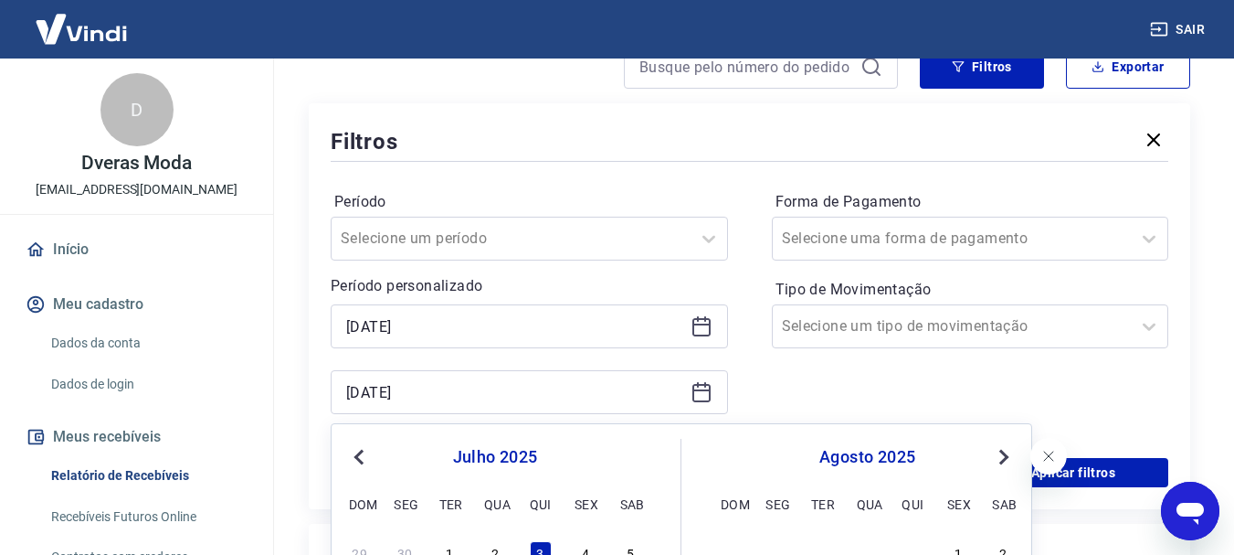
click at [355, 453] on button "Previous Month" at bounding box center [359, 457] width 22 height 22
click at [541, 547] on div "5" at bounding box center [541, 552] width 22 height 22
type input "05/06/2025"
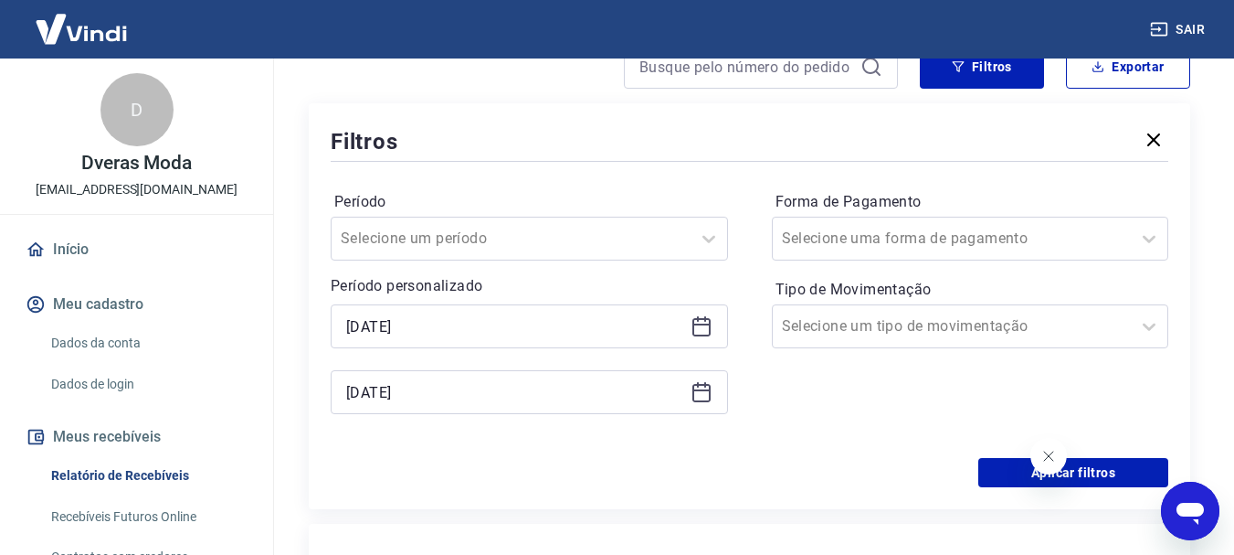
scroll to position [365, 0]
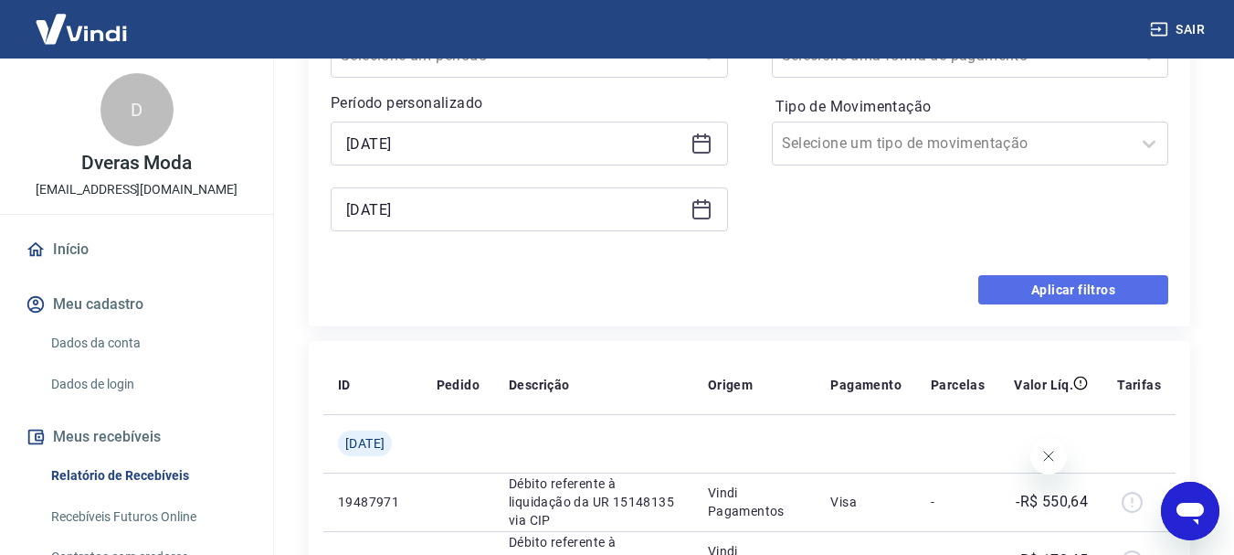
click at [1086, 286] on button "Aplicar filtros" at bounding box center [1073, 289] width 190 height 29
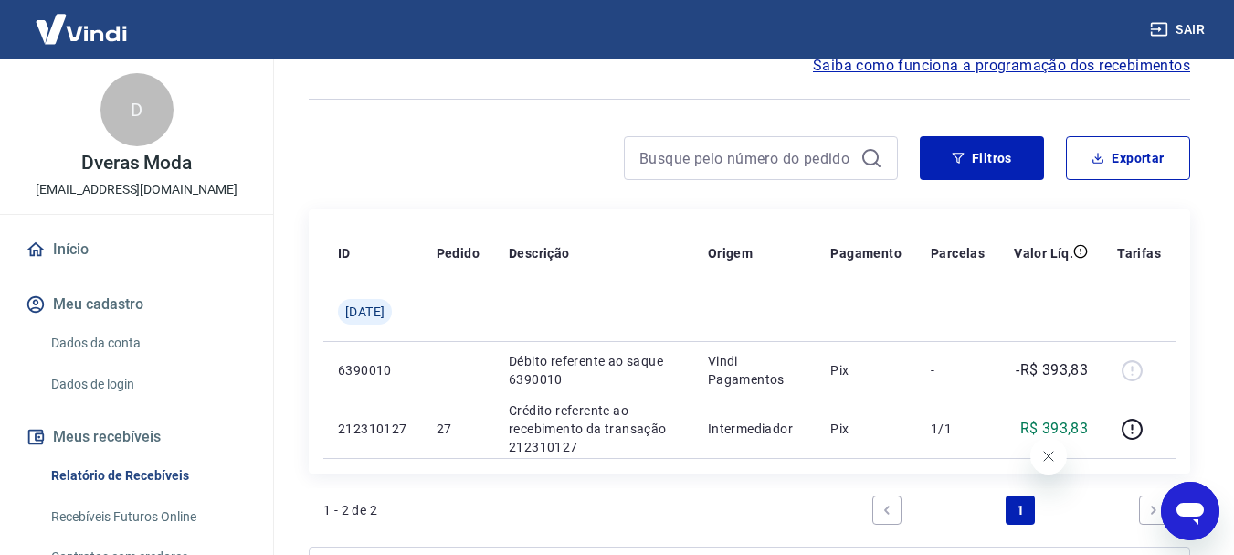
scroll to position [183, 0]
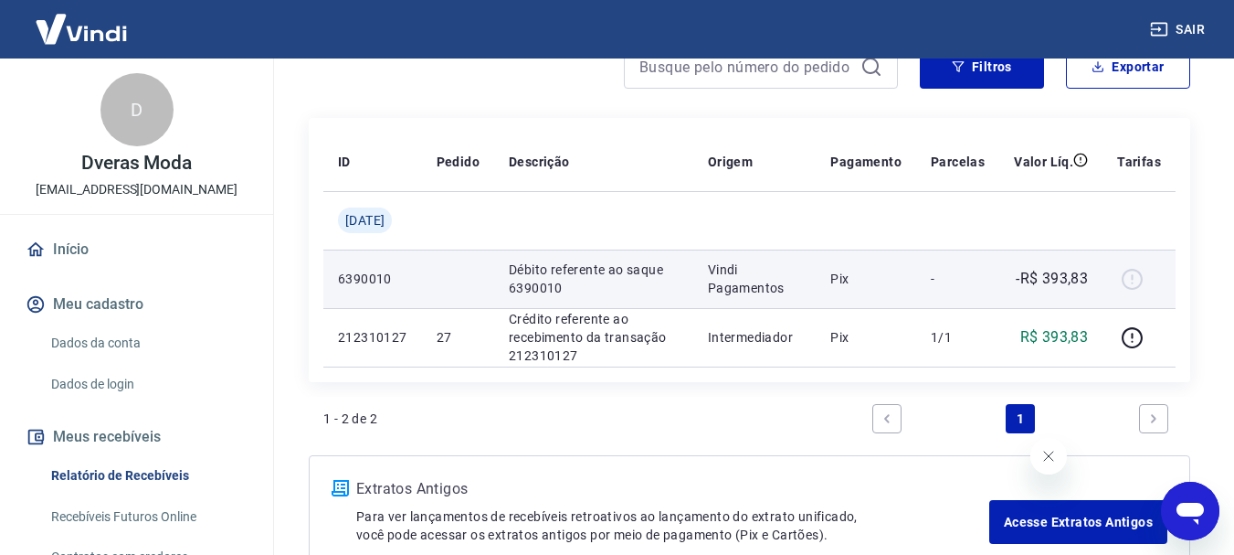
click at [1049, 278] on p "-R$ 393,83" at bounding box center [1052, 279] width 72 height 22
click at [1137, 278] on div at bounding box center [1139, 278] width 44 height 29
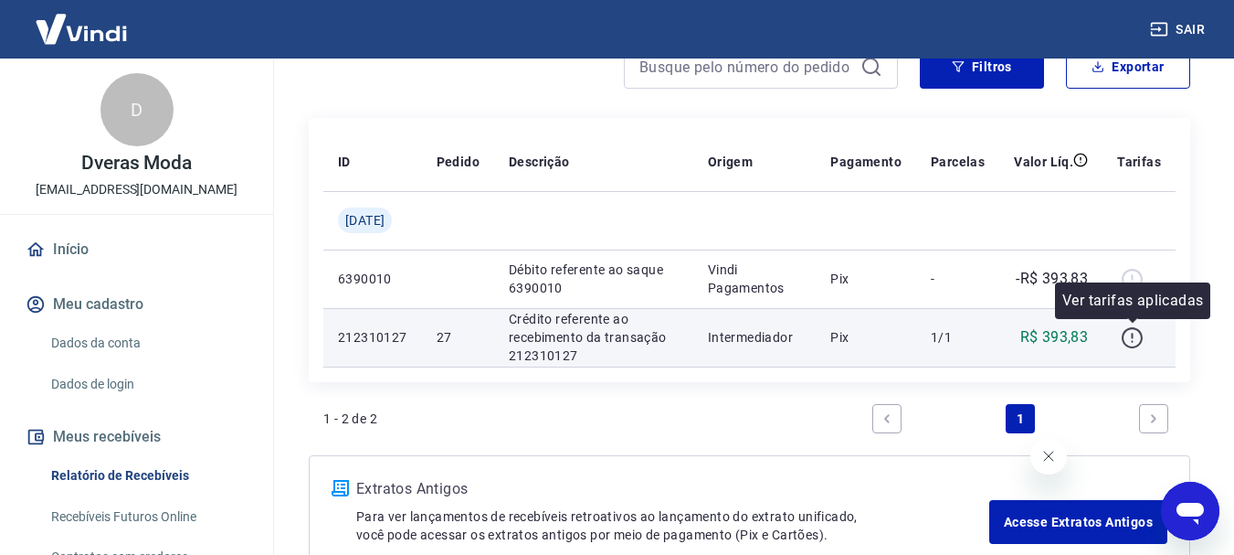
click at [1128, 336] on icon "button" at bounding box center [1132, 337] width 23 height 23
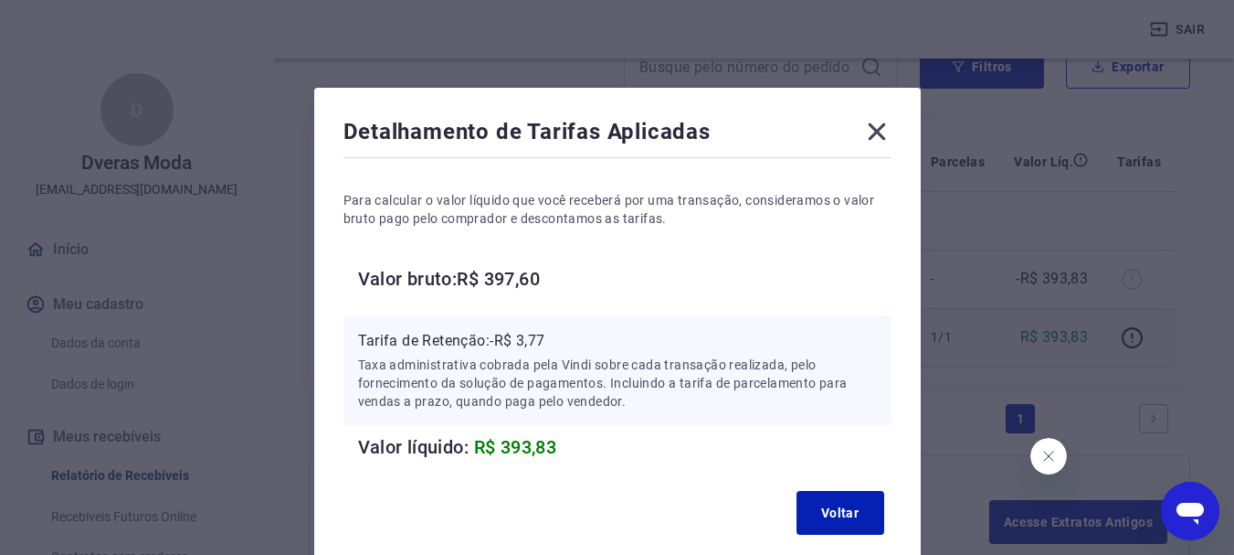
click at [873, 135] on icon at bounding box center [876, 131] width 17 height 17
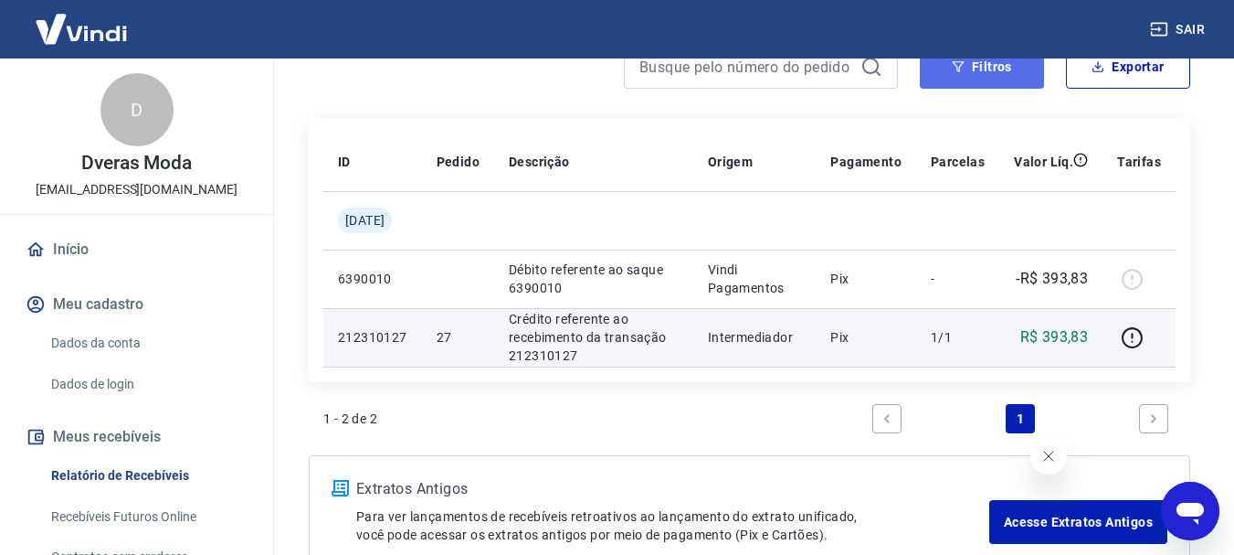
click at [983, 68] on button "Filtros" at bounding box center [982, 67] width 124 height 44
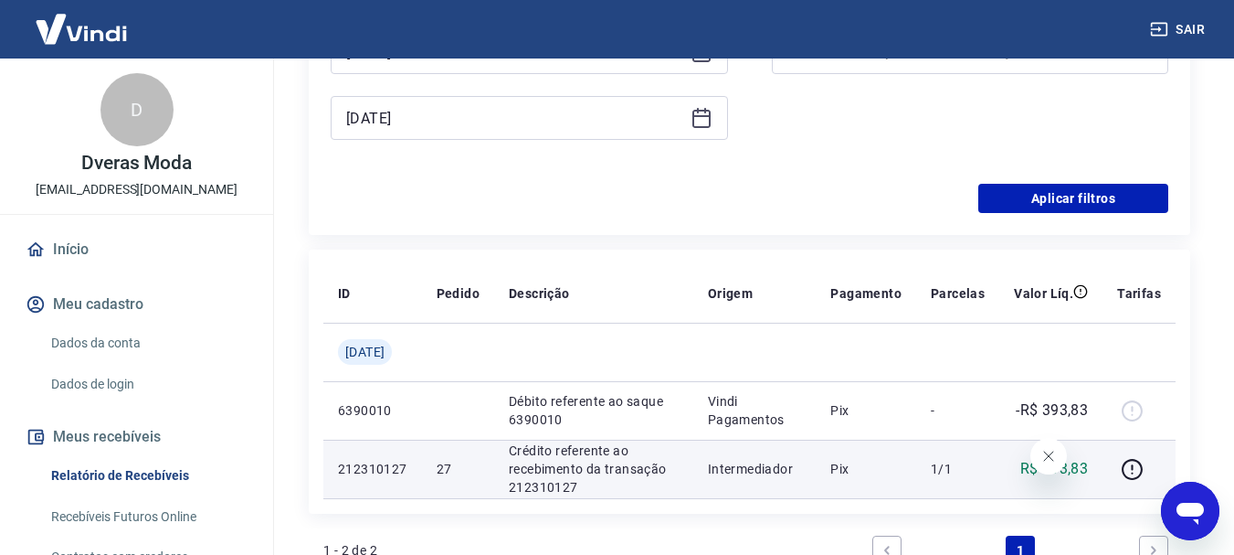
scroll to position [91, 0]
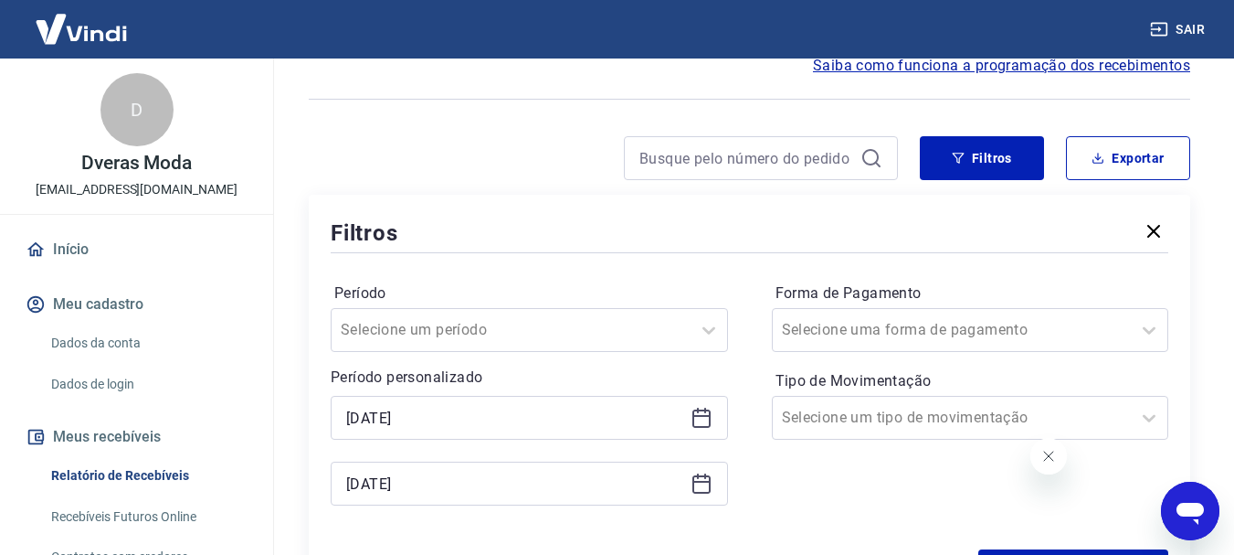
click at [696, 420] on icon at bounding box center [702, 418] width 22 height 22
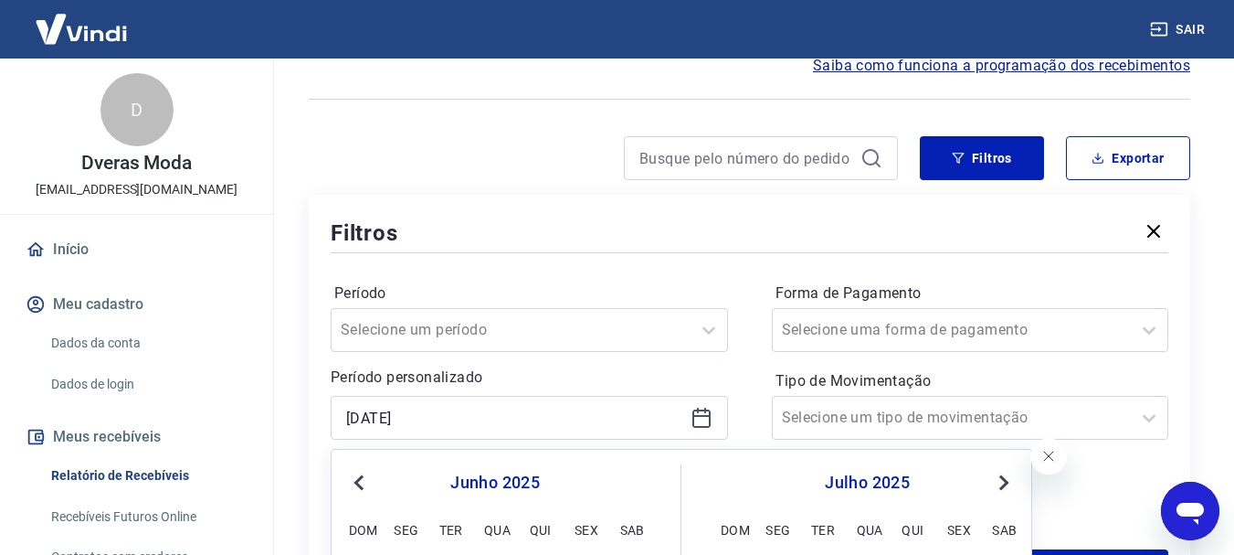
click at [1002, 481] on span "Next Month" at bounding box center [1002, 481] width 0 height 21
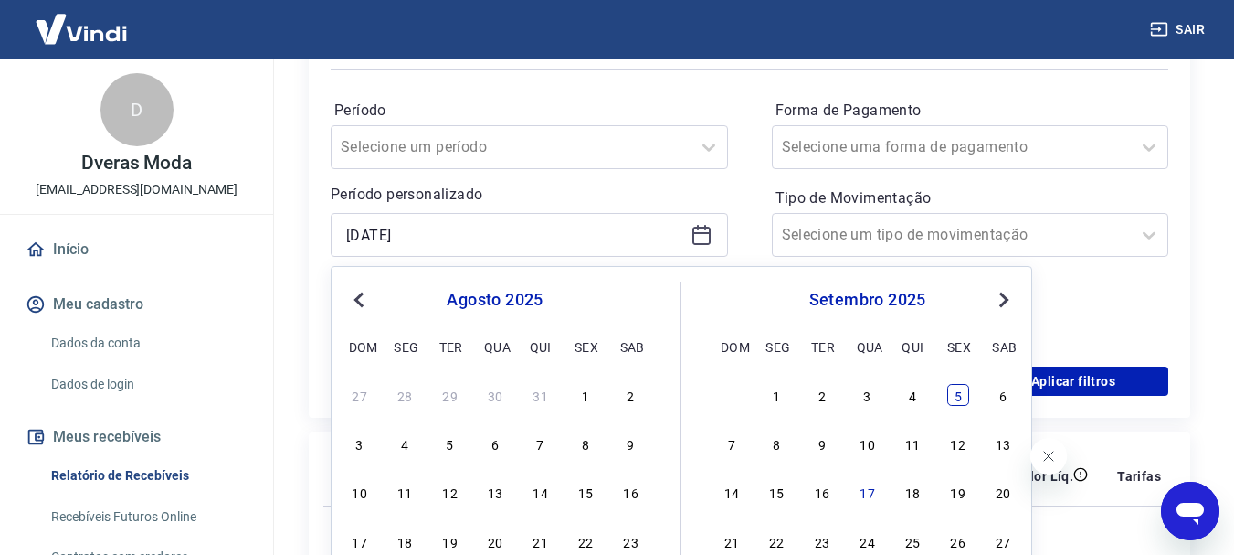
click at [964, 399] on div "5" at bounding box center [958, 395] width 22 height 22
type input "05/09/2025"
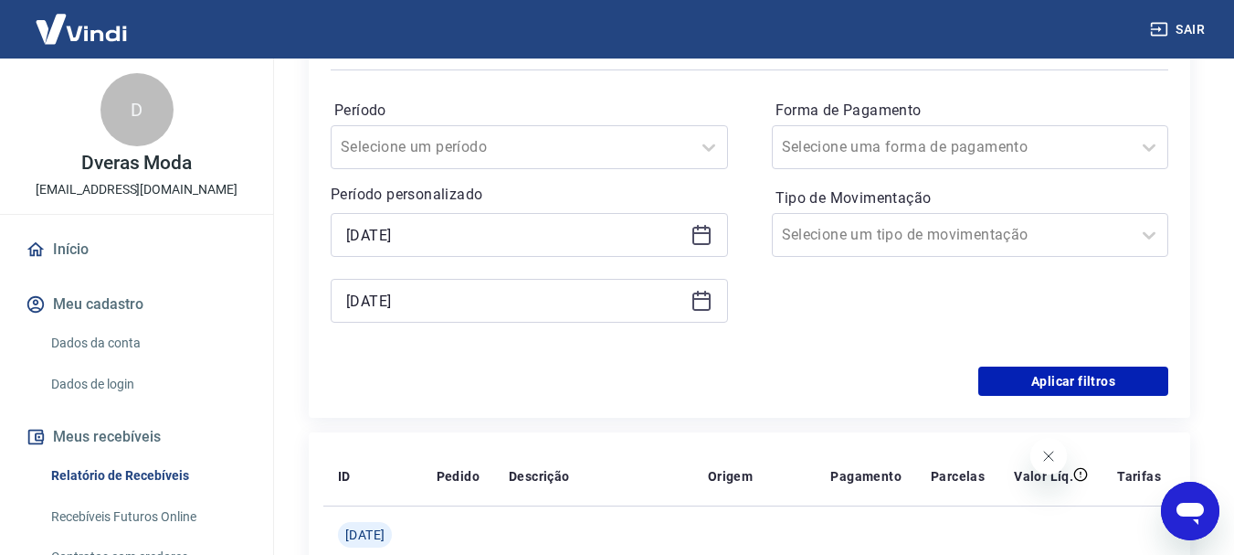
click at [707, 301] on icon at bounding box center [702, 301] width 22 height 22
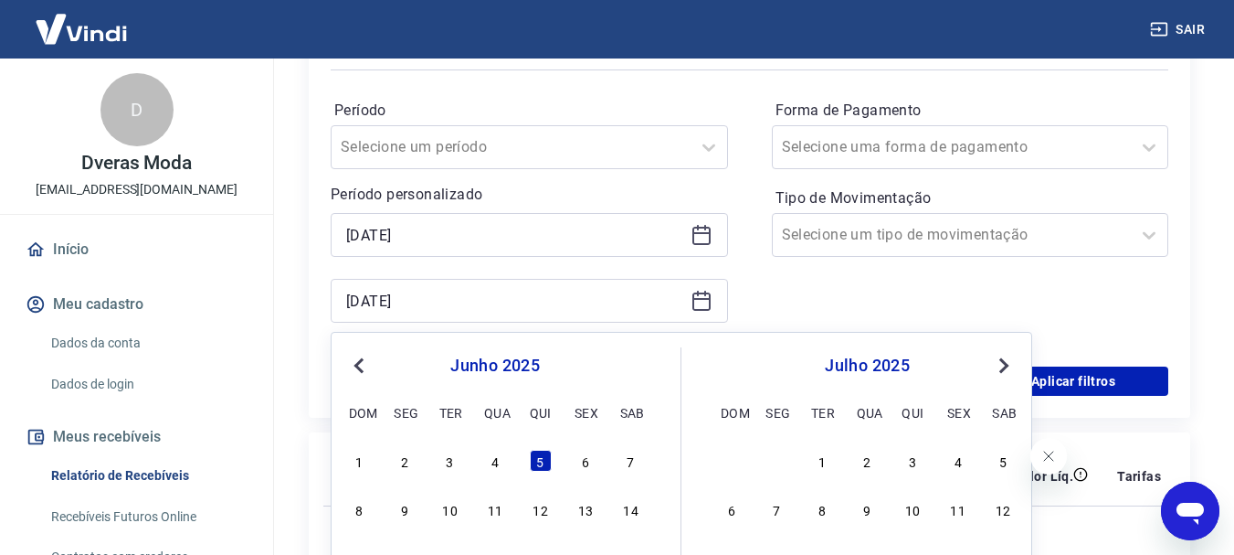
click at [1002, 368] on span "Next Month" at bounding box center [1002, 364] width 0 height 21
click at [965, 470] on div "5" at bounding box center [958, 460] width 22 height 22
type input "05/09/2025"
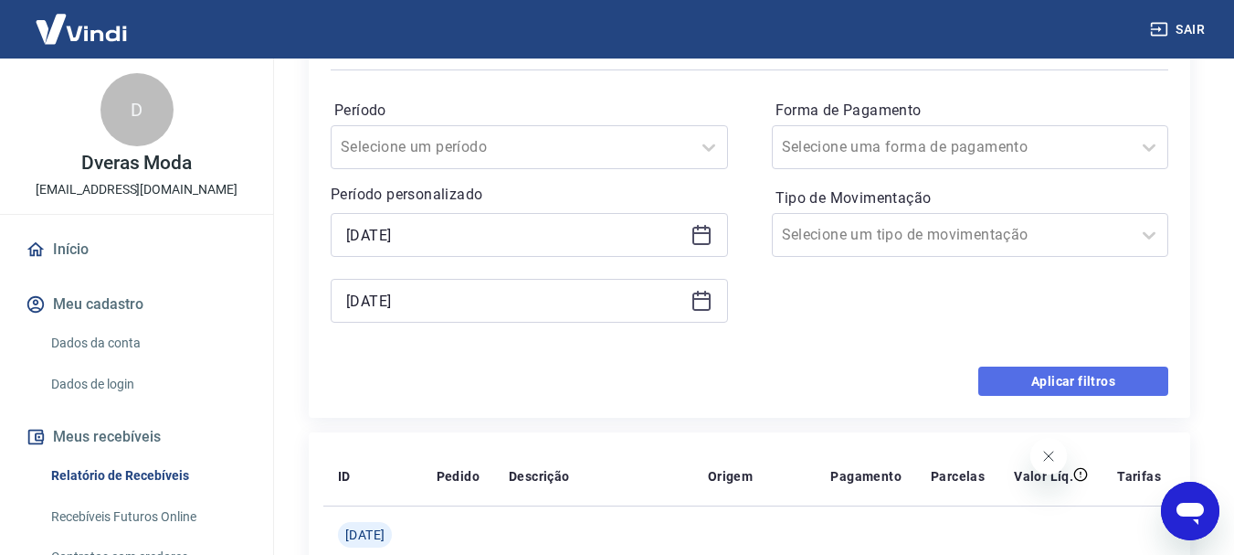
click at [1086, 382] on button "Aplicar filtros" at bounding box center [1073, 380] width 190 height 29
